Goal: Task Accomplishment & Management: Manage account settings

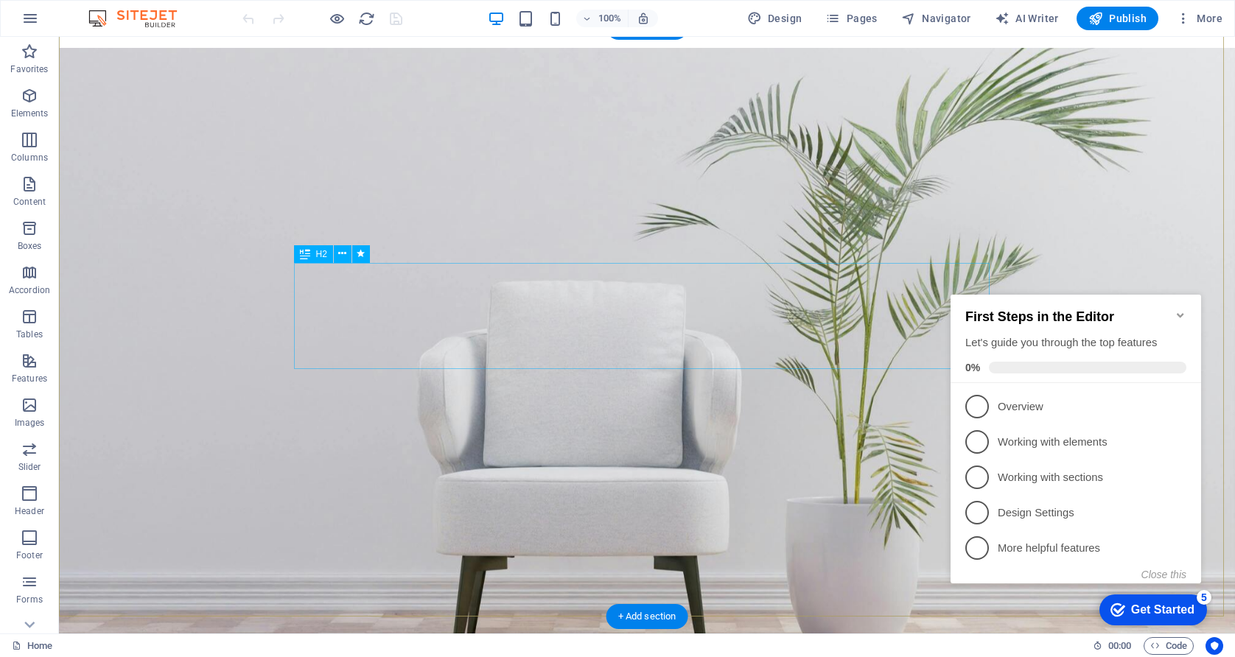
scroll to position [295, 0]
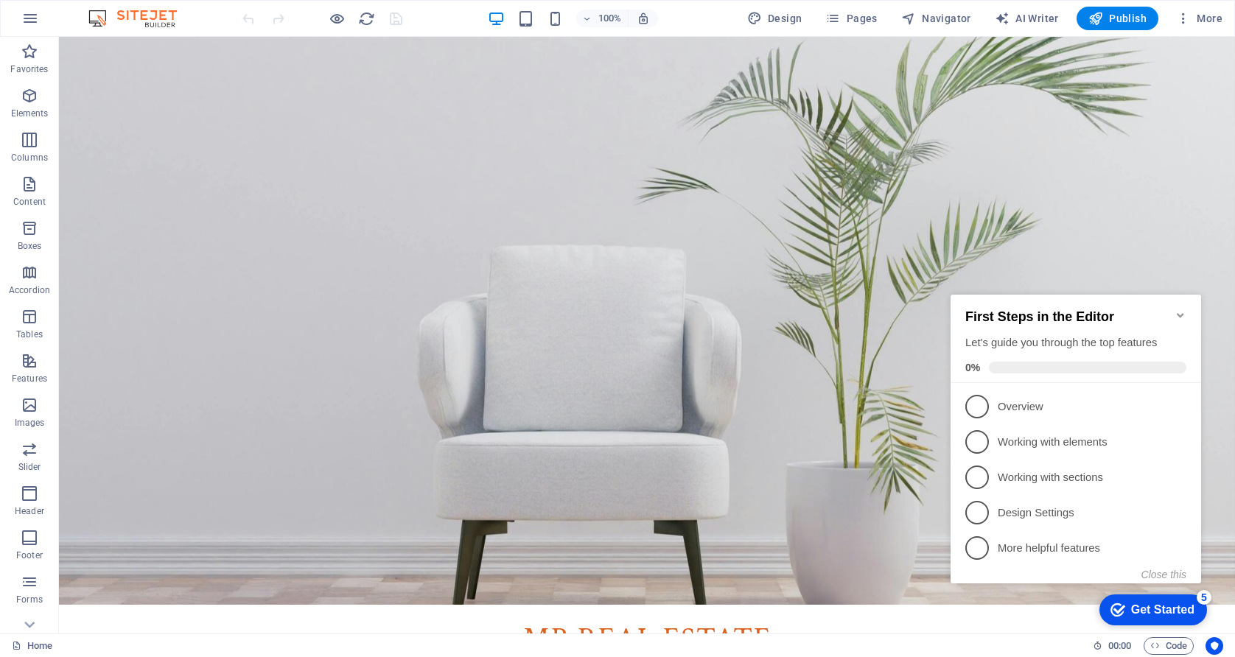
click at [1179, 309] on icon "Minimize checklist" at bounding box center [1180, 315] width 12 height 12
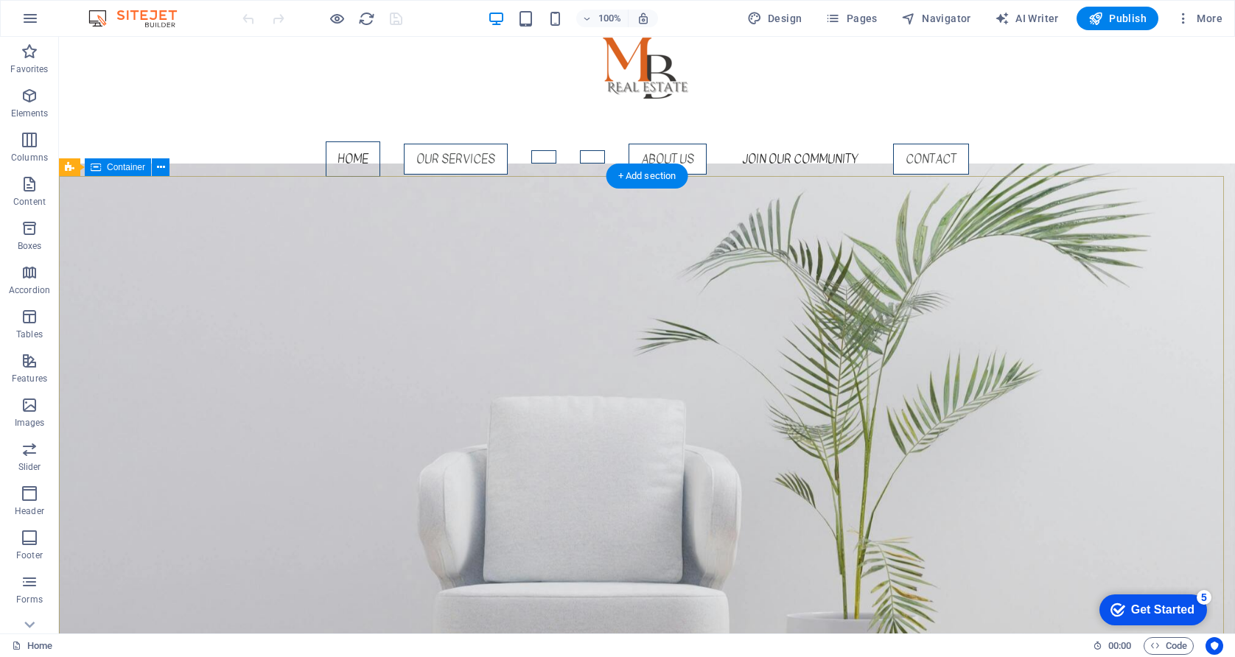
scroll to position [0, 0]
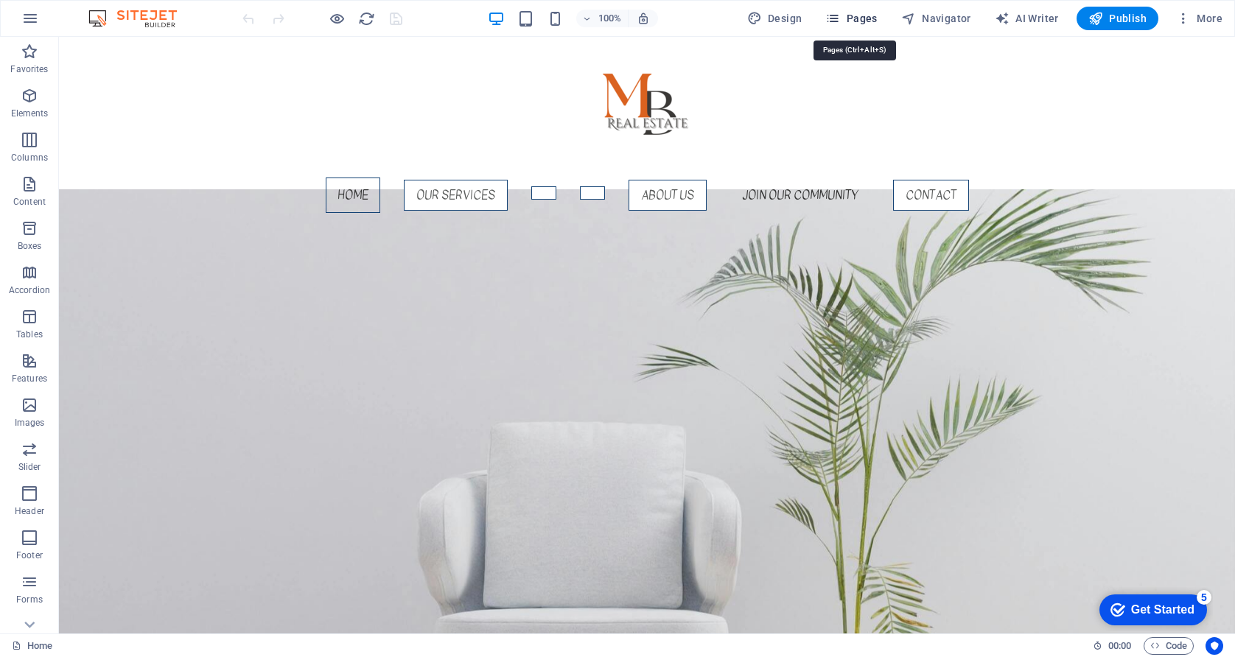
click at [865, 18] on span "Pages" at bounding box center [851, 18] width 52 height 15
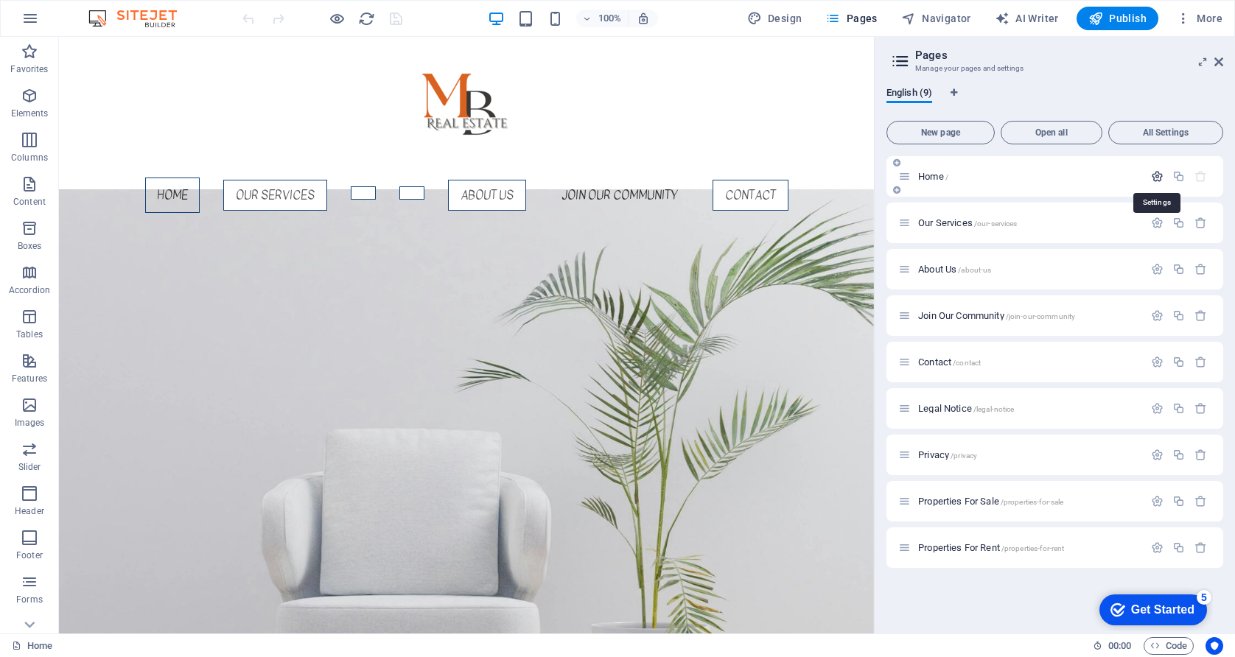
click at [1154, 178] on icon "button" at bounding box center [1157, 176] width 13 height 13
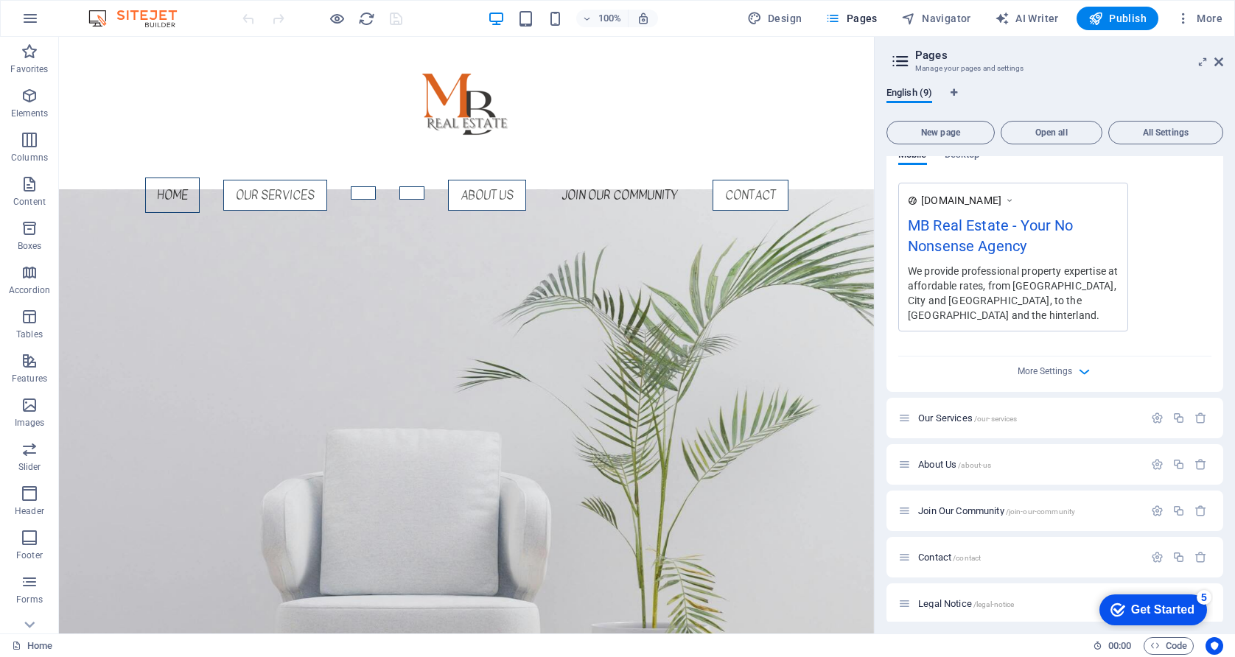
scroll to position [492, 0]
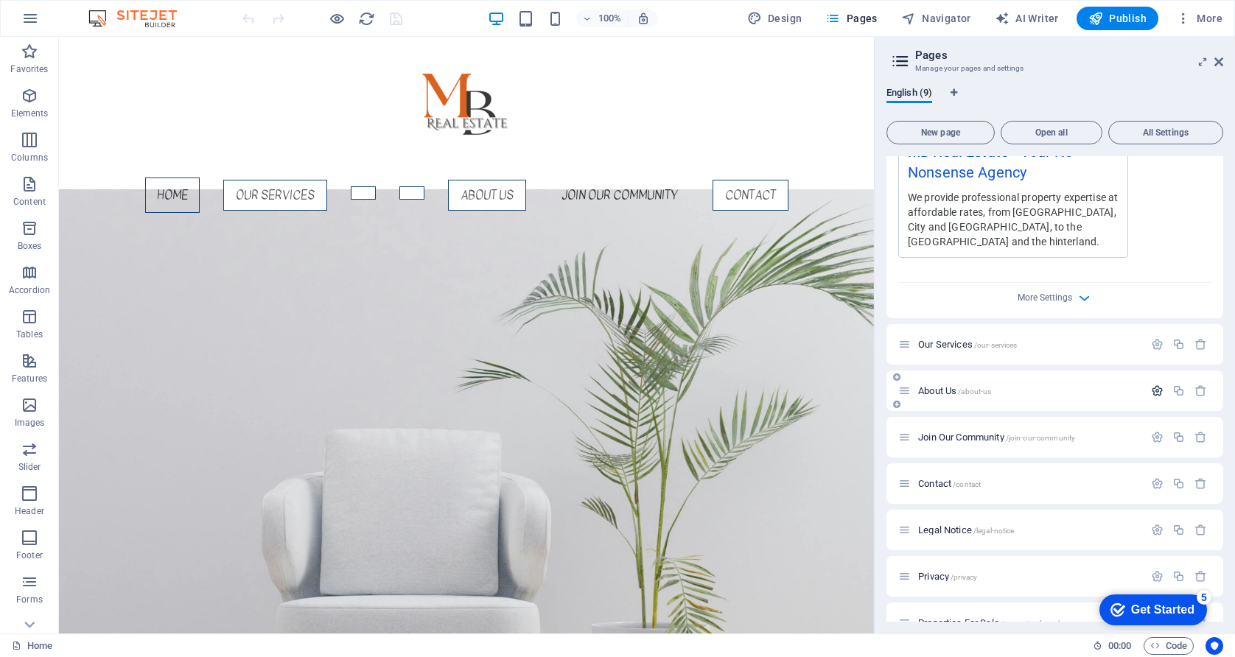
click at [1156, 389] on icon "button" at bounding box center [1157, 391] width 13 height 13
drag, startPoint x: 944, startPoint y: 390, endPoint x: 967, endPoint y: 393, distance: 23.0
click at [944, 391] on span "About Us /about-us" at bounding box center [954, 390] width 73 height 11
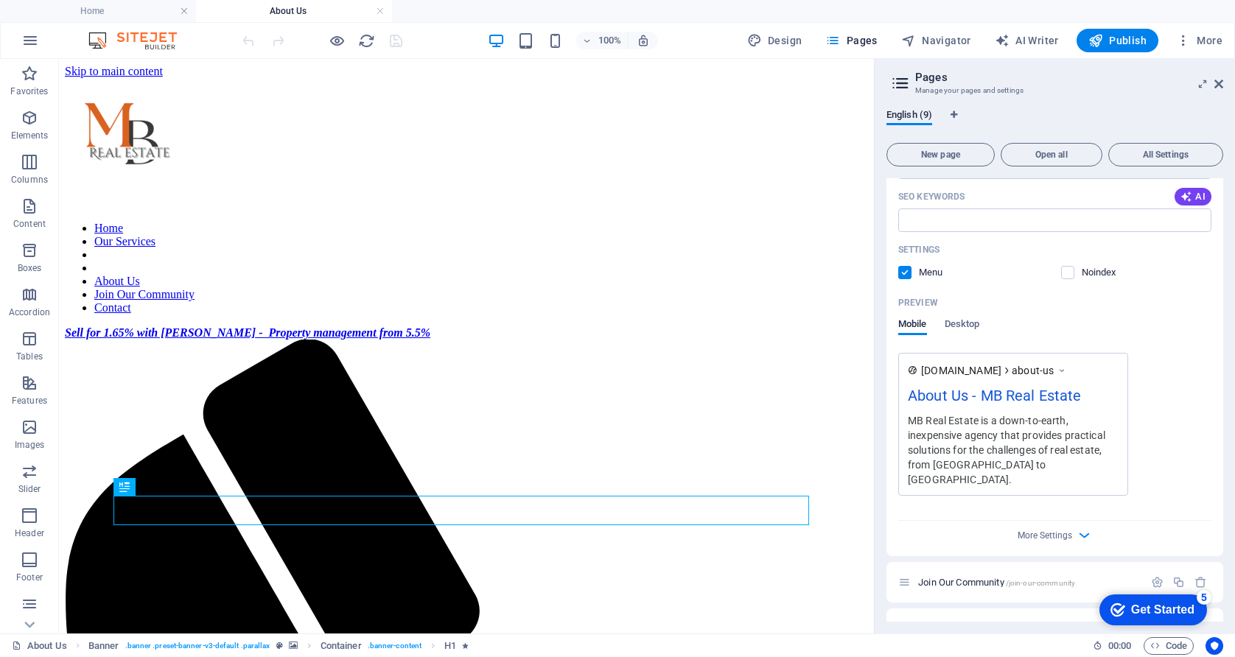
scroll to position [1008, 0]
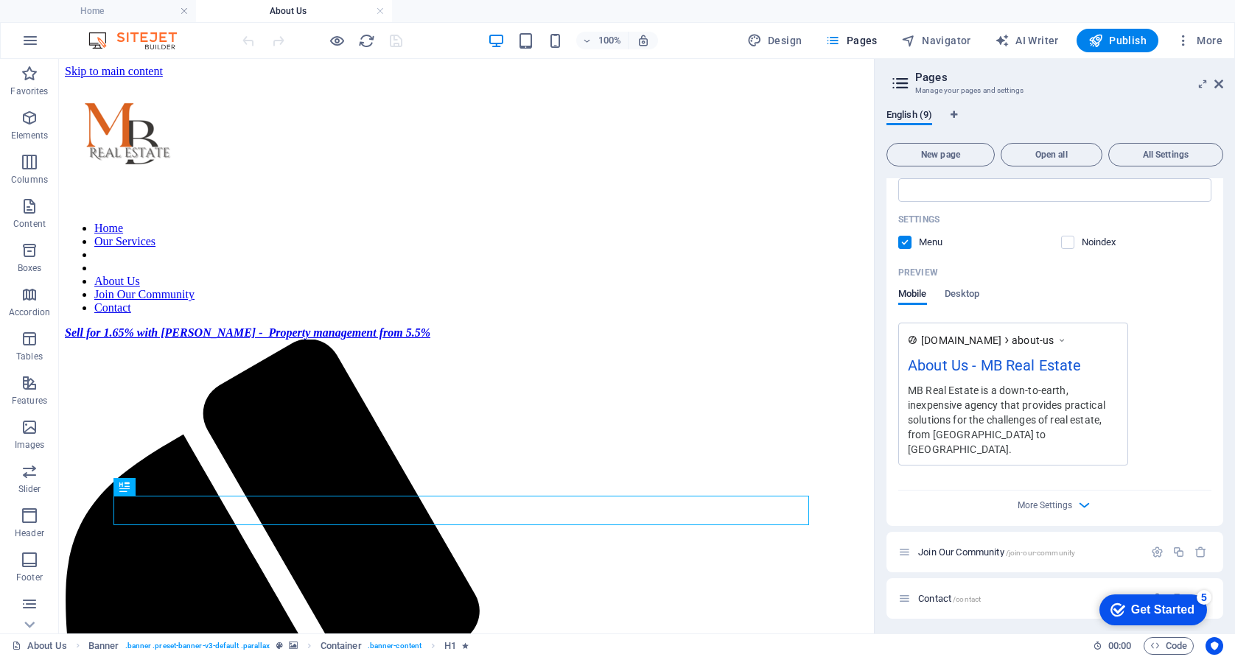
drag, startPoint x: 909, startPoint y: 388, endPoint x: 926, endPoint y: 395, distance: 18.2
click at [926, 395] on div "MB Real Estate is a down-to-earth, inexpensive agency that provides practical s…" at bounding box center [1012, 419] width 211 height 74
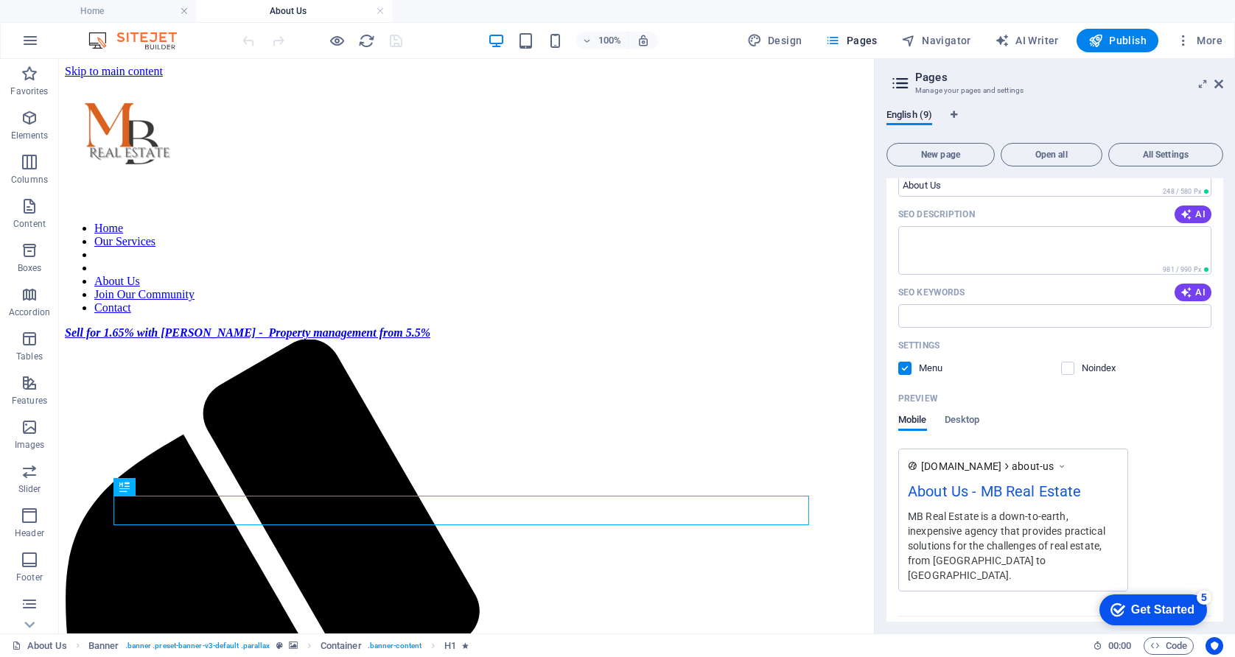
scroll to position [958, 0]
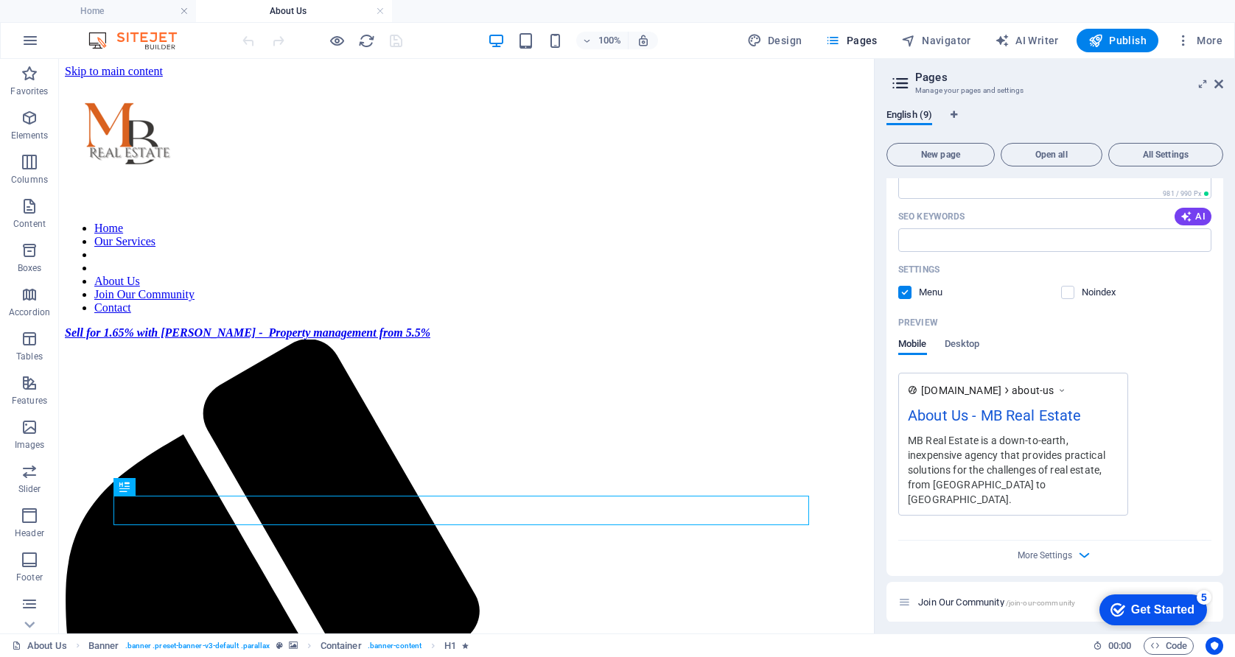
drag, startPoint x: 905, startPoint y: 440, endPoint x: 989, endPoint y: 468, distance: 88.3
click at [989, 468] on div "[DOMAIN_NAME] about-us About Us - MB Real Estate MB Real Estate is a down-to-ea…" at bounding box center [1013, 444] width 230 height 143
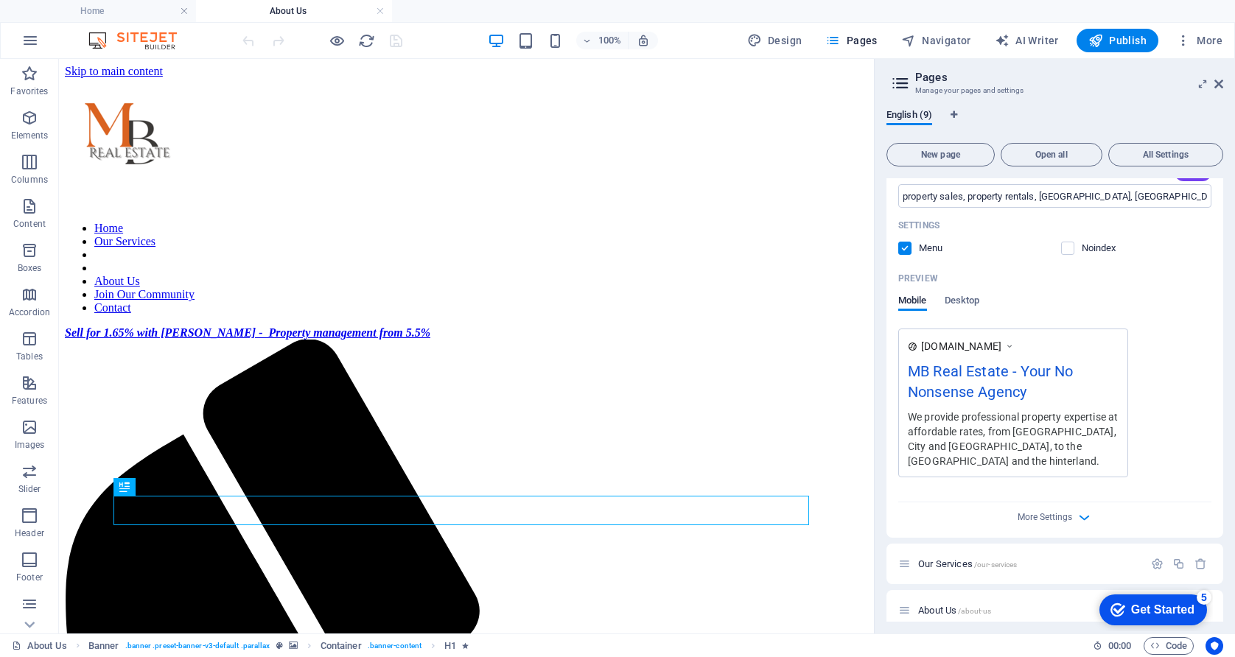
scroll to position [221, 0]
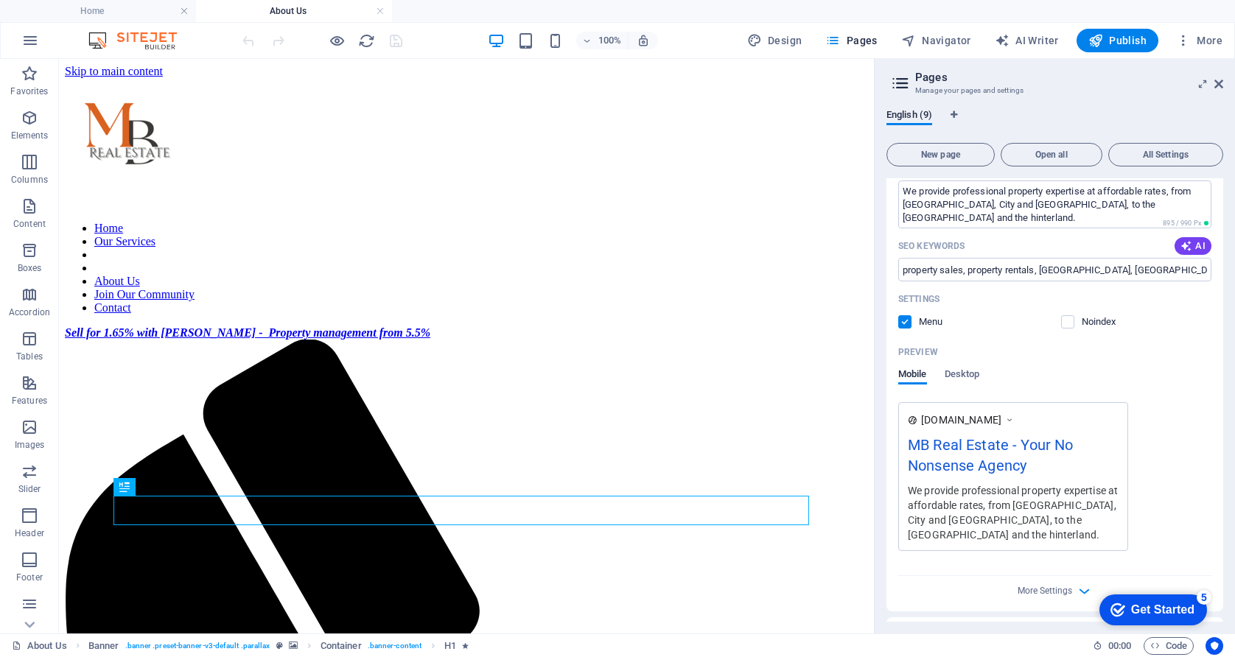
click at [1076, 451] on div "MB Real Estate - Your No Nonsense Agency" at bounding box center [1012, 458] width 211 height 49
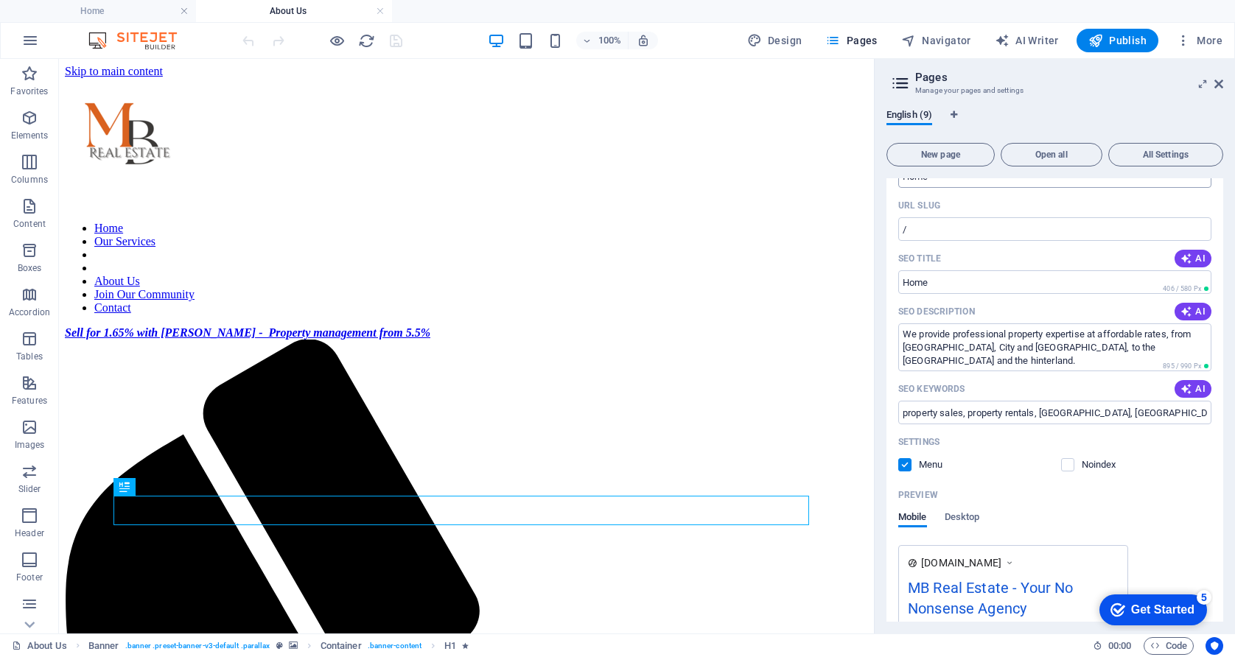
scroll to position [147, 0]
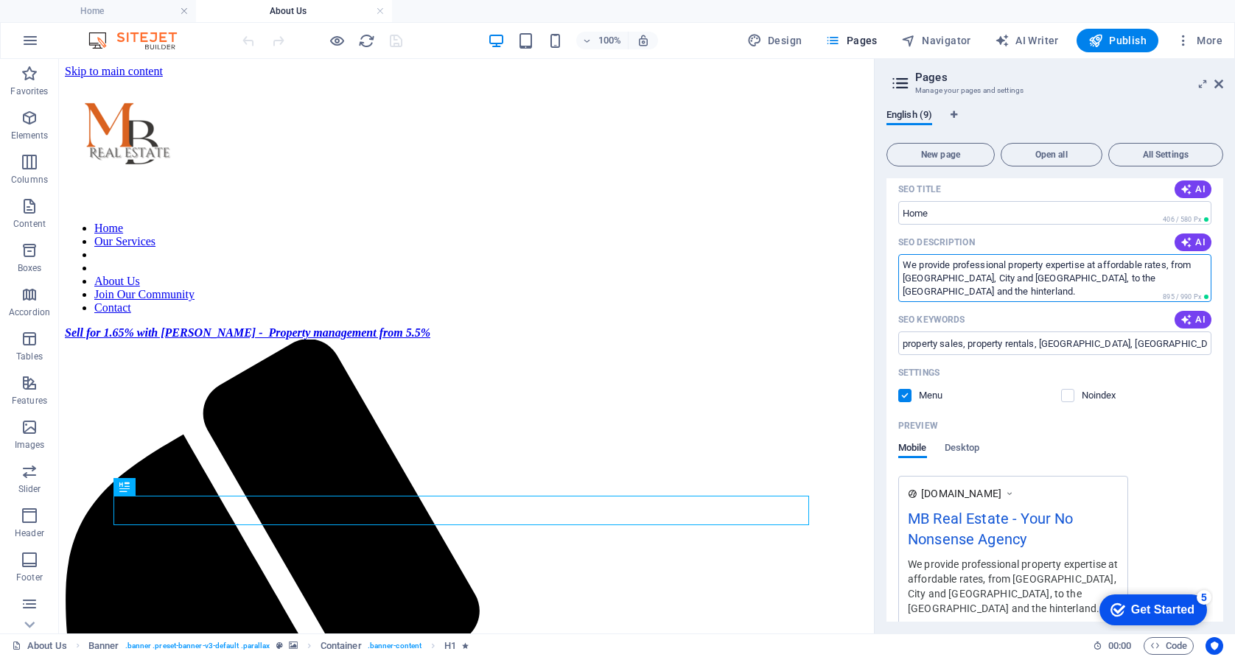
click at [1019, 262] on textarea "We provide professional property expertise at affordable rates, from [GEOGRAPHI…" at bounding box center [1054, 278] width 313 height 48
drag, startPoint x: 907, startPoint y: 267, endPoint x: 941, endPoint y: 266, distance: 33.9
click at [907, 266] on textarea "We provide professional property expertise at affordable rates, from [GEOGRAPHI…" at bounding box center [1054, 278] width 313 height 48
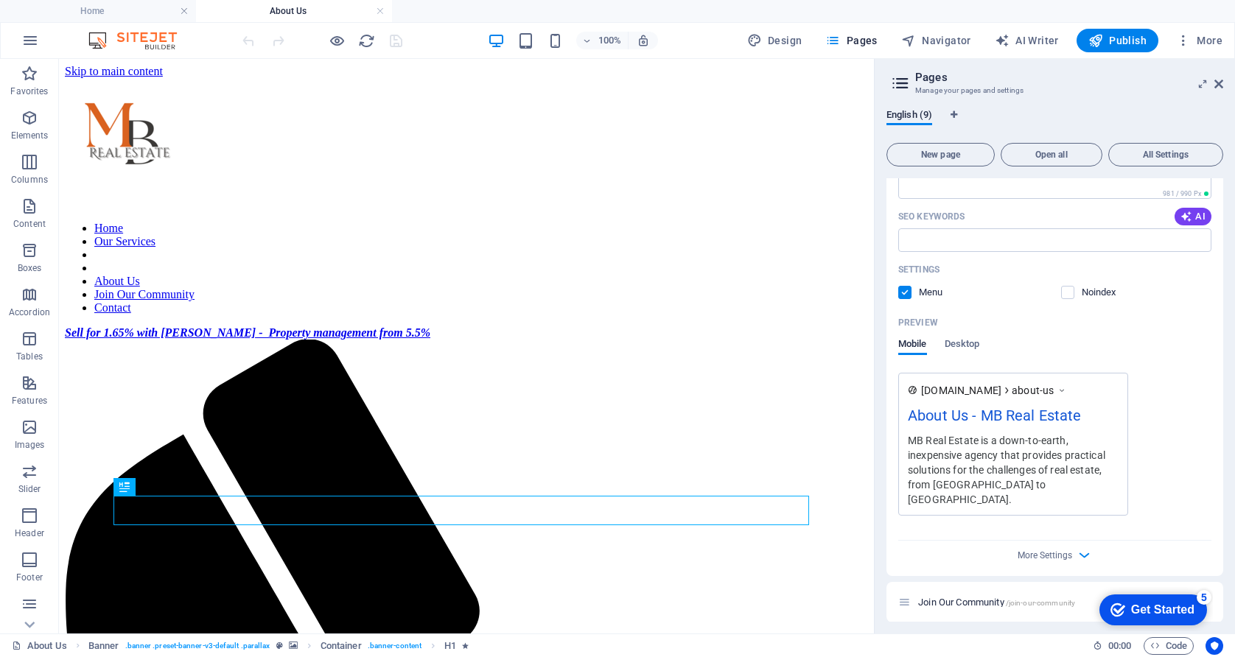
scroll to position [1031, 0]
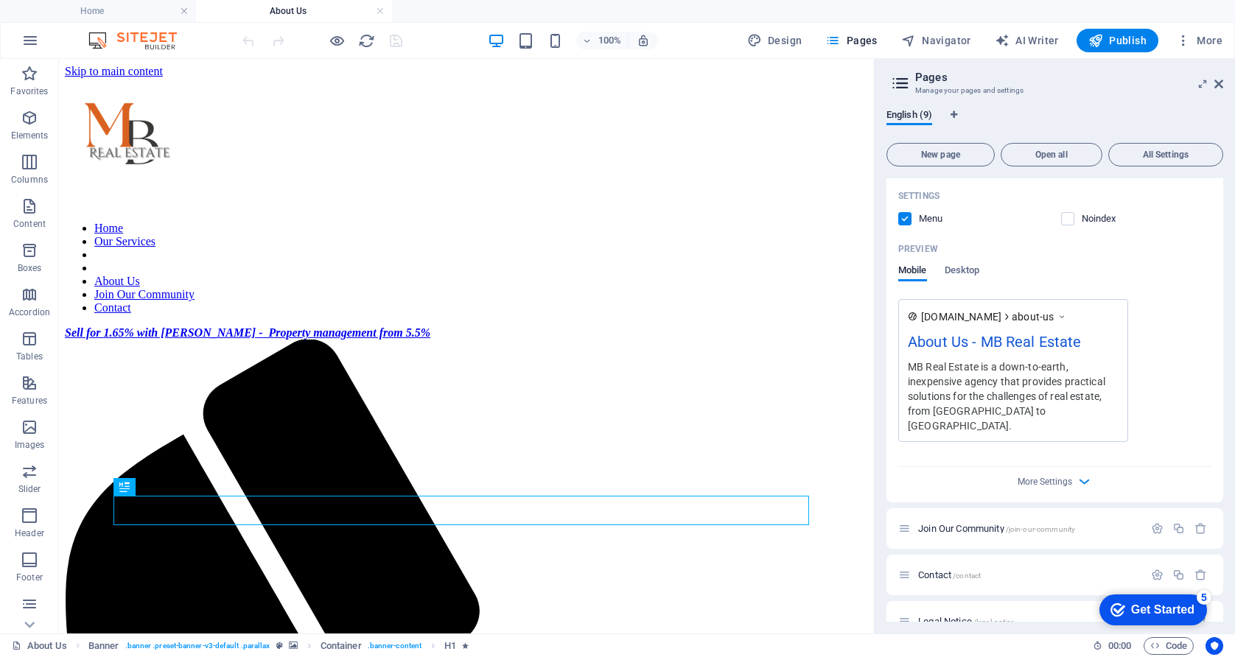
click at [947, 365] on div "MB Real Estate is a down-to-earth, inexpensive agency that provides practical s…" at bounding box center [1012, 396] width 211 height 74
click at [946, 364] on div "MB Real Estate is a down-to-earth, inexpensive agency that provides practical s…" at bounding box center [1012, 396] width 211 height 74
click at [944, 364] on div "MB Real Estate is a down-to-earth, inexpensive agency that provides practical s…" at bounding box center [1012, 396] width 211 height 74
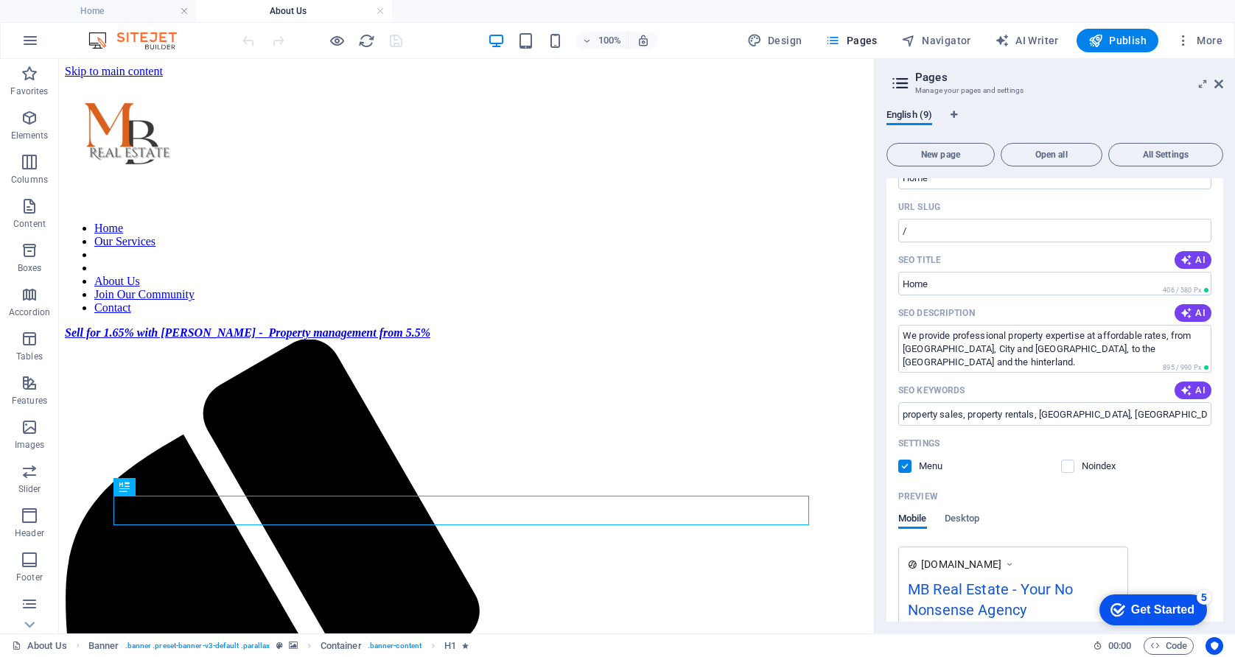
scroll to position [74, 0]
click at [905, 340] on textarea "We provide professional property expertise at affordable rates, from [GEOGRAPHI…" at bounding box center [1054, 352] width 313 height 48
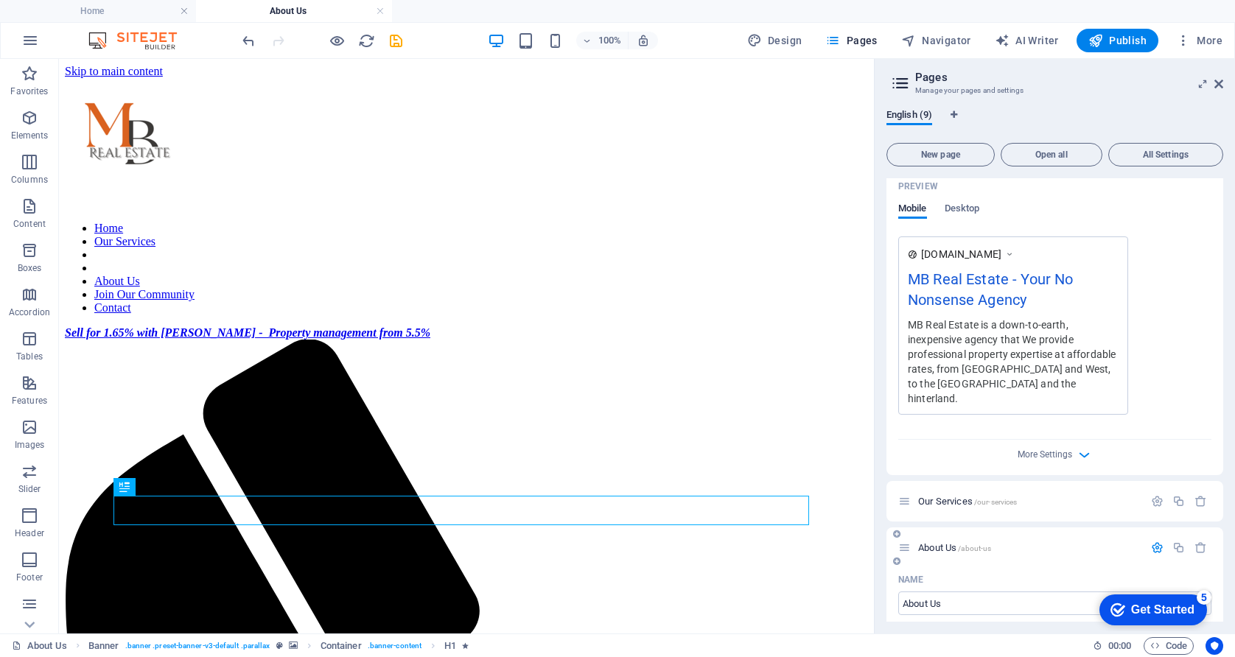
scroll to position [368, 0]
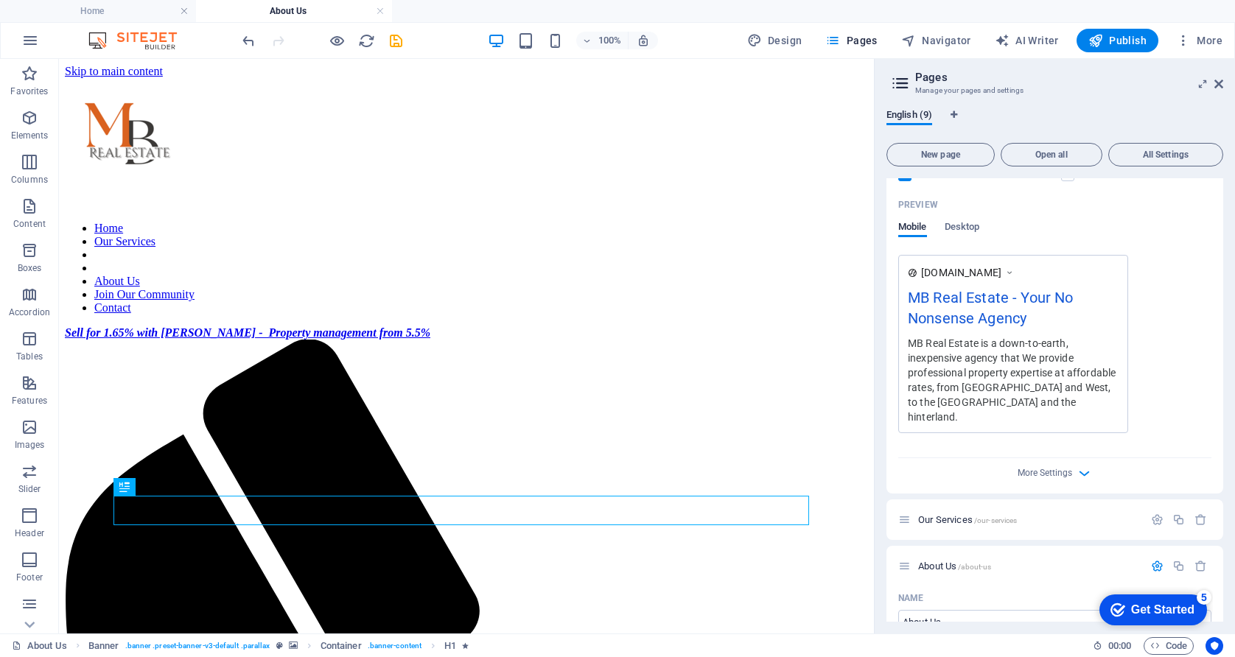
click at [1023, 359] on div "MB Real Estate is a down-to-earth, inexpensive agency that We provide professio…" at bounding box center [1012, 379] width 211 height 89
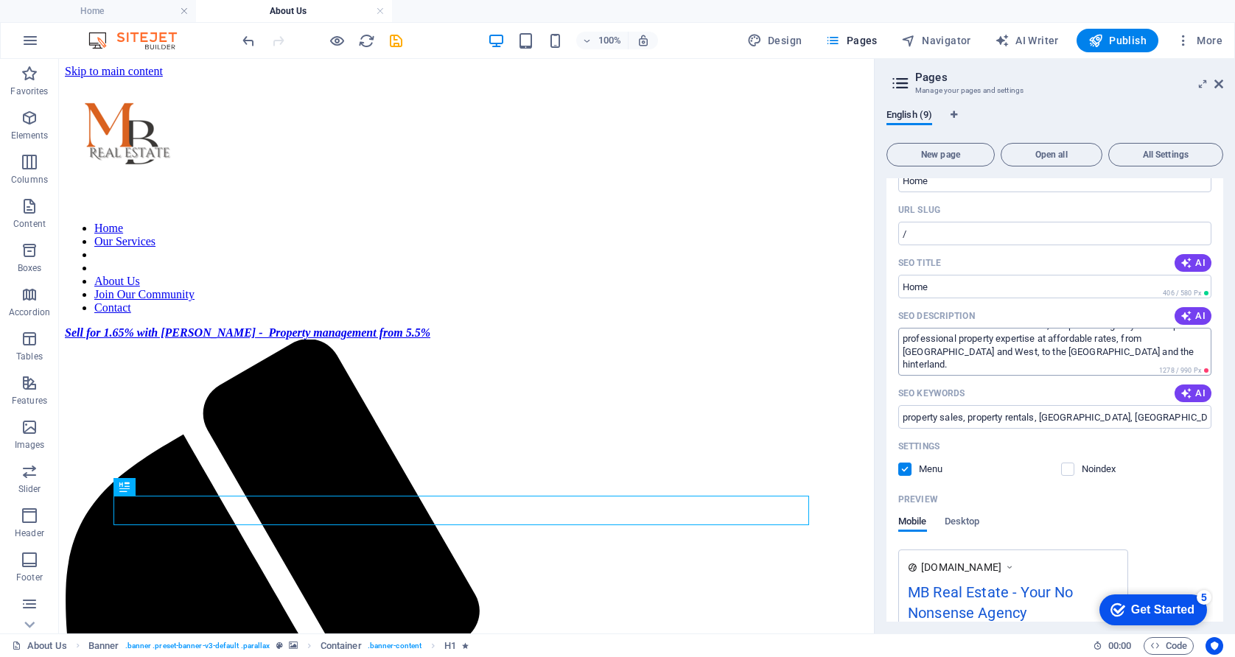
scroll to position [0, 0]
click at [1162, 339] on textarea "MB Real Estate is a down-to-earth, inexpensive agency that We provide professio…" at bounding box center [1054, 352] width 313 height 48
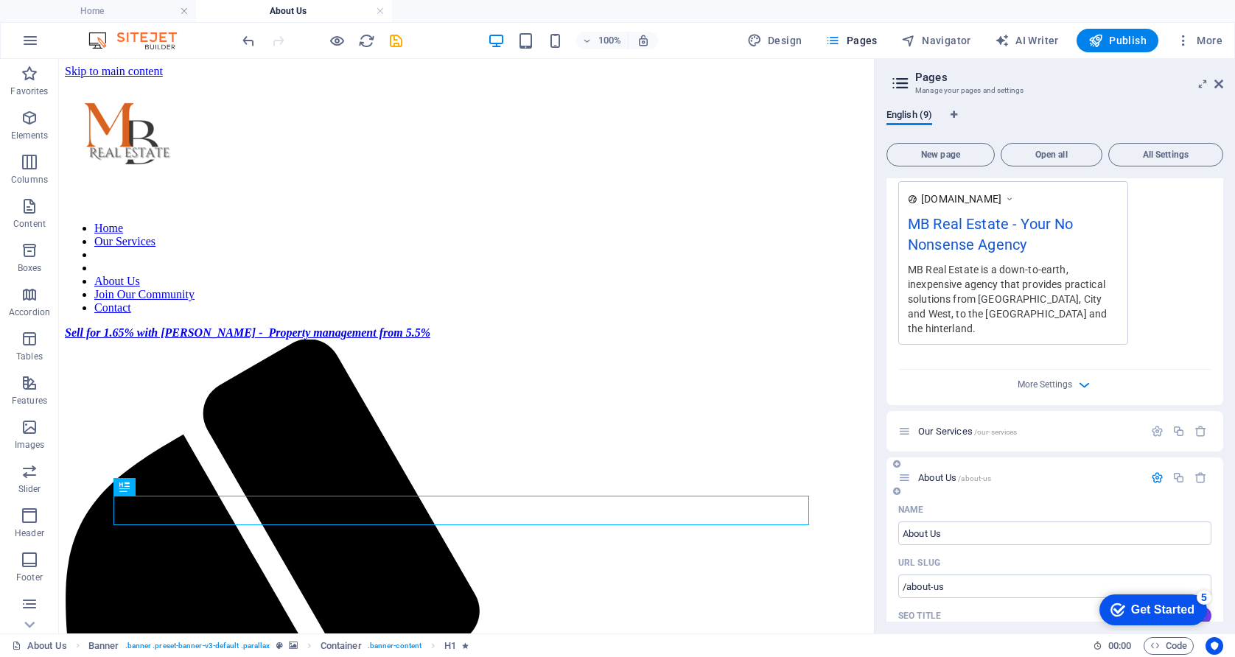
scroll to position [368, 0]
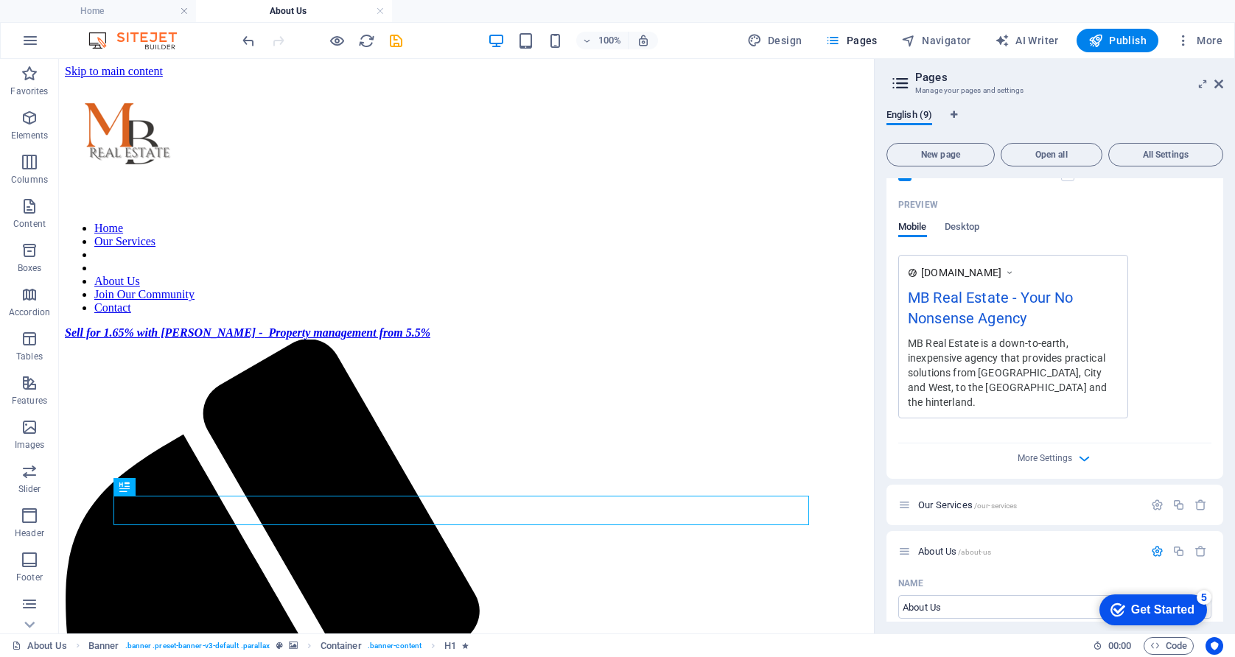
click at [955, 369] on div "MB Real Estate is a down-to-earth, inexpensive agency that provides practical s…" at bounding box center [1012, 372] width 211 height 74
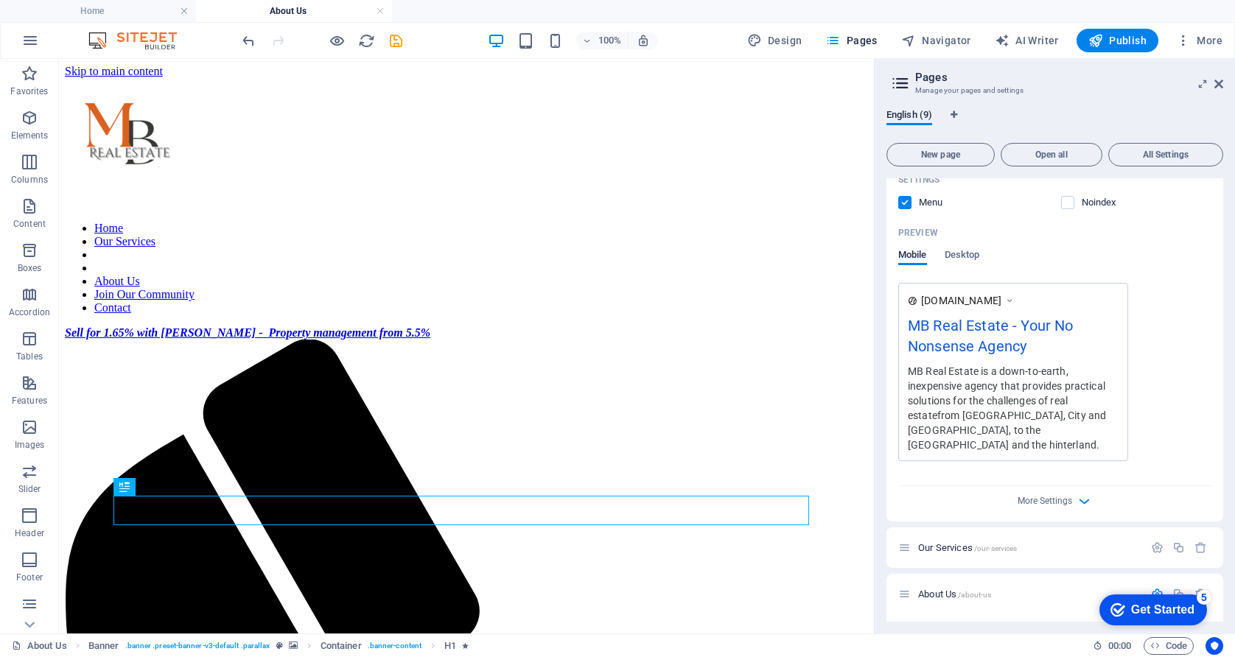
scroll to position [221, 0]
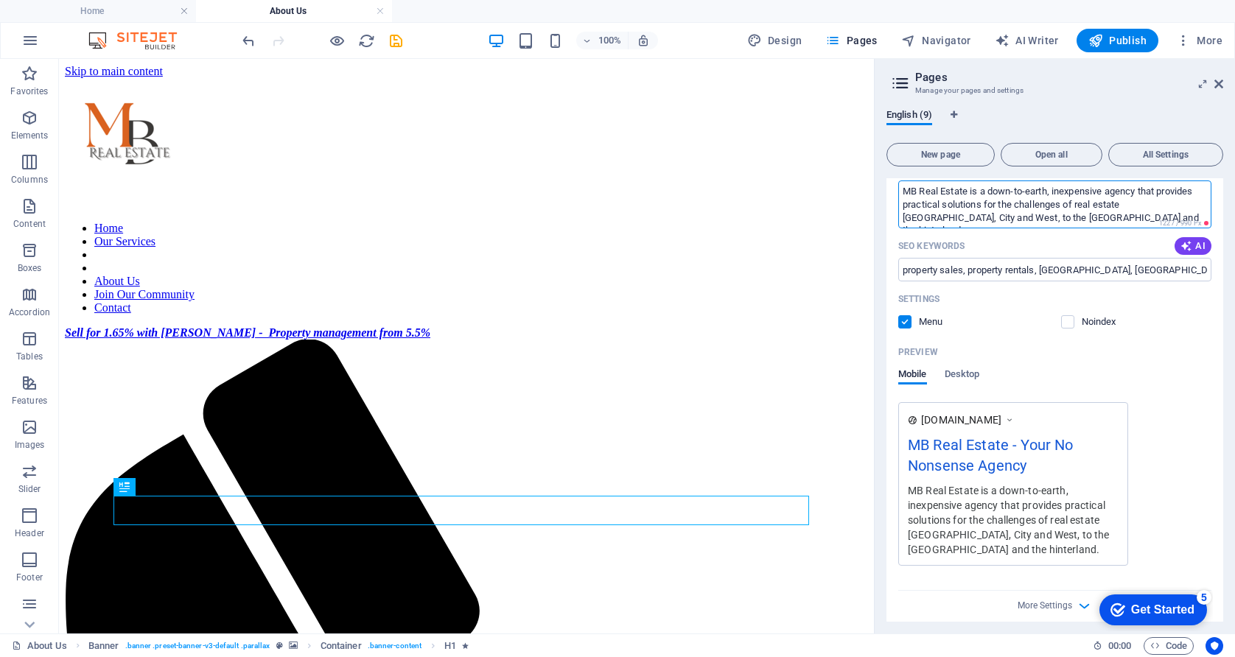
click at [1168, 210] on textarea "MB Real Estate is a down-to-earth, inexpensive agency that provides practical s…" at bounding box center [1054, 204] width 313 height 48
click at [1179, 203] on textarea "MB Real Estate is a down-to-earth, inexpensive agency that provides practical s…" at bounding box center [1054, 204] width 313 height 48
click at [1052, 218] on textarea "MB Real Estate is a down-to-earth, inexpensive agency that provides practical s…" at bounding box center [1054, 204] width 313 height 48
click at [1124, 206] on textarea "MB Real Estate is a down-to-earth, inexpensive agency that provides practical s…" at bounding box center [1054, 204] width 313 height 48
click at [1122, 205] on textarea "MB Real Estate is a down-to-earth, inexpensive agency that provides practical s…" at bounding box center [1054, 204] width 313 height 48
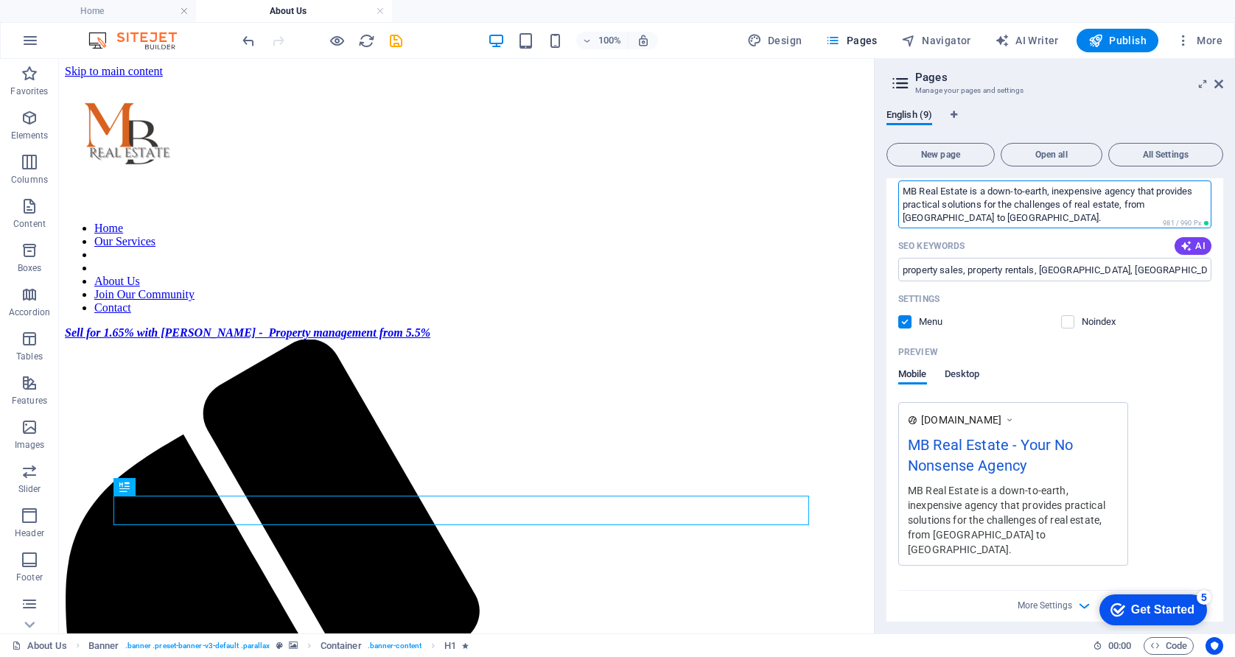
type textarea "MB Real Estate is a down-to-earth, inexpensive agency that provides practical s…"
click at [972, 374] on span "Desktop" at bounding box center [961, 375] width 35 height 21
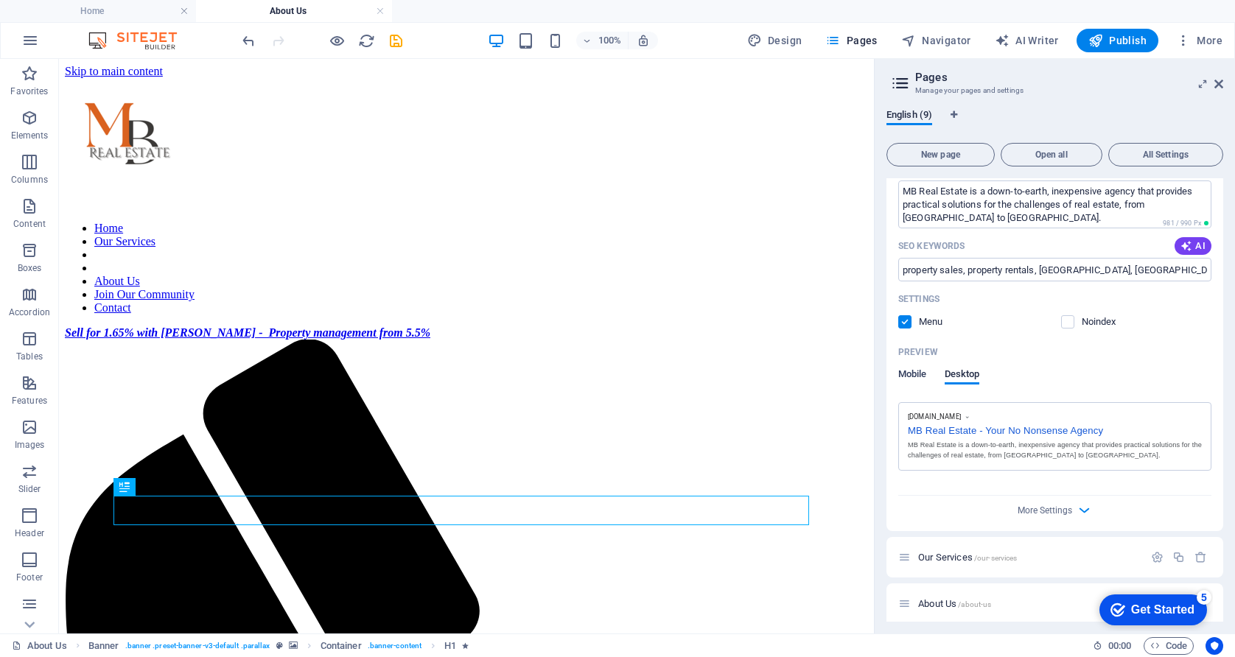
click at [917, 370] on span "Mobile" at bounding box center [912, 375] width 29 height 21
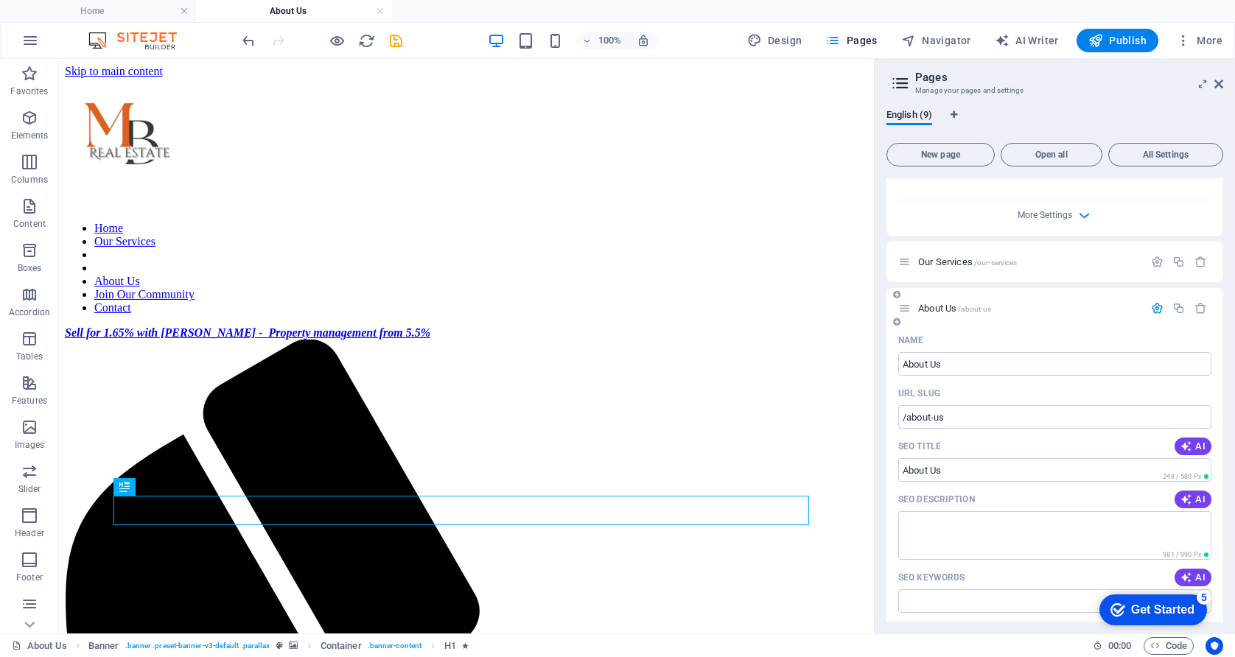
scroll to position [592, 0]
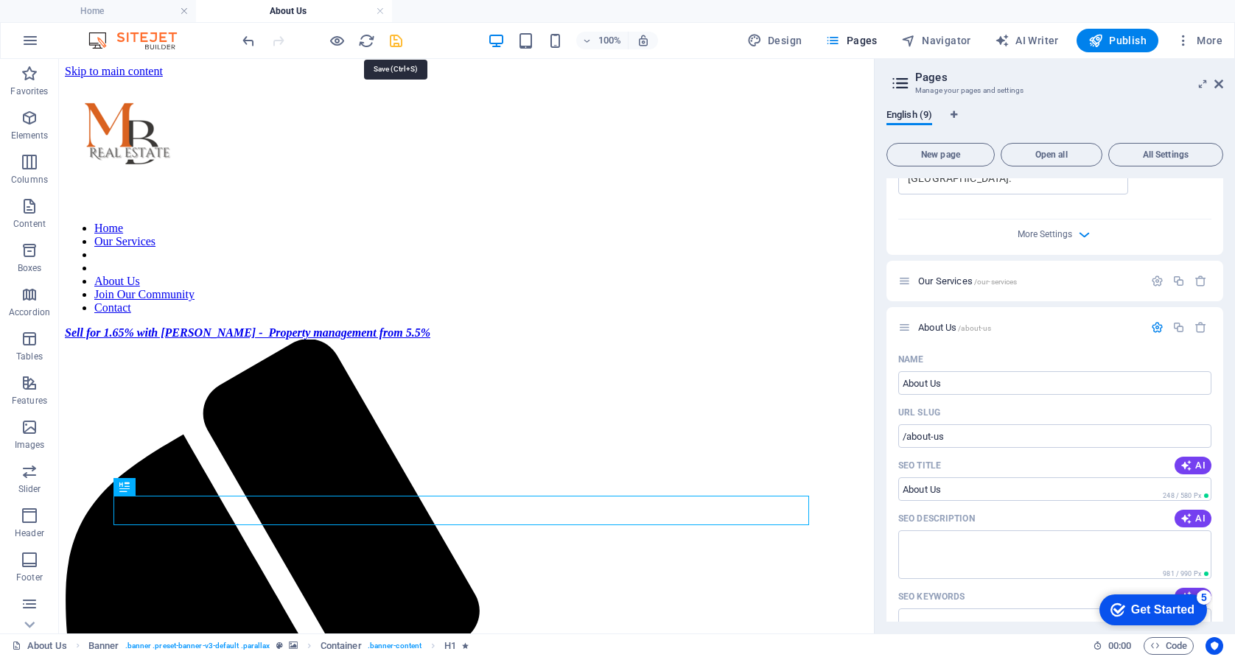
click at [396, 40] on icon "save" at bounding box center [395, 40] width 17 height 17
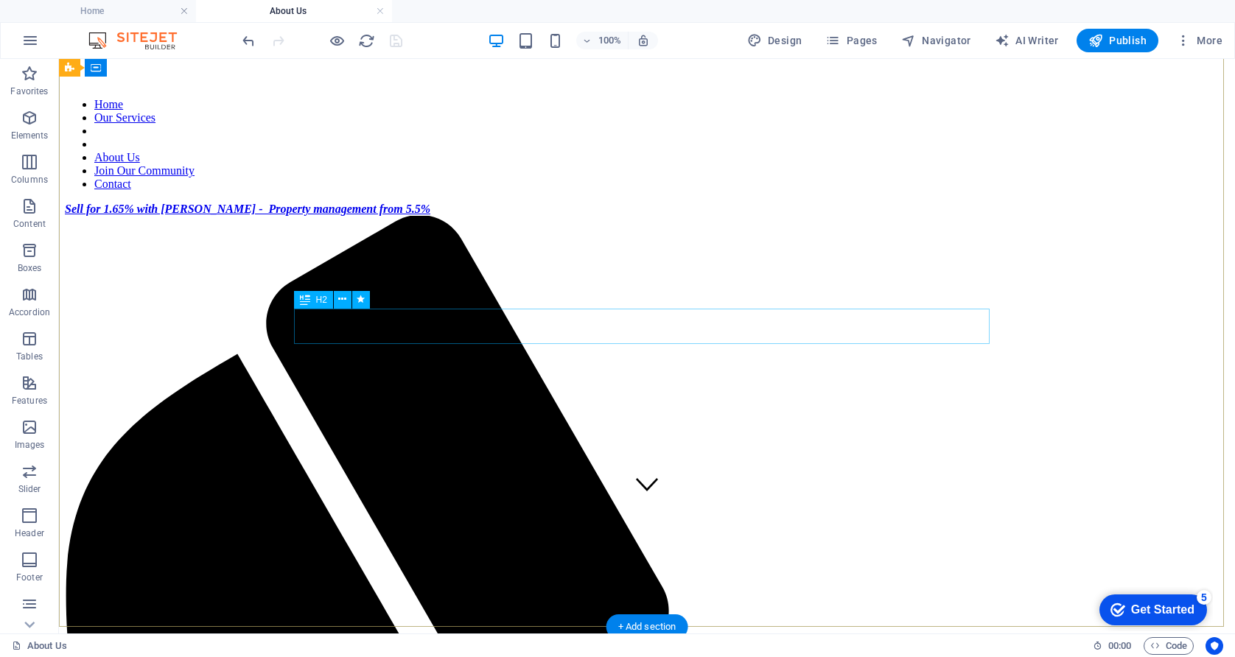
scroll to position [0, 0]
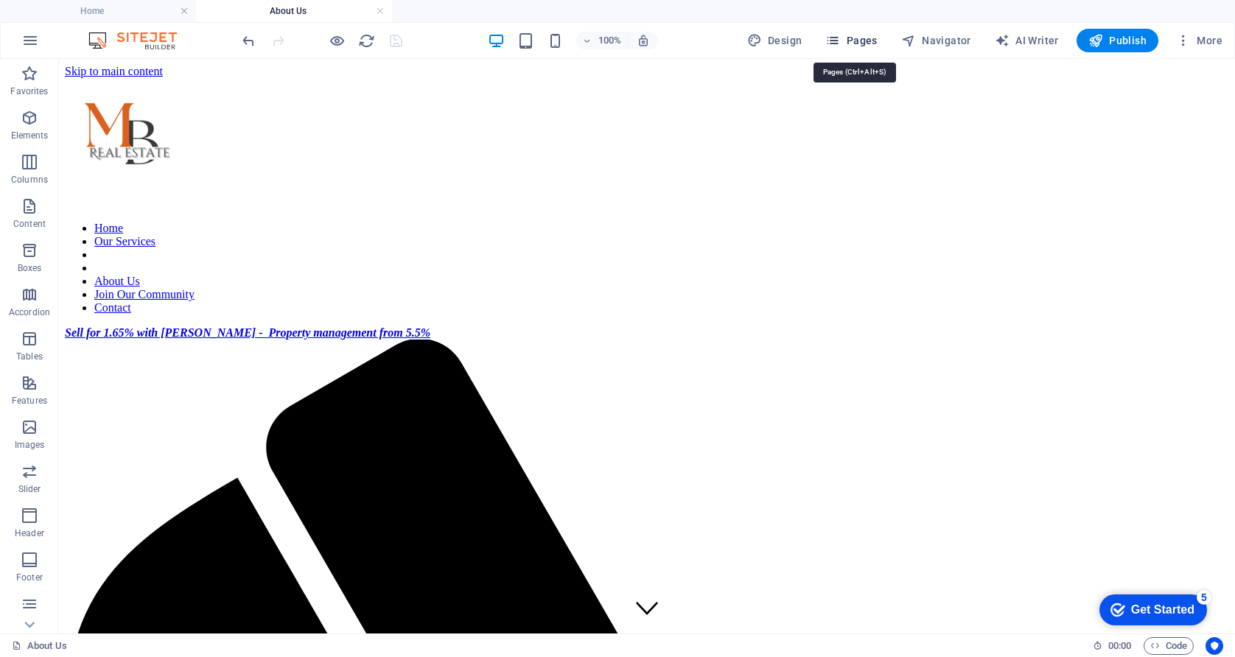
click at [848, 41] on span "Pages" at bounding box center [851, 40] width 52 height 15
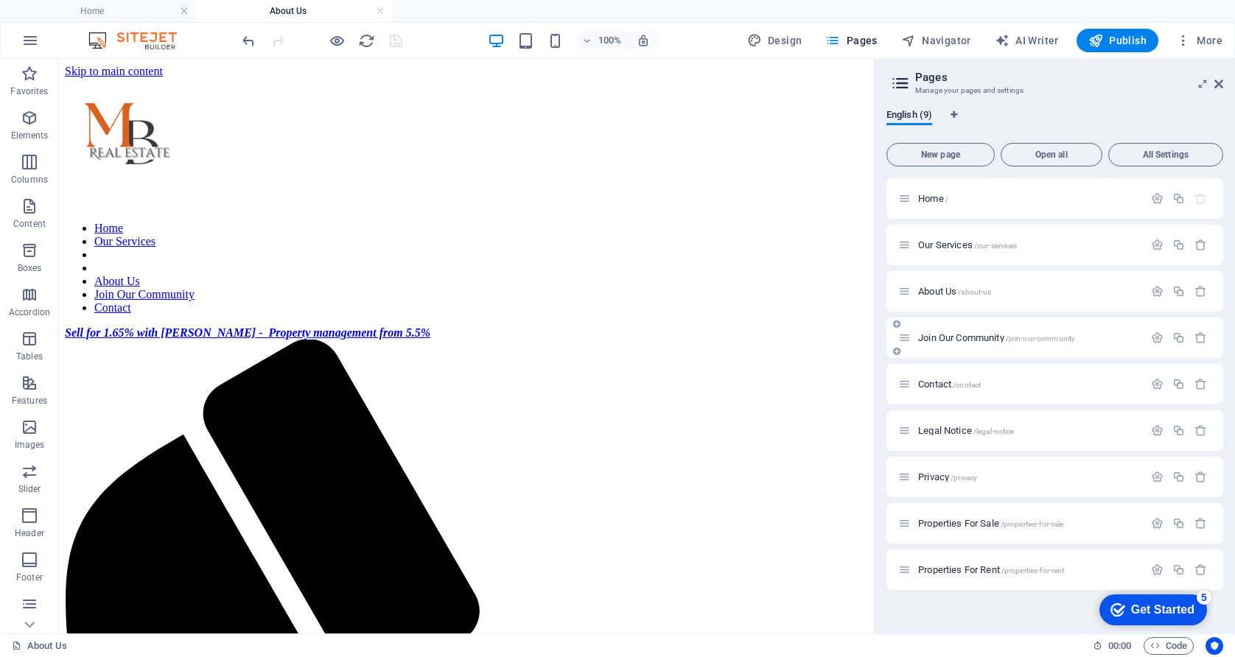
click at [916, 342] on div "Join Our Community /join-our-community" at bounding box center [1028, 338] width 230 height 10
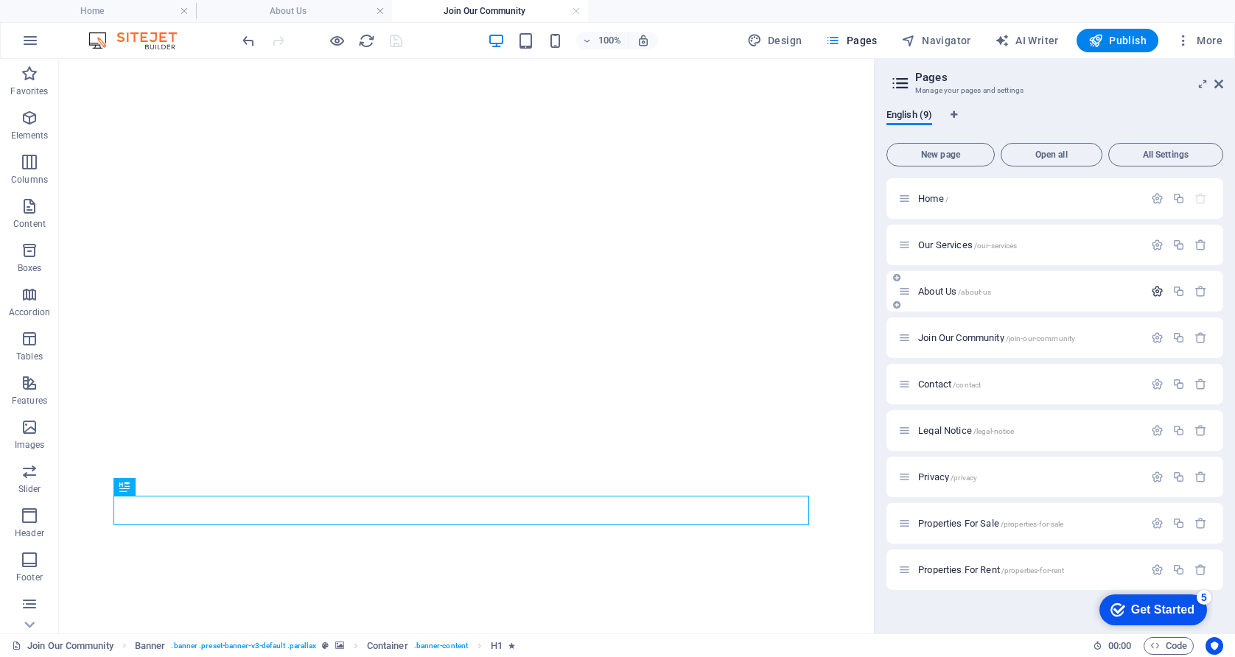
click at [1156, 294] on icon "button" at bounding box center [1157, 291] width 13 height 13
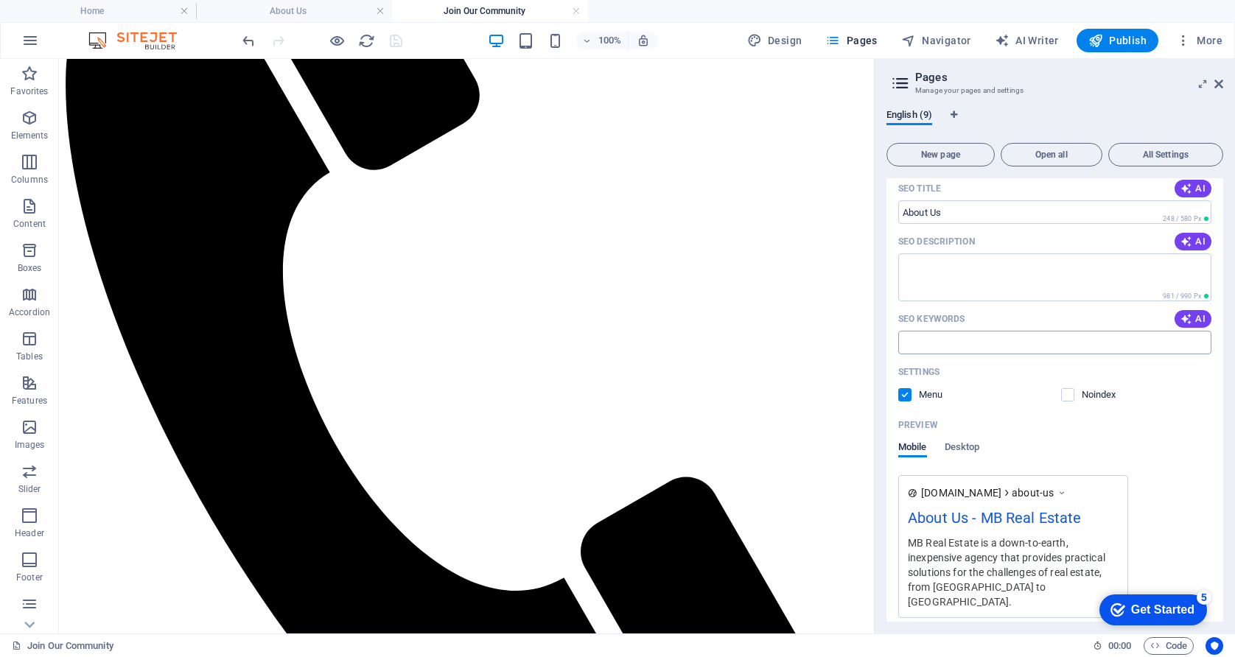
scroll to position [221, 0]
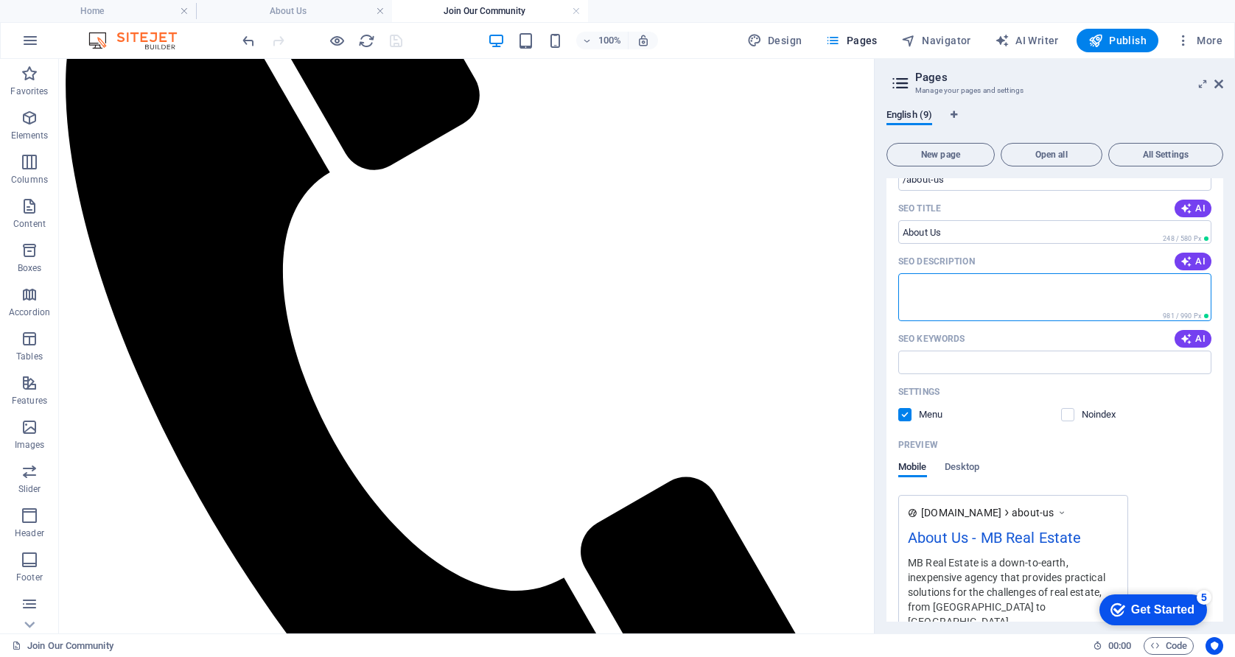
click at [957, 279] on textarea "SEO Description" at bounding box center [1054, 297] width 313 height 48
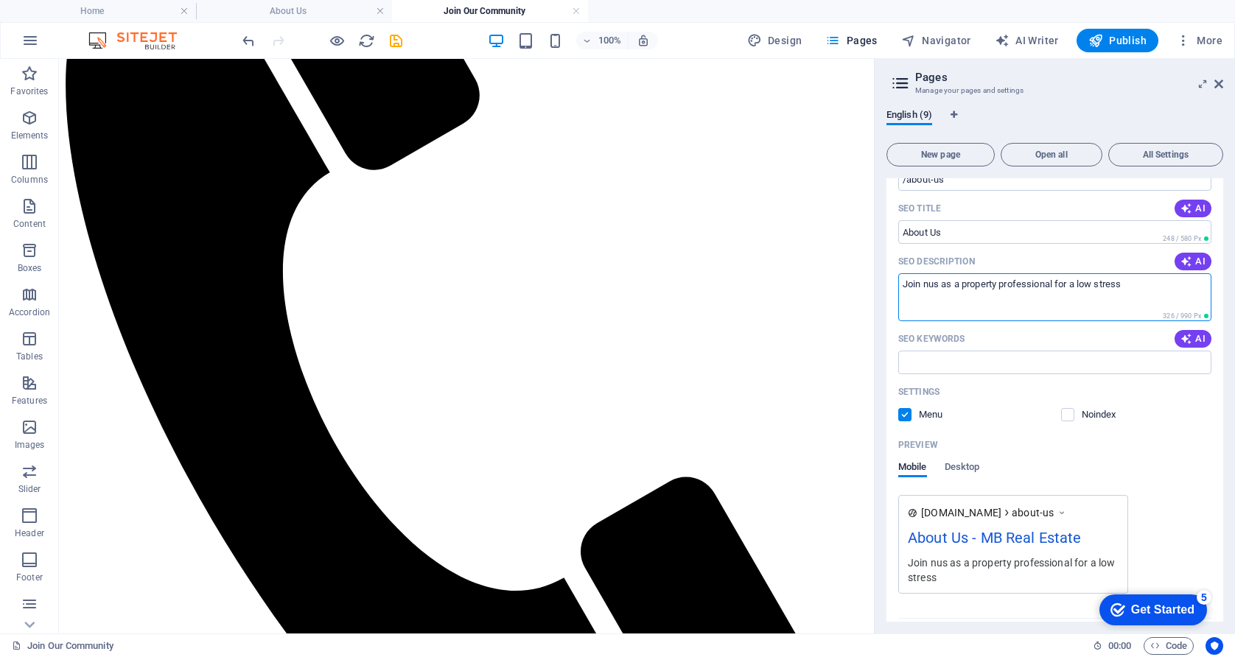
click at [930, 288] on textarea "Join nus as a property professional for a low stress" at bounding box center [1054, 297] width 313 height 48
click at [1049, 284] on textarea "Join us as a property professional for a low stress" at bounding box center [1054, 297] width 313 height 48
click at [1098, 287] on textarea "Join us as a property professional, for a low stress" at bounding box center [1054, 297] width 313 height 48
click at [1126, 287] on textarea "Join us as a property professional, for a low-stress" at bounding box center [1054, 297] width 313 height 48
click at [1180, 287] on textarea "Join us as a property professional, for a low-stress, satisfying" at bounding box center [1054, 297] width 313 height 48
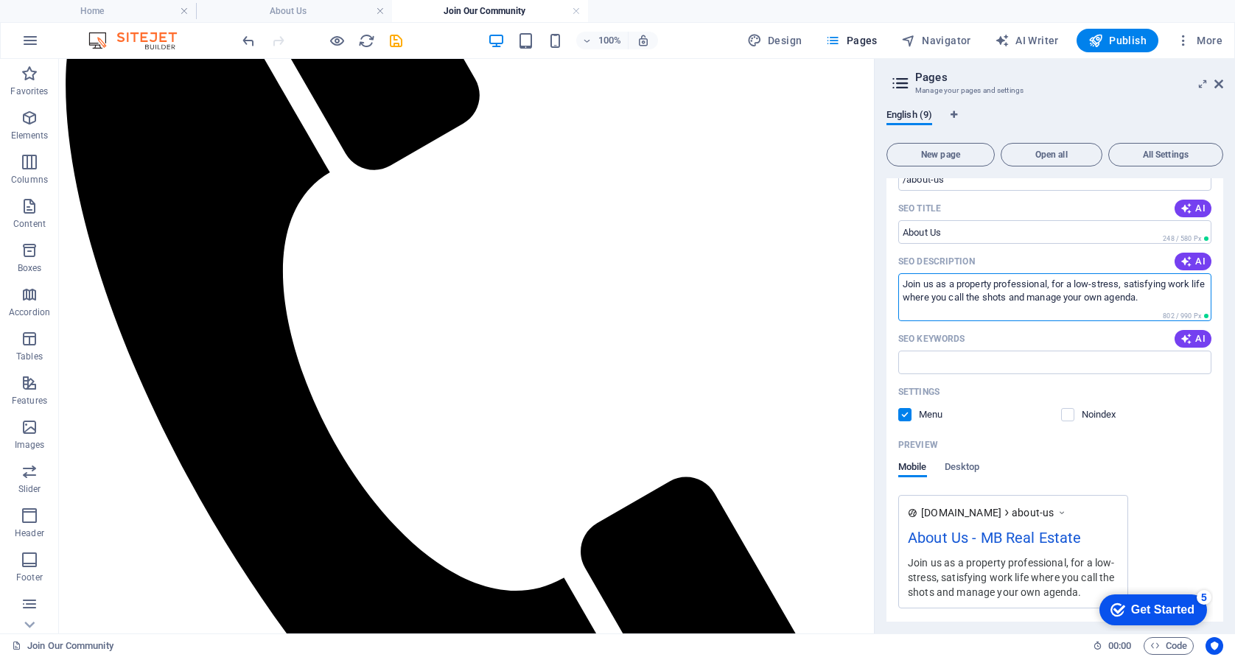
click at [1044, 298] on textarea "Join us as a property professional, for a low-stress, satisfying work life wher…" at bounding box center [1054, 297] width 313 height 48
type textarea "Join us as a property professional, for a low-stress, satisfying work life wher…"
click at [1005, 357] on input "SEO Keywords" at bounding box center [1054, 363] width 313 height 24
type input "sales agent, autonomy,"
click at [915, 298] on textarea "Join us as a property professional, for a low-stress, satisfying work life wher…" at bounding box center [1054, 297] width 313 height 48
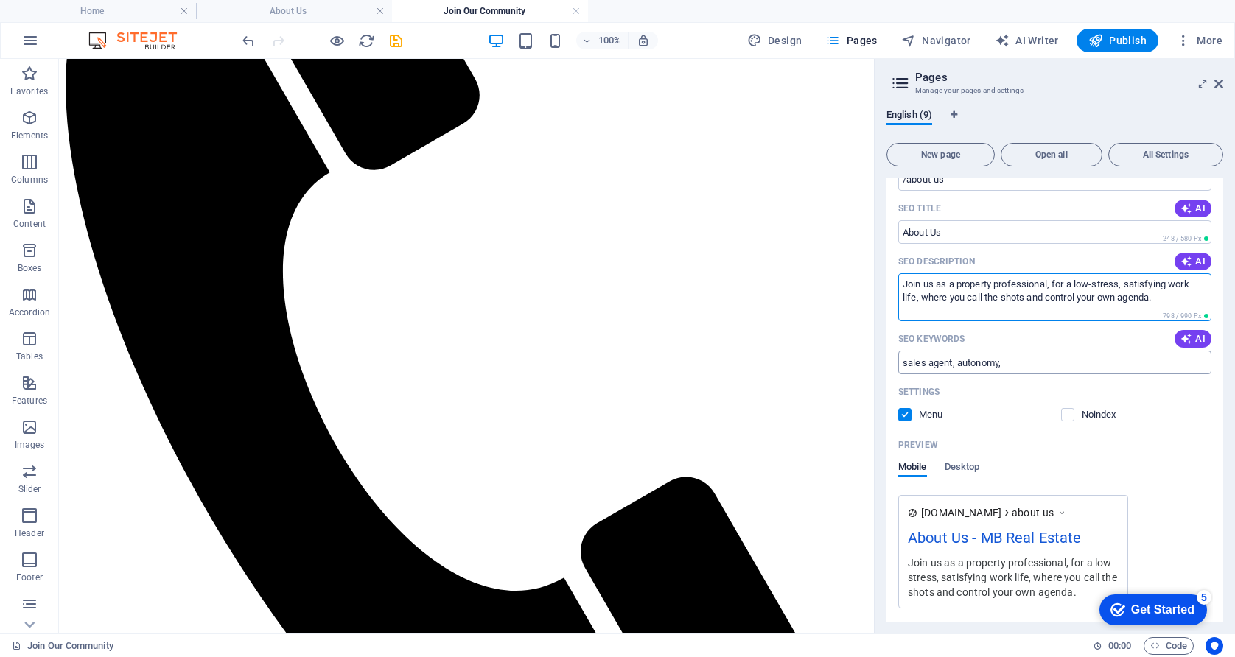
type textarea "Join us as a property professional, for a low-stress, satisfying work life, whe…"
click at [1017, 363] on input "sales agent, autonomy," at bounding box center [1054, 363] width 313 height 24
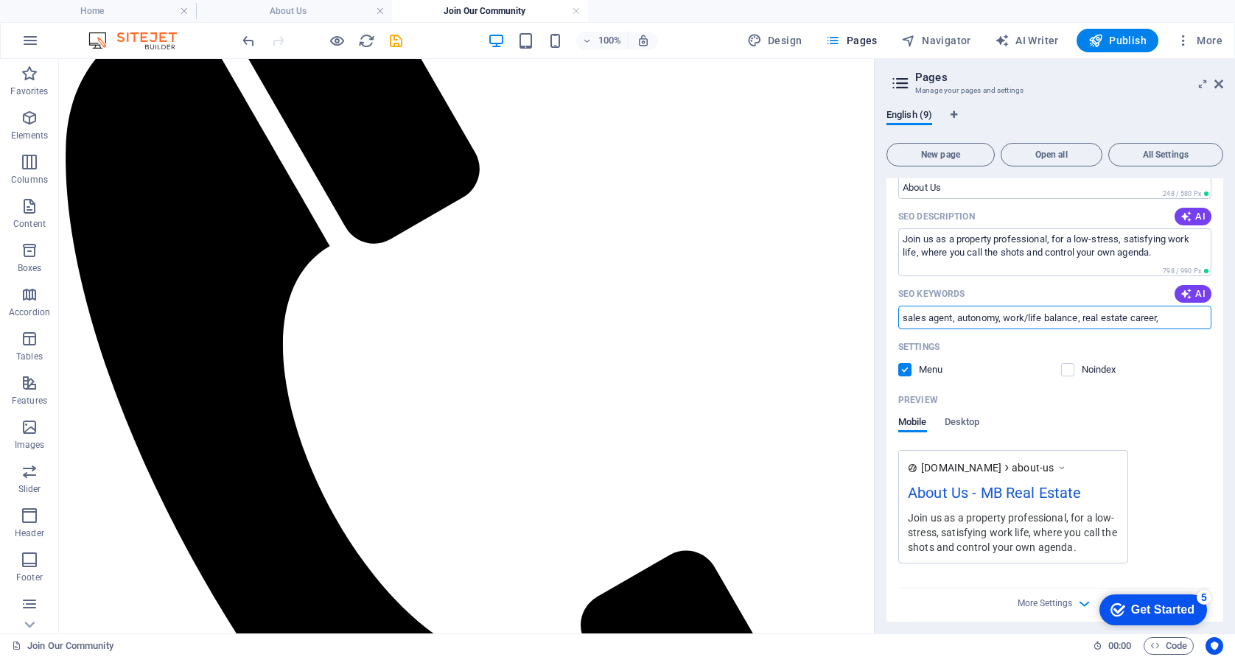
scroll to position [258, 0]
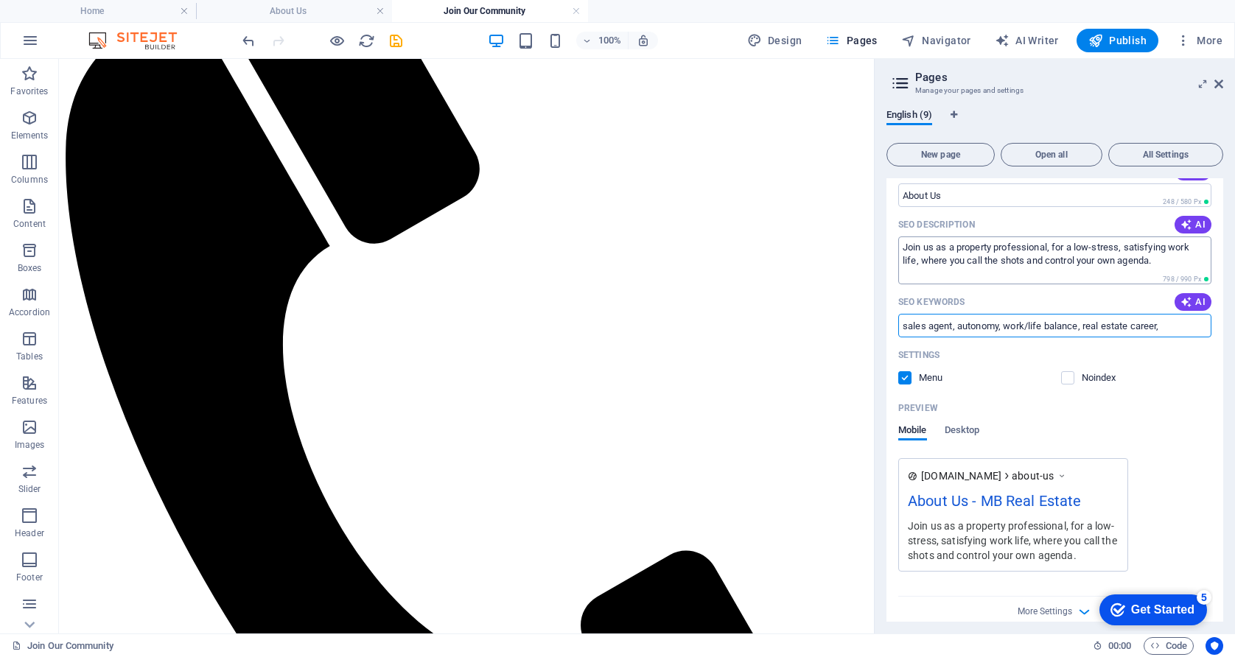
type input "sales agent, autonomy, work/life balance, real estate career,"
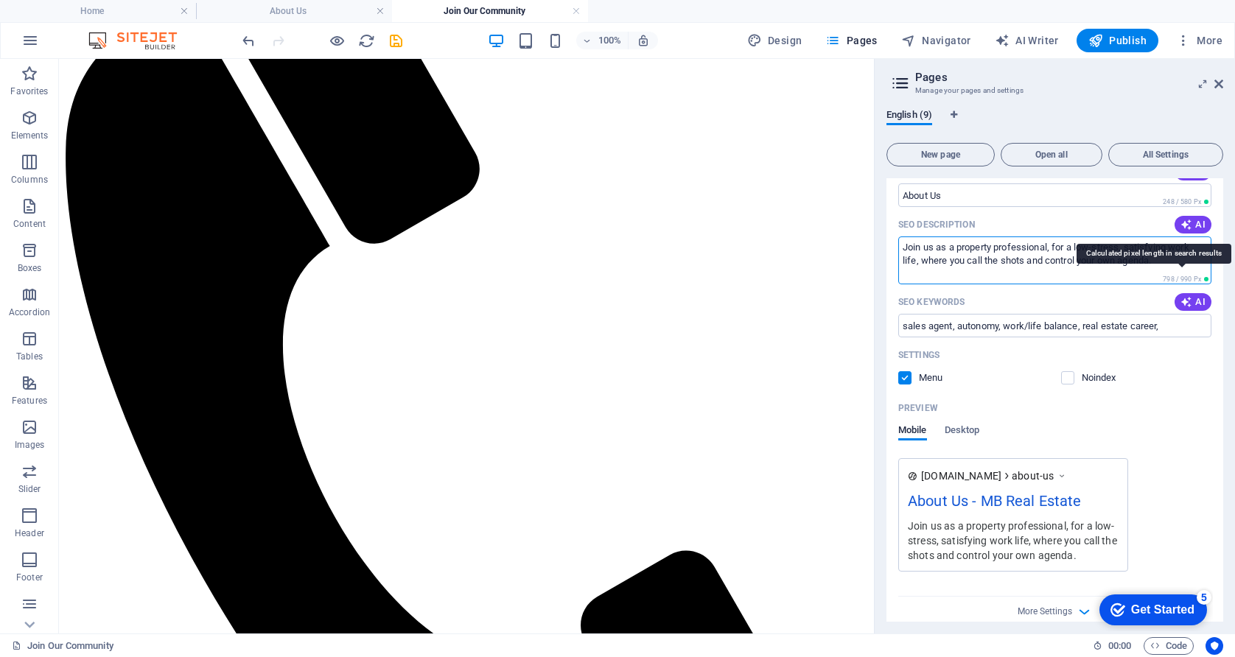
drag, startPoint x: 904, startPoint y: 247, endPoint x: 1156, endPoint y: 277, distance: 254.4
click at [1156, 277] on div "Join us as a property professional, for a low-stress, satisfying work life, whe…" at bounding box center [1054, 260] width 313 height 48
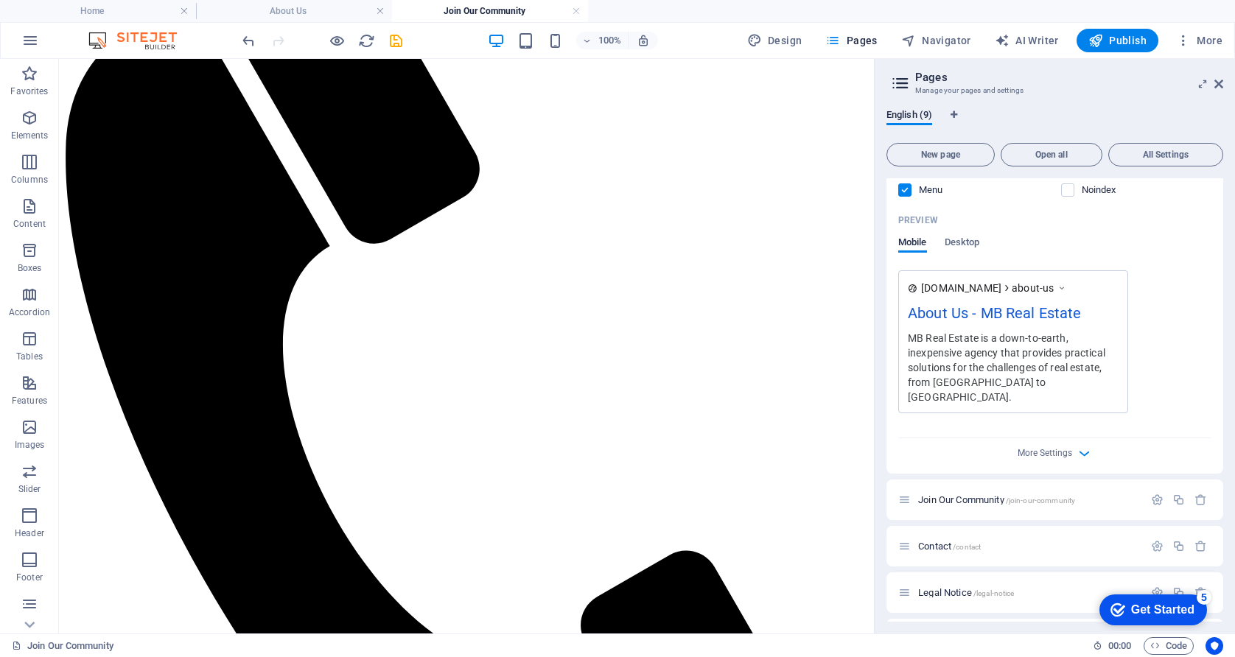
scroll to position [479, 0]
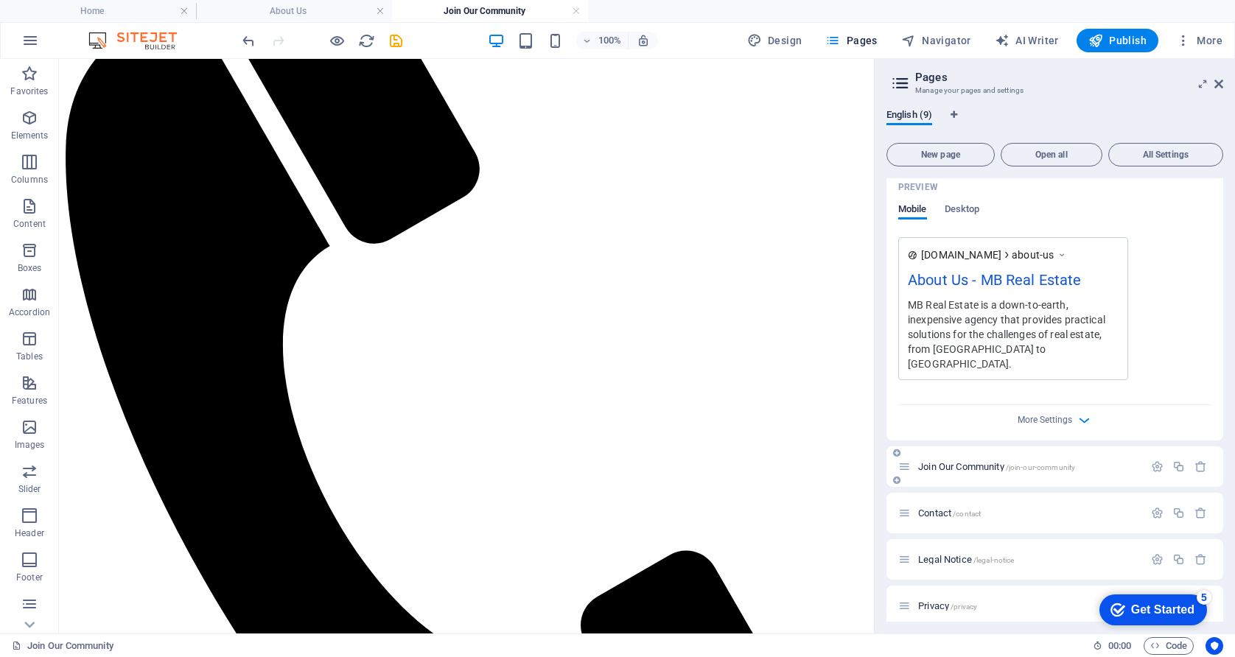
click at [910, 460] on icon at bounding box center [904, 466] width 13 height 13
click at [923, 461] on span "Join Our Community /join-our-community" at bounding box center [996, 466] width 157 height 11
click at [1151, 460] on icon "button" at bounding box center [1157, 466] width 13 height 13
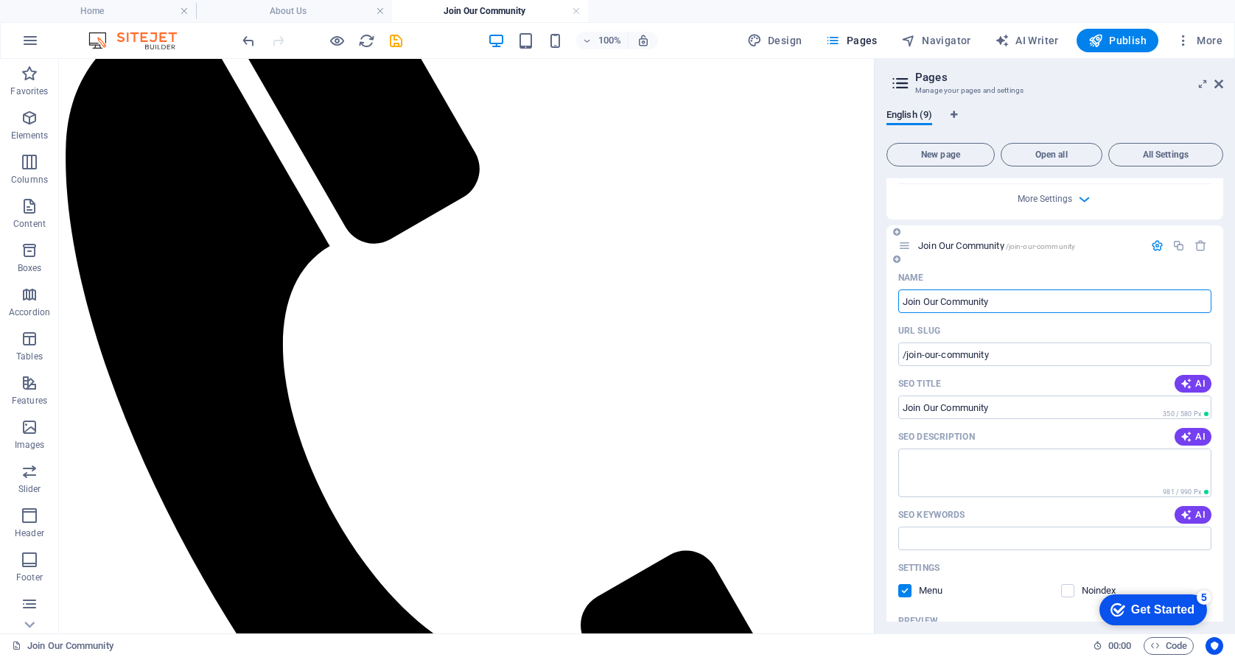
scroll to position [773, 0]
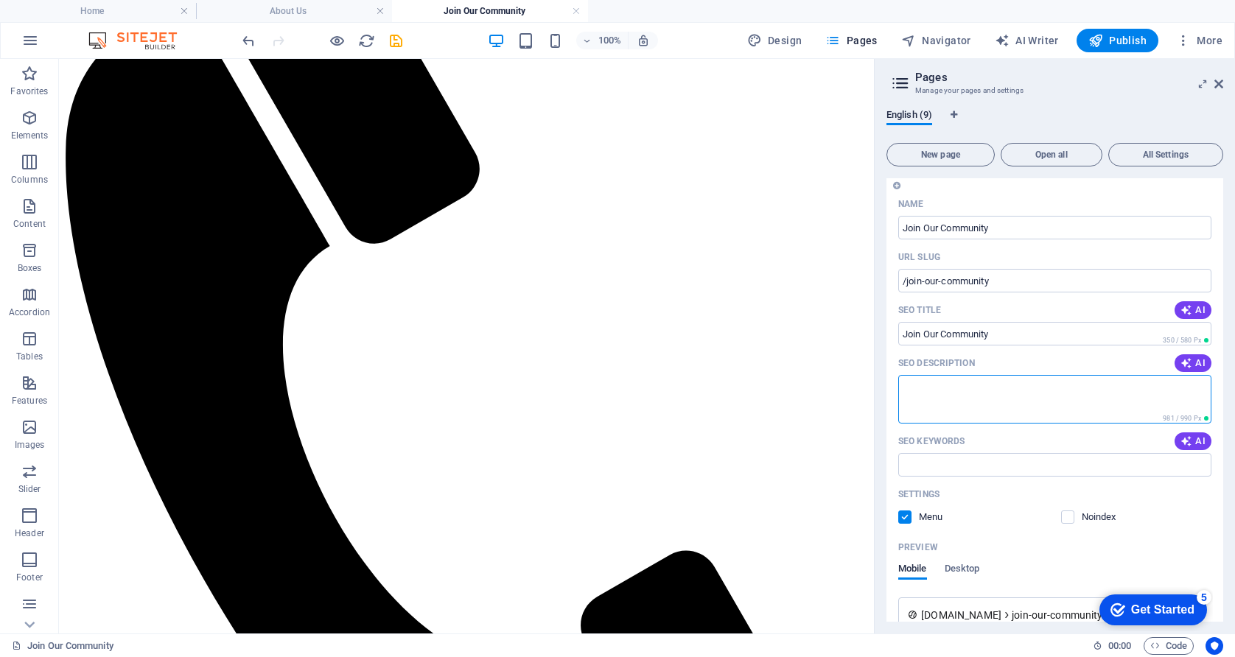
click at [1001, 375] on textarea "SEO Description" at bounding box center [1054, 399] width 313 height 48
paste textarea "Join us as a property professional, for a low-stress, satisfying work life, whe…"
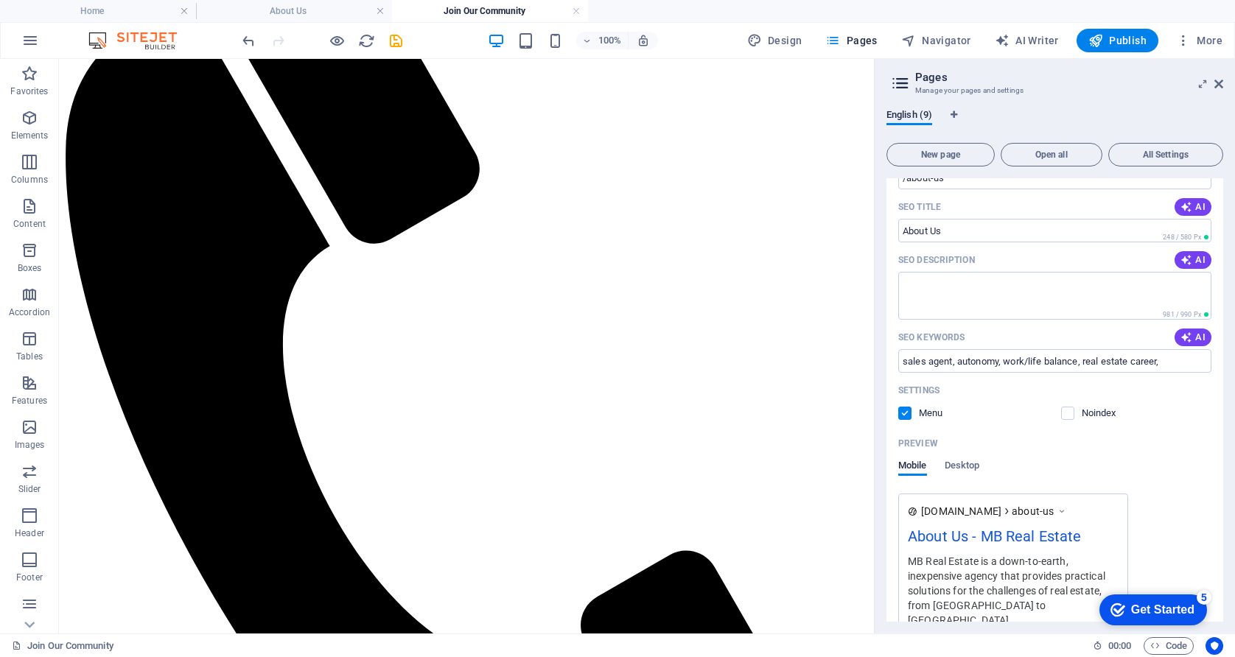
scroll to position [184, 0]
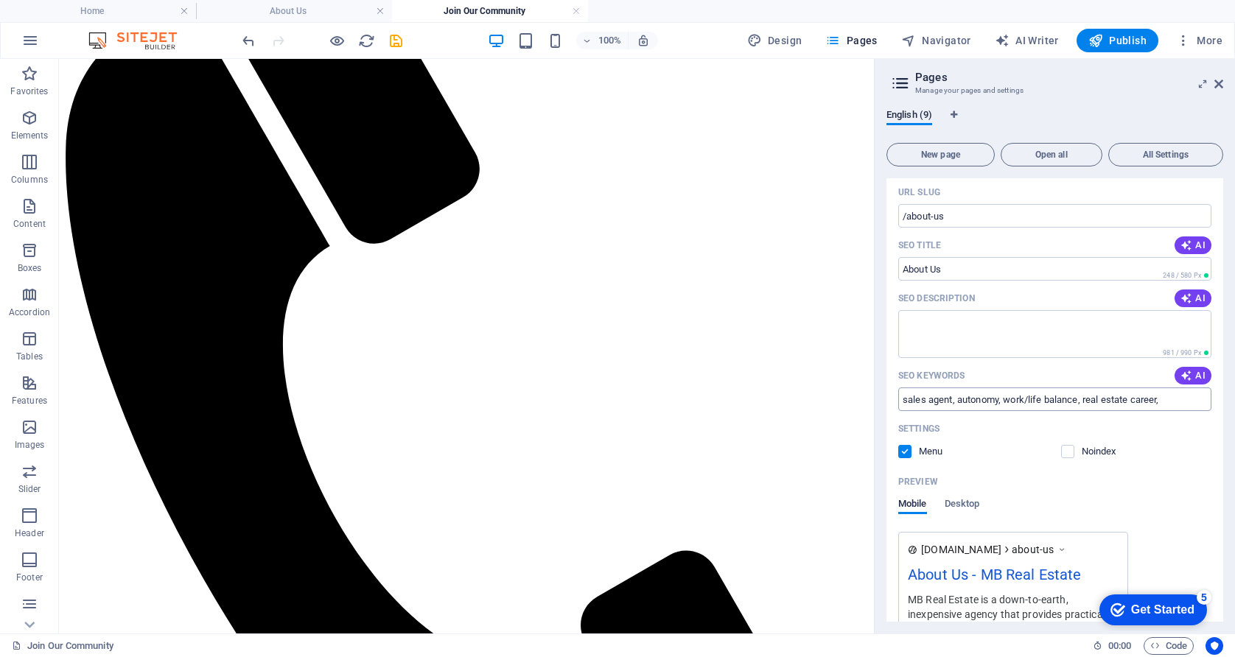
type textarea "Join us as a property professional, for a low-stress, satisfying work life, whe…"
drag, startPoint x: 1165, startPoint y: 400, endPoint x: 890, endPoint y: 398, distance: 275.5
click at [890, 398] on div "Name About Us ​ URL SLUG /about-us ​ SEO Title AI ​ 248 / 580 Px SEO Descriptio…" at bounding box center [1054, 431] width 337 height 608
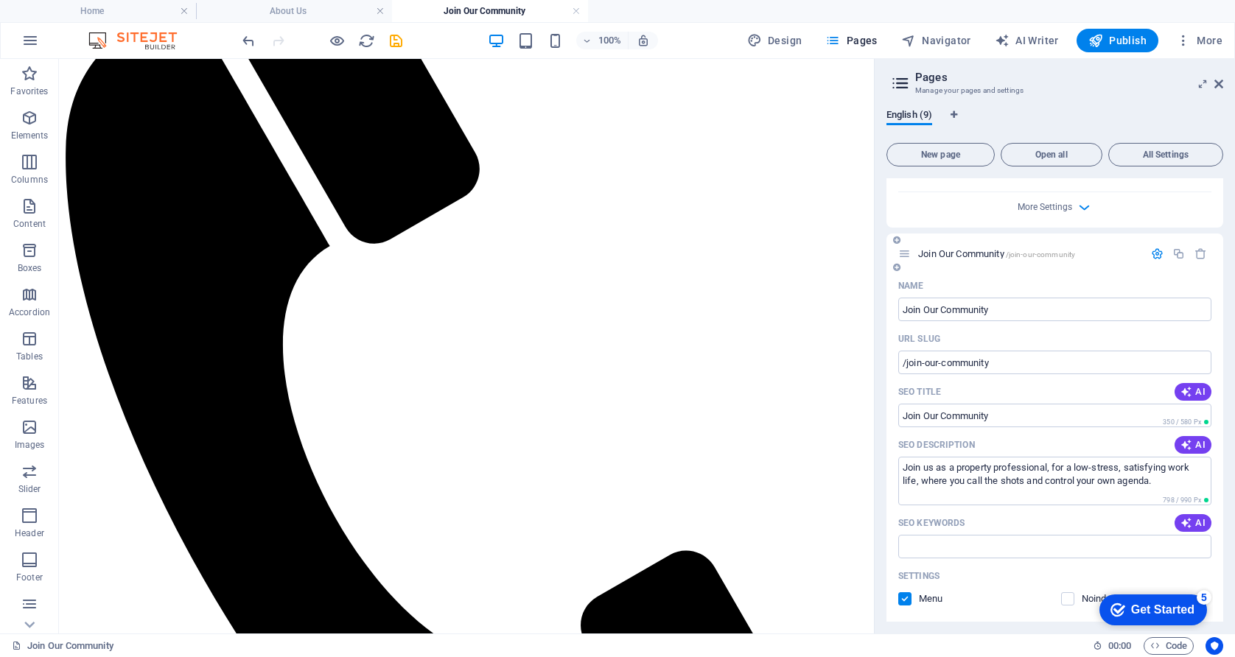
scroll to position [700, 0]
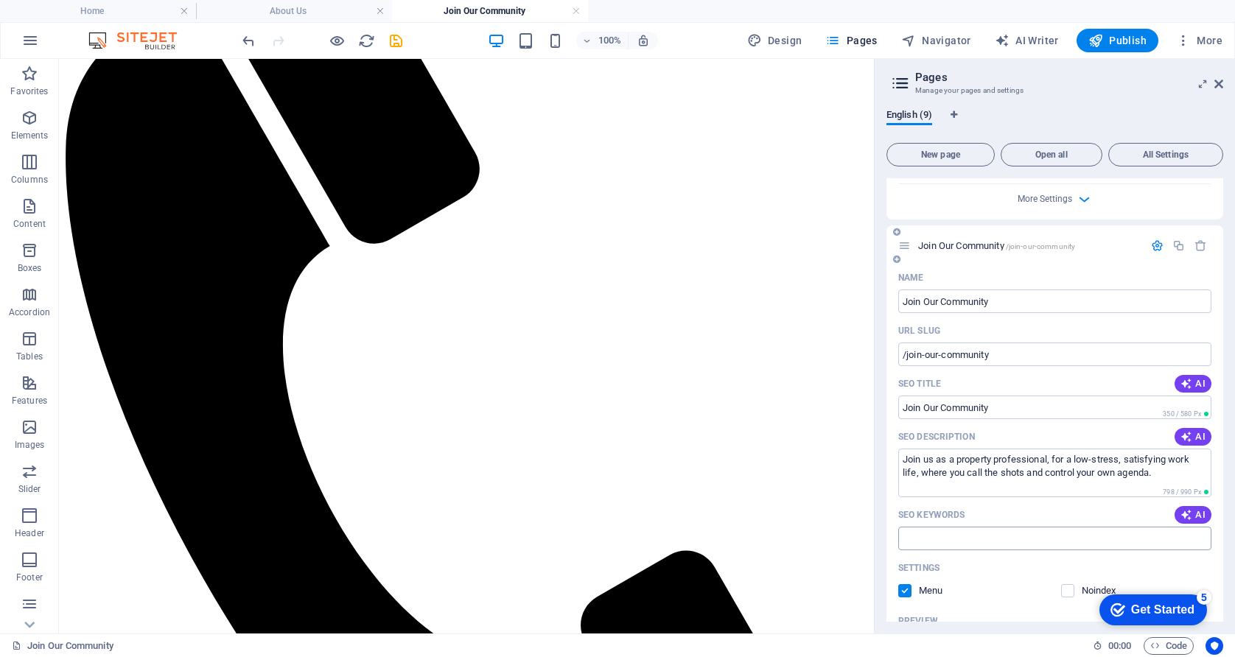
click at [966, 527] on input "SEO Keywords" at bounding box center [1054, 539] width 313 height 24
paste input "sales agent, autonomy, work/life balance, real estate career,"
drag, startPoint x: 1128, startPoint y: 524, endPoint x: 1145, endPoint y: 522, distance: 17.1
click at [1131, 527] on input "sales agent, autonomy, work/life balance, real estate career,high commission," at bounding box center [1054, 539] width 313 height 24
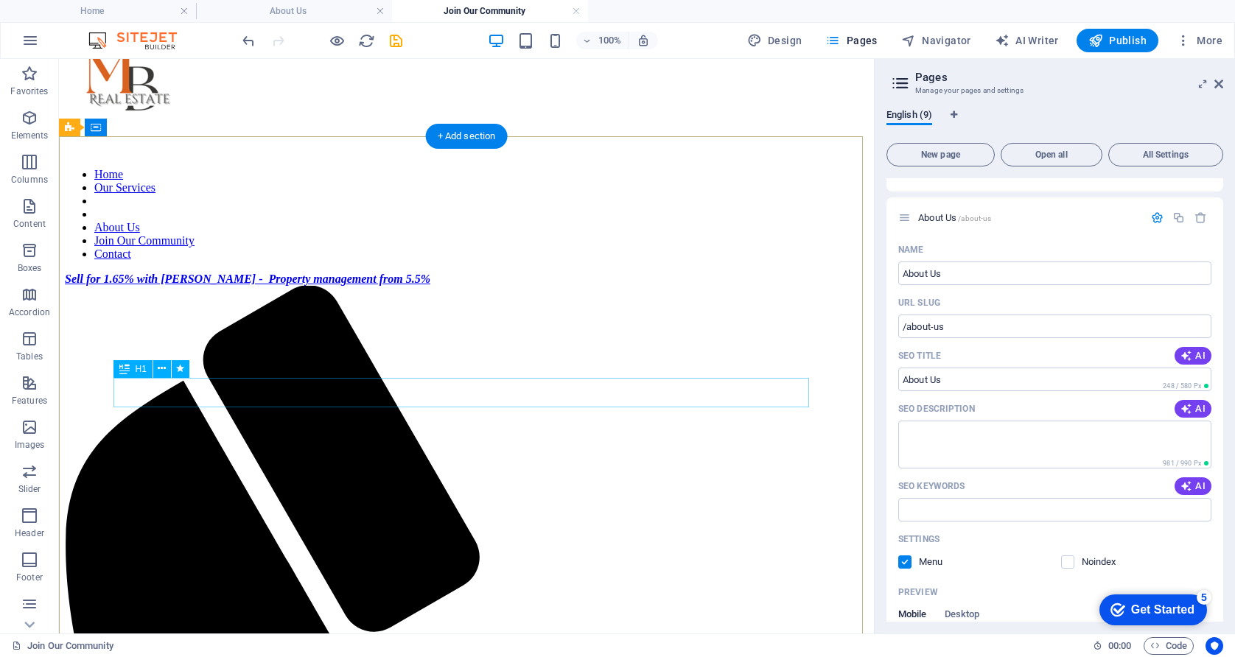
scroll to position [0, 0]
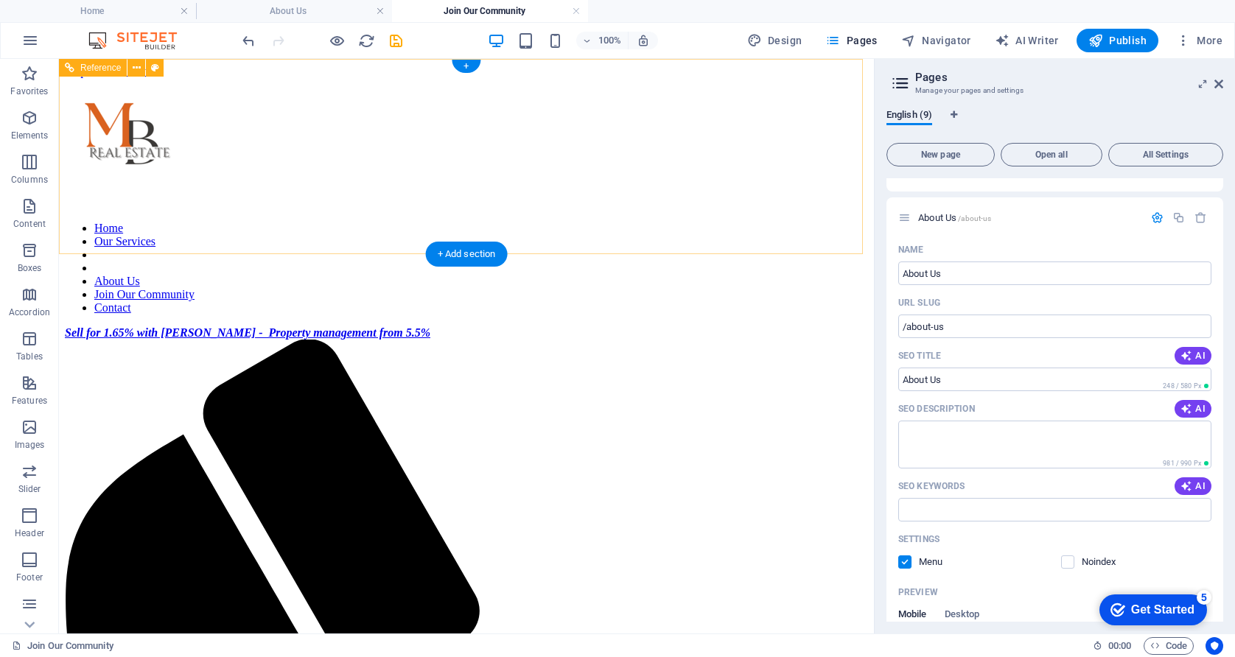
type input "sales agent, autonomy, work/life balance, real estate career, high commission,"
click at [547, 222] on nav "Home Our Services About Us Join Our Community Contact" at bounding box center [466, 268] width 803 height 93
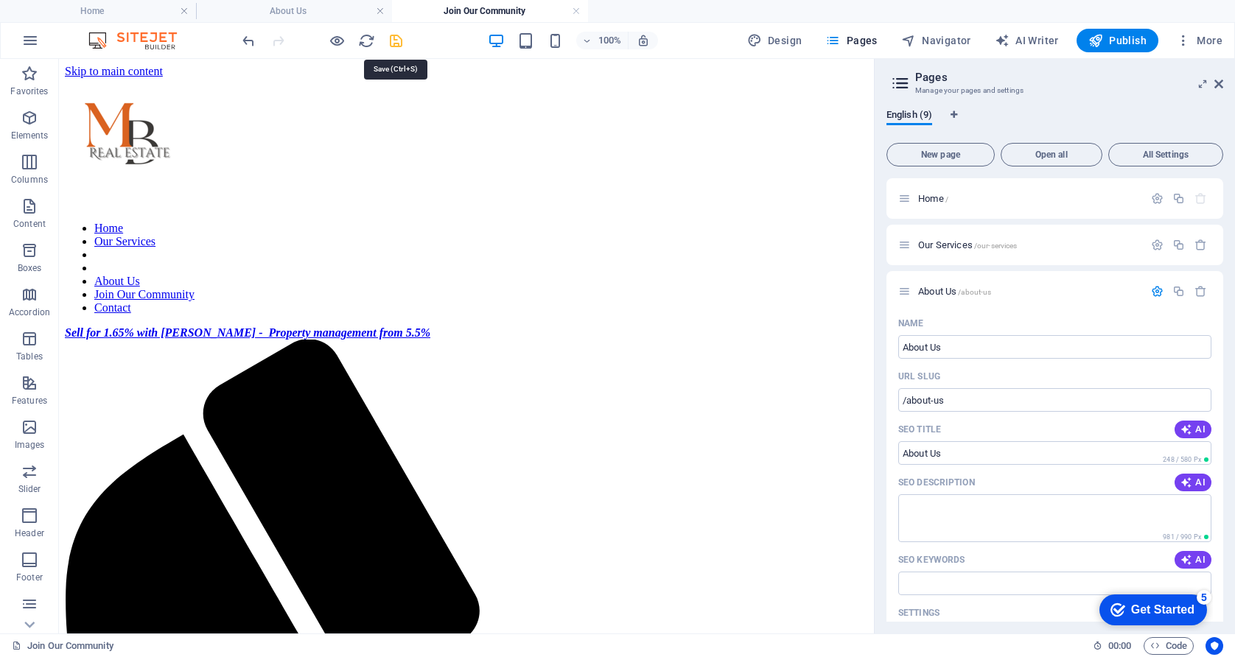
click at [397, 41] on icon "save" at bounding box center [395, 40] width 17 height 17
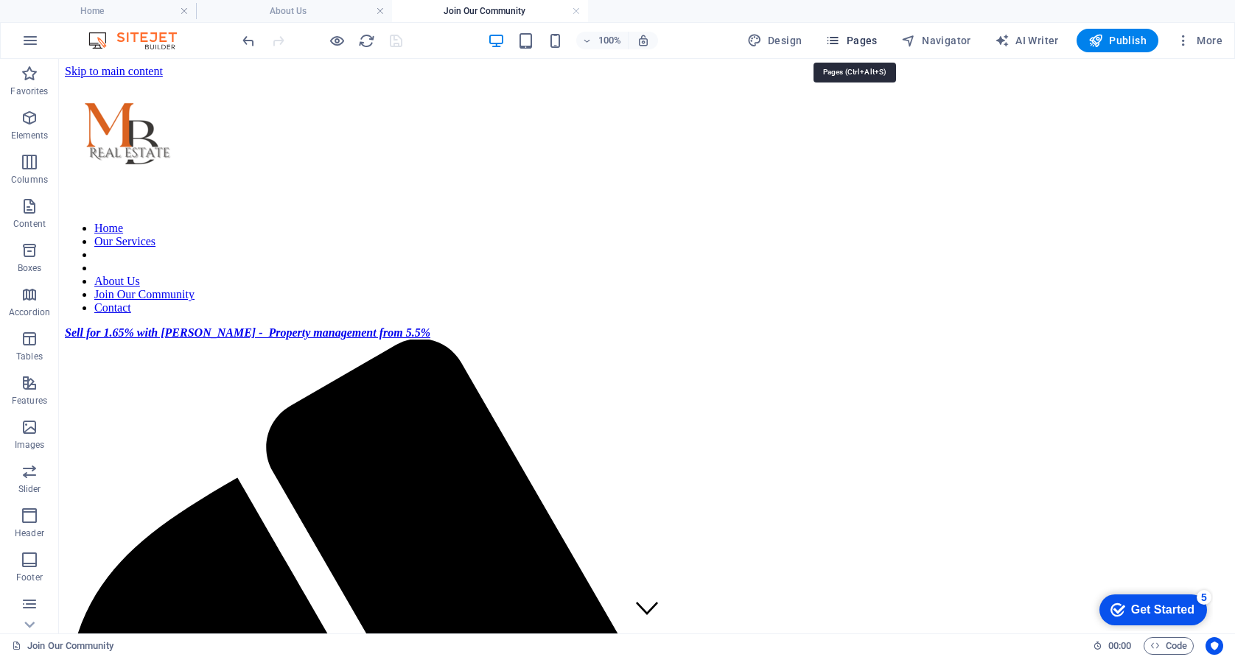
click at [838, 40] on icon "button" at bounding box center [832, 40] width 15 height 15
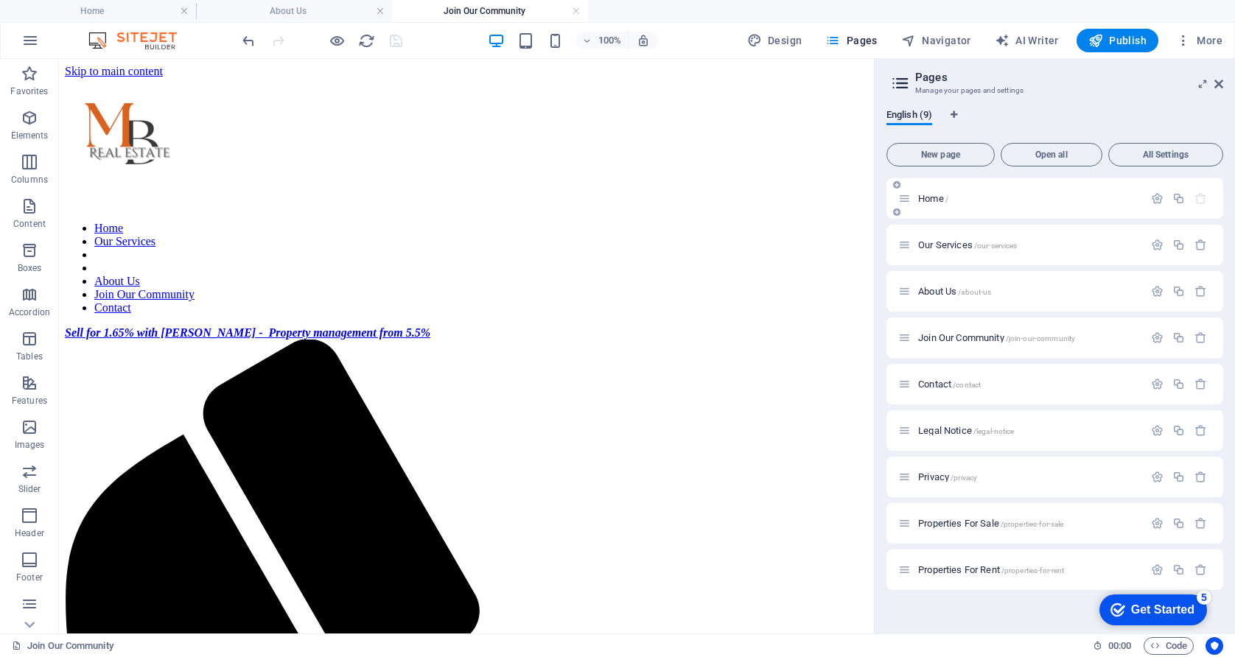
click at [905, 200] on icon at bounding box center [904, 198] width 13 height 13
click at [930, 203] on span "Home /" at bounding box center [933, 198] width 30 height 11
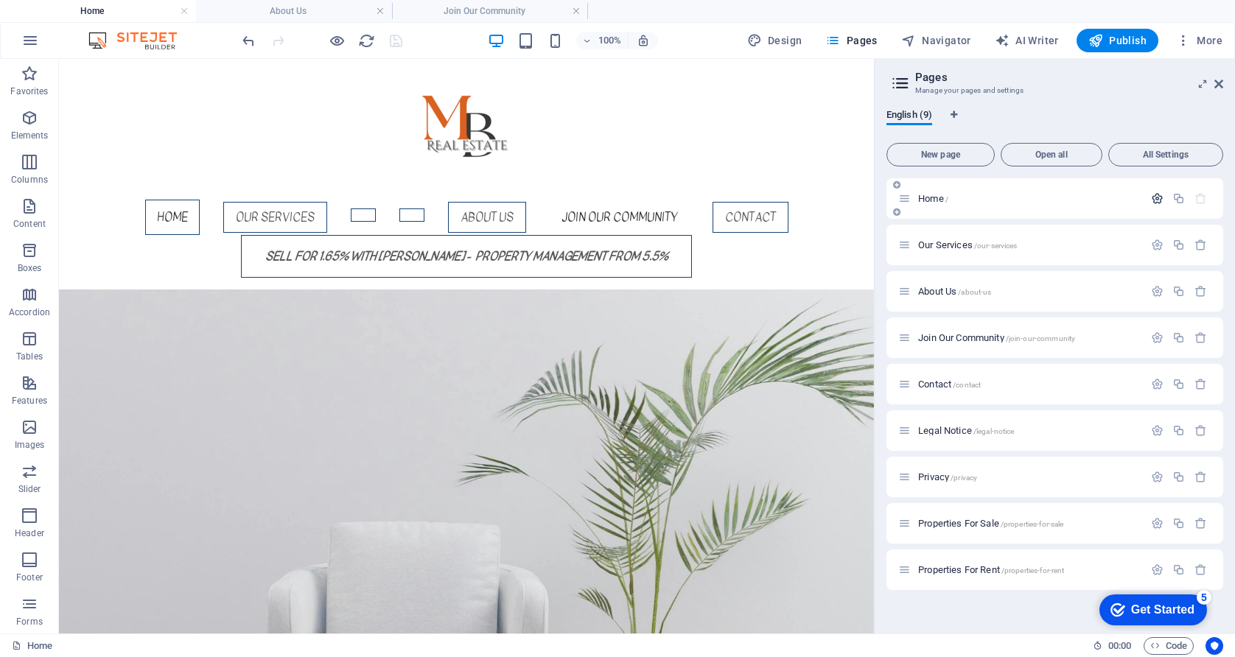
click at [1154, 197] on icon "button" at bounding box center [1157, 198] width 13 height 13
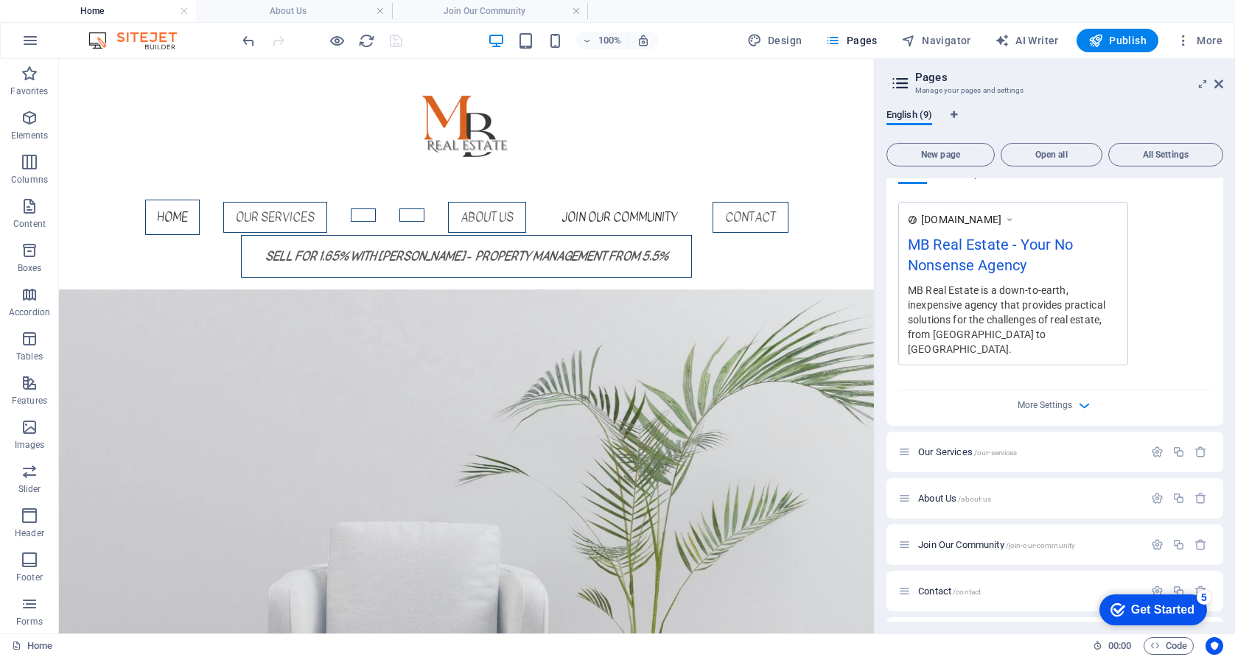
scroll to position [442, 0]
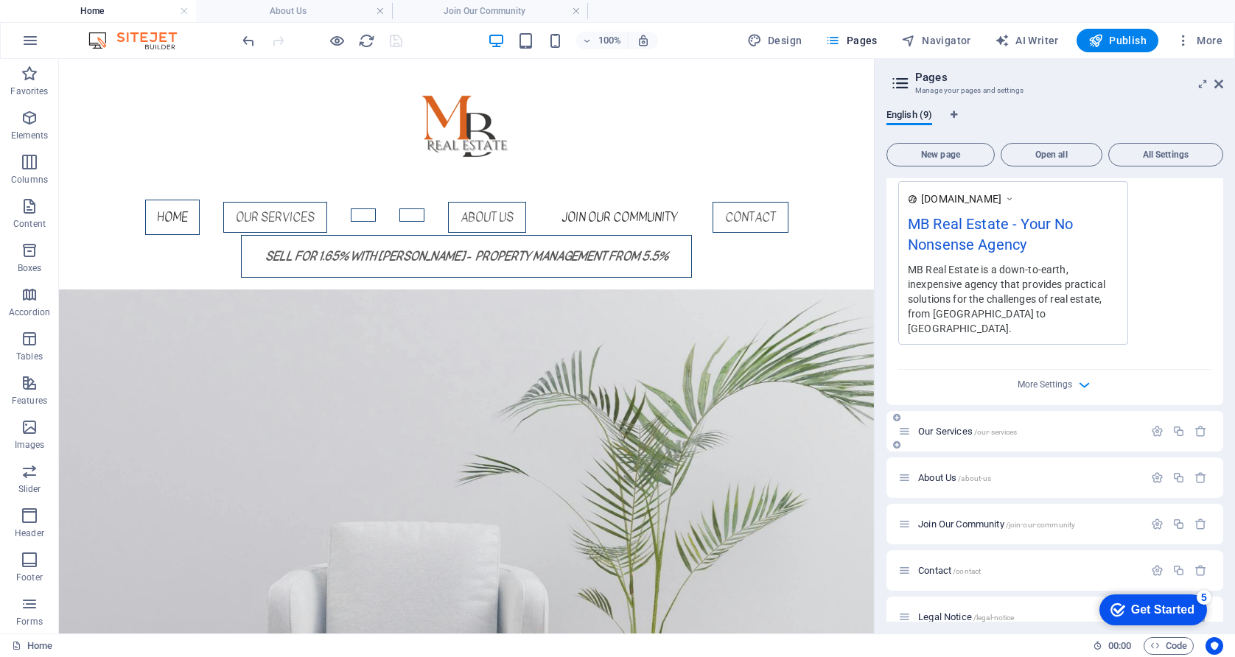
click at [934, 426] on span "Our Services /our-services" at bounding box center [967, 431] width 99 height 11
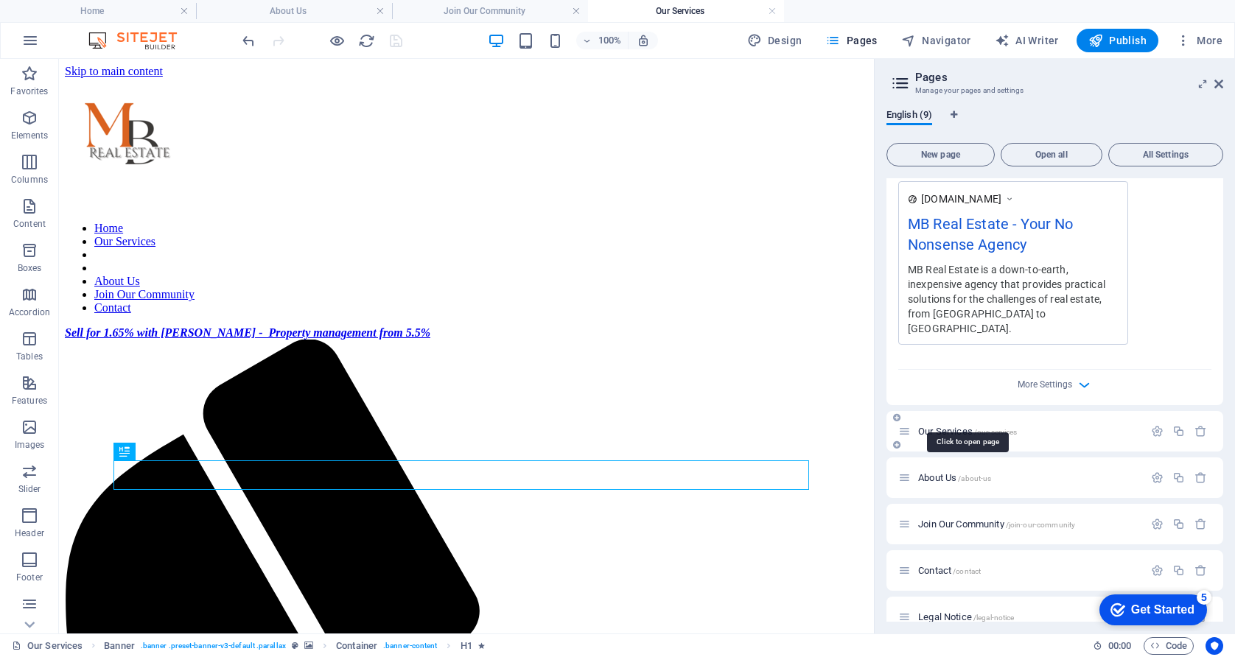
click at [940, 426] on span "Our Services /our-services" at bounding box center [967, 431] width 99 height 11
click at [1154, 425] on icon "button" at bounding box center [1157, 431] width 13 height 13
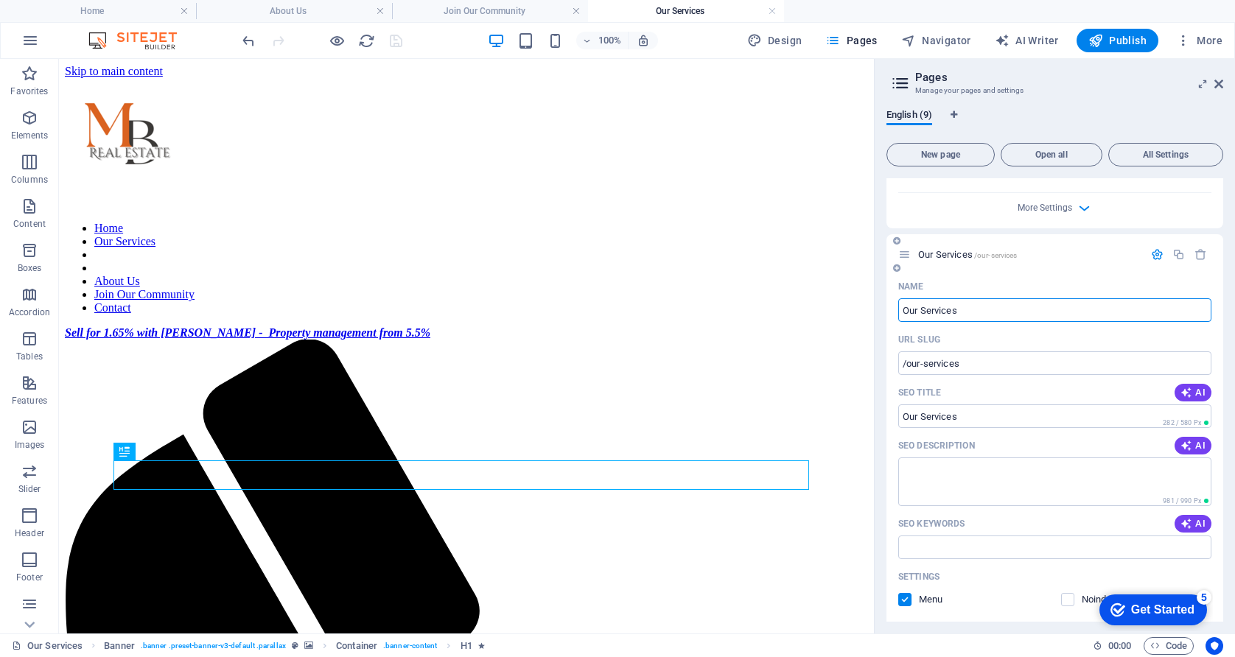
scroll to position [663, 0]
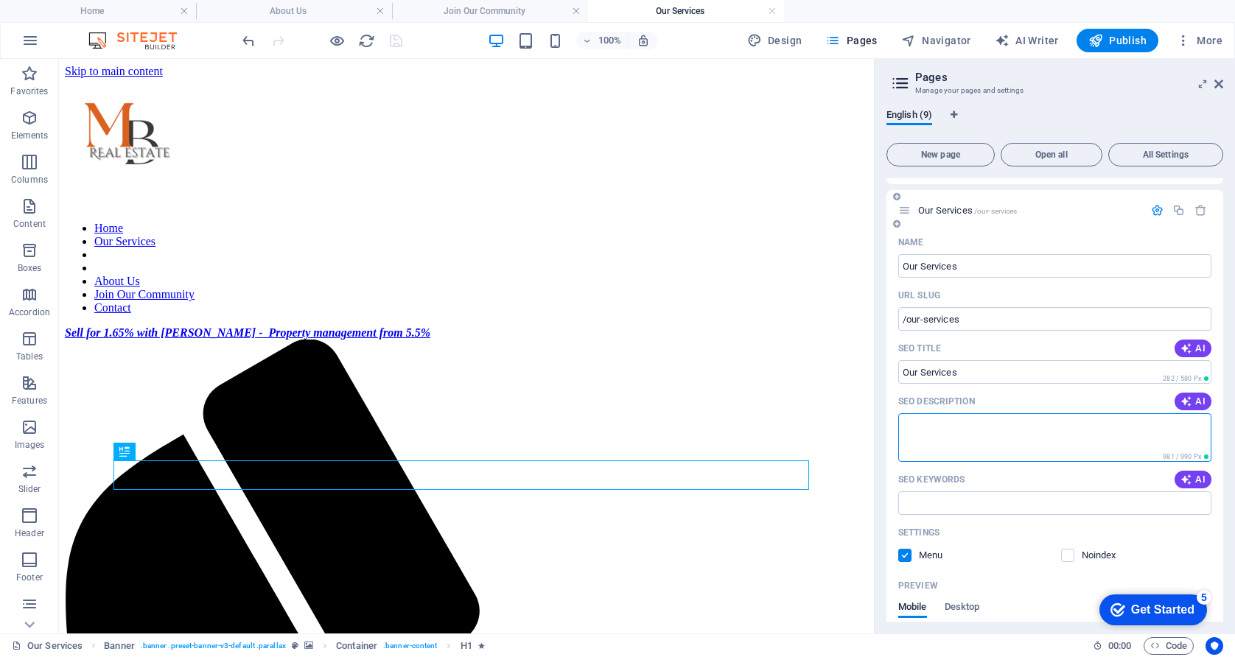
click at [960, 413] on textarea "SEO Description" at bounding box center [1054, 437] width 313 height 48
drag, startPoint x: 946, startPoint y: 426, endPoint x: 988, endPoint y: 421, distance: 42.2
click at [949, 425] on textarea "MB REal Estate looks after you in a forthright, sensible manner. We listen to m…" at bounding box center [1054, 437] width 313 height 48
drag, startPoint x: 930, startPoint y: 409, endPoint x: 958, endPoint y: 412, distance: 28.9
click at [1012, 491] on input "SEO Keywords" at bounding box center [1054, 503] width 313 height 24
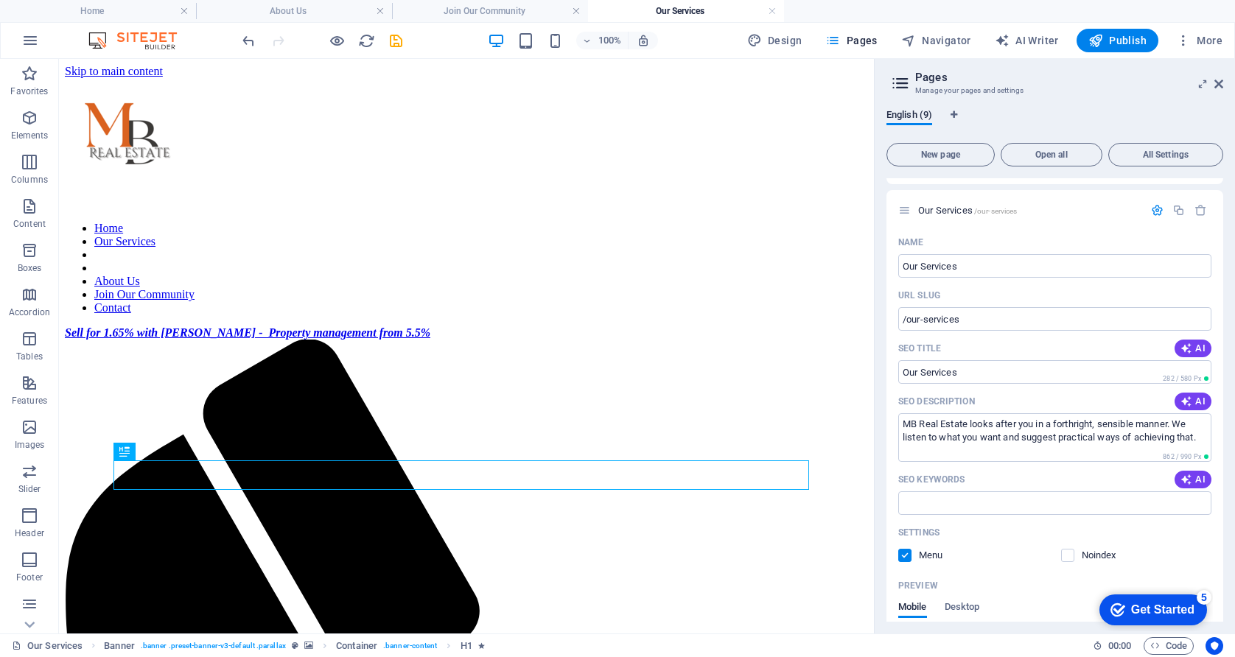
click at [1229, 494] on div "English (9) New page Open all All Settings Home / Name Home ​ URL SLUG / ​ SEO …" at bounding box center [1054, 365] width 360 height 536
click at [1202, 422] on textarea "MB Real Estate looks after you in a forthright, sensible manner. We listen to w…" at bounding box center [1054, 437] width 313 height 48
click at [903, 434] on textarea "MB Real Estate looks after you in a forthright, sensible manner. We listen to w…" at bounding box center [1054, 437] width 313 height 48
click at [971, 433] on textarea "MB Real Estate looks after you in a forthright, sensible manner. We listen to w…" at bounding box center [1054, 437] width 313 height 48
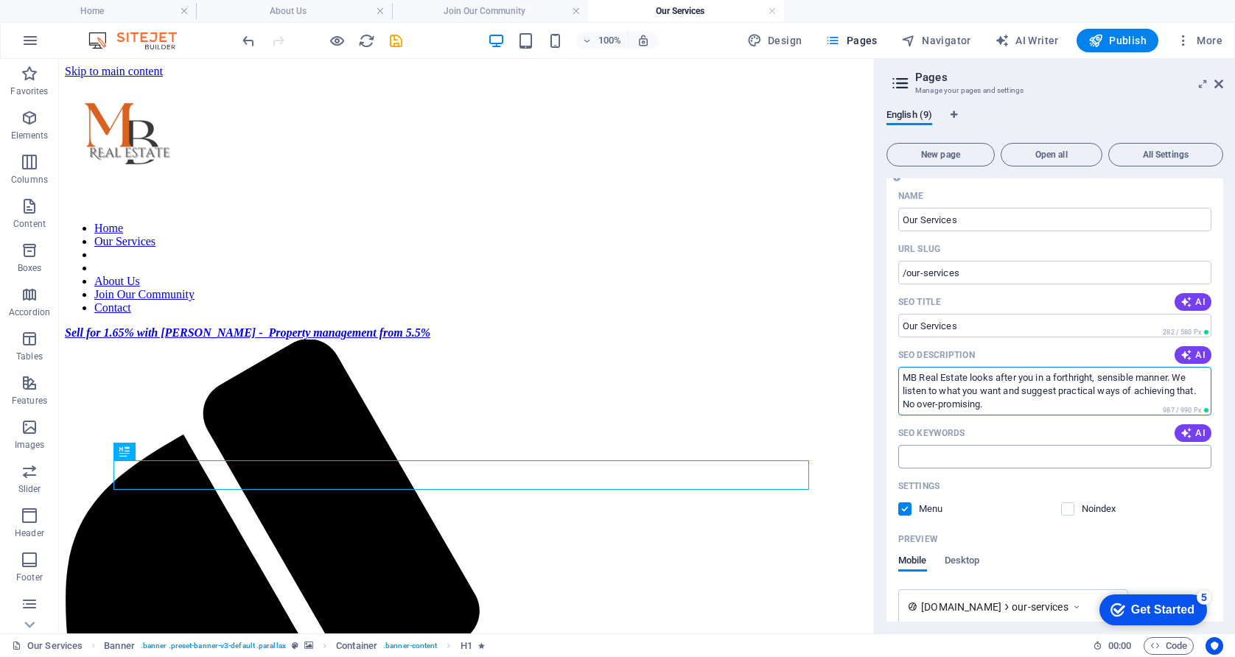
scroll to position [737, 0]
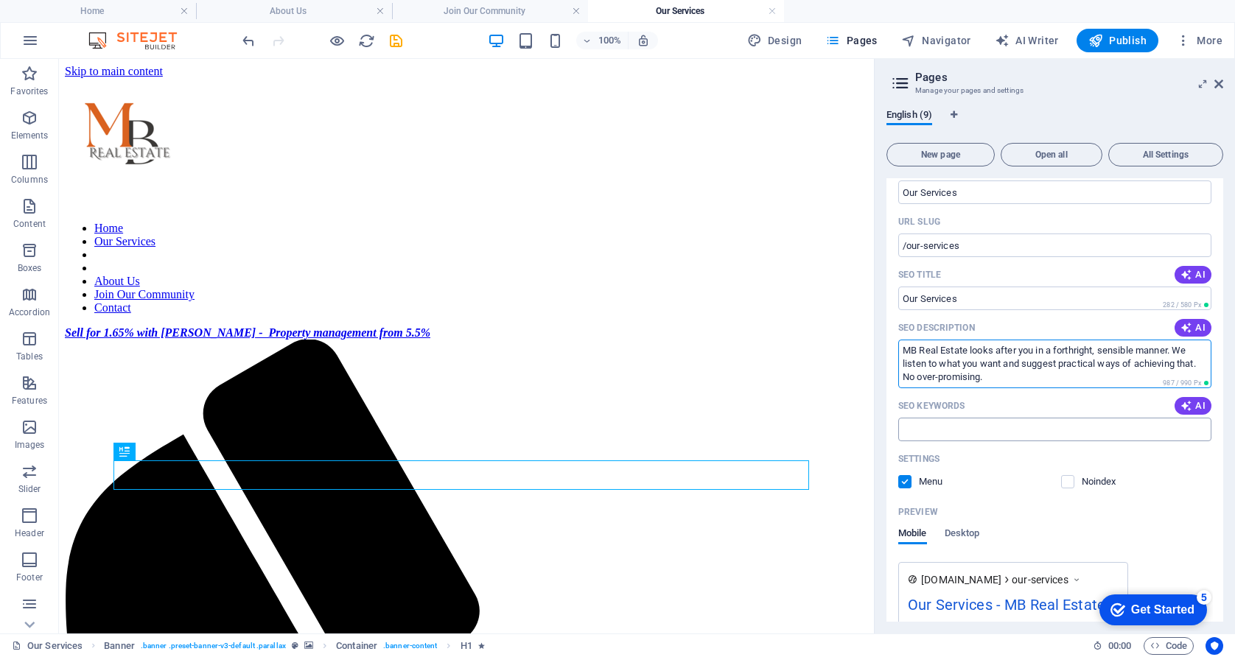
type textarea "MB Real Estate looks after you in a forthright, sensible manner. We listen to w…"
click at [967, 418] on input "SEO Keywords" at bounding box center [1054, 430] width 313 height 24
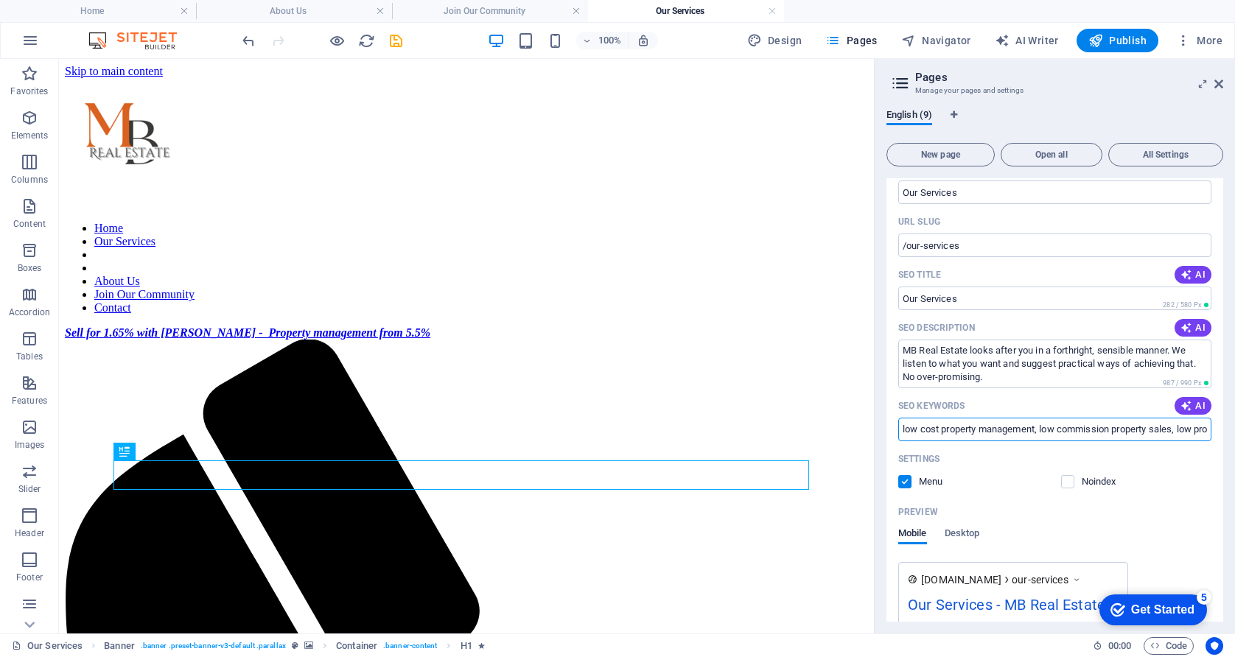
type input "low cost property management, low commission property sales, low property commi…"
click at [1170, 505] on div "Preview" at bounding box center [1054, 512] width 313 height 24
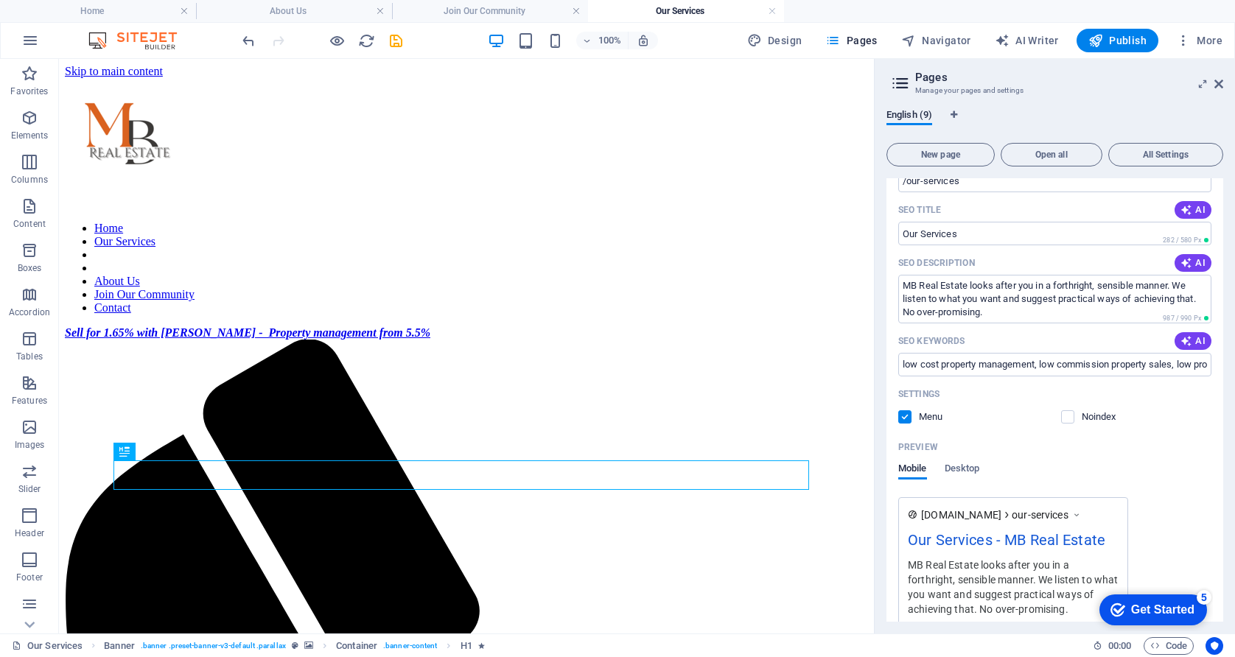
scroll to position [663, 0]
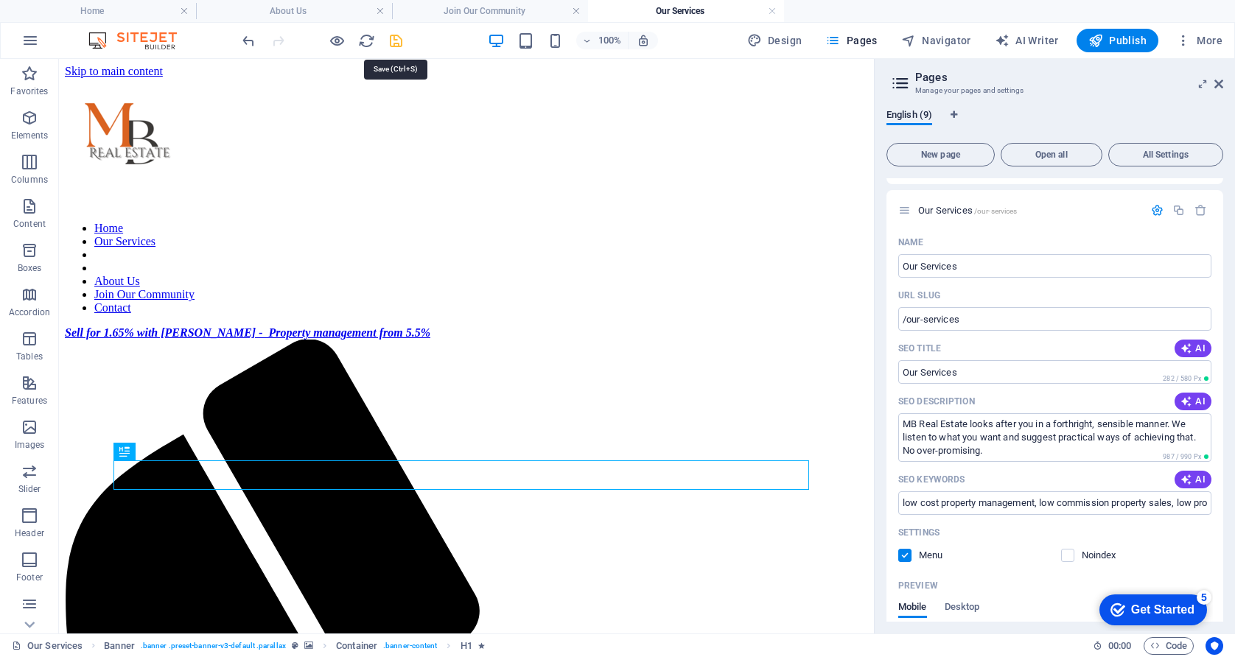
click at [393, 45] on icon "save" at bounding box center [395, 40] width 17 height 17
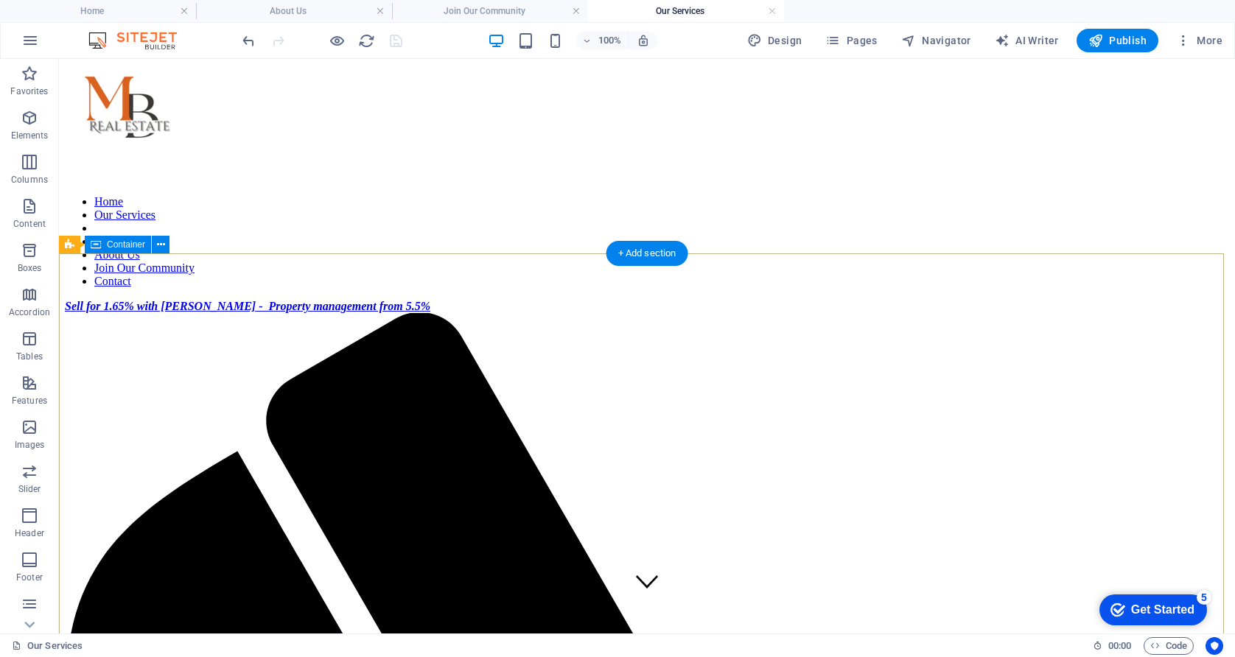
scroll to position [0, 0]
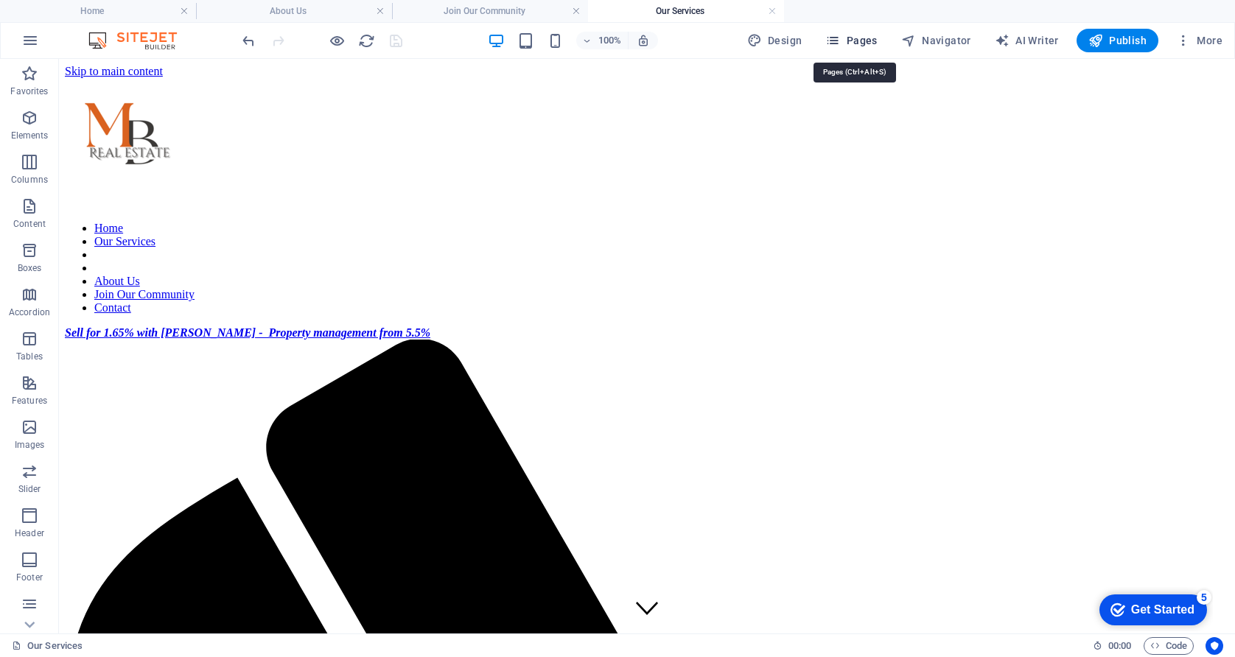
click at [839, 42] on icon "button" at bounding box center [832, 40] width 15 height 15
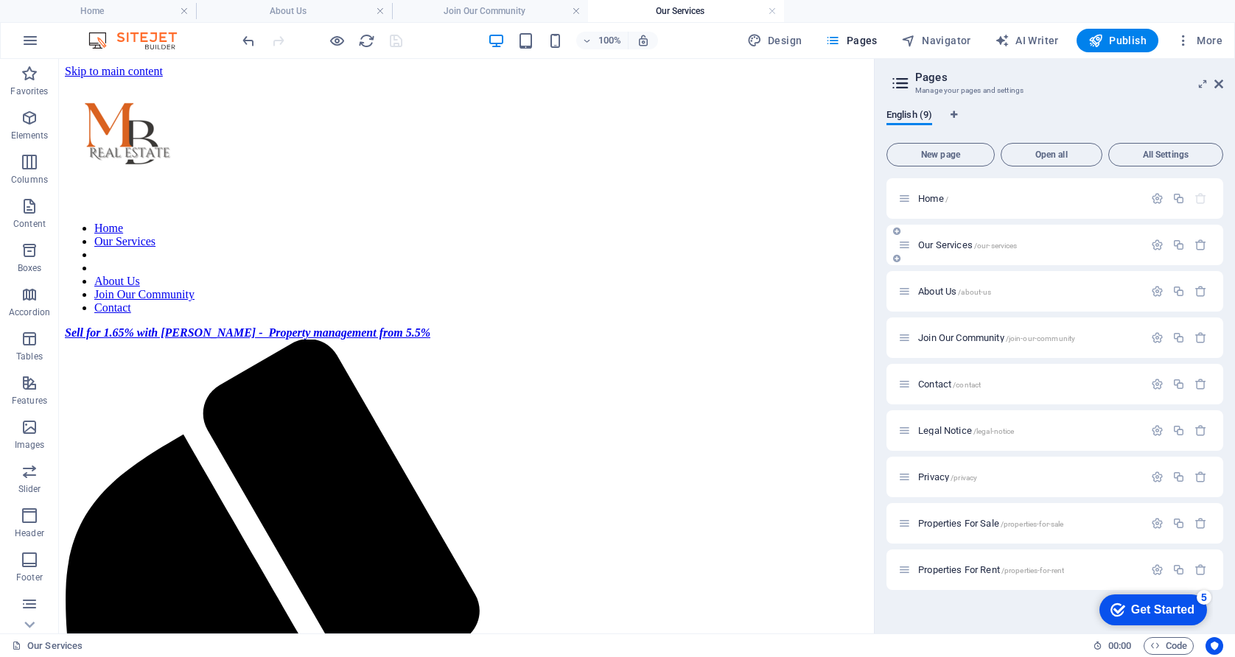
click at [933, 246] on span "Our Services /our-services" at bounding box center [967, 244] width 99 height 11
click at [1155, 242] on icon "button" at bounding box center [1157, 245] width 13 height 13
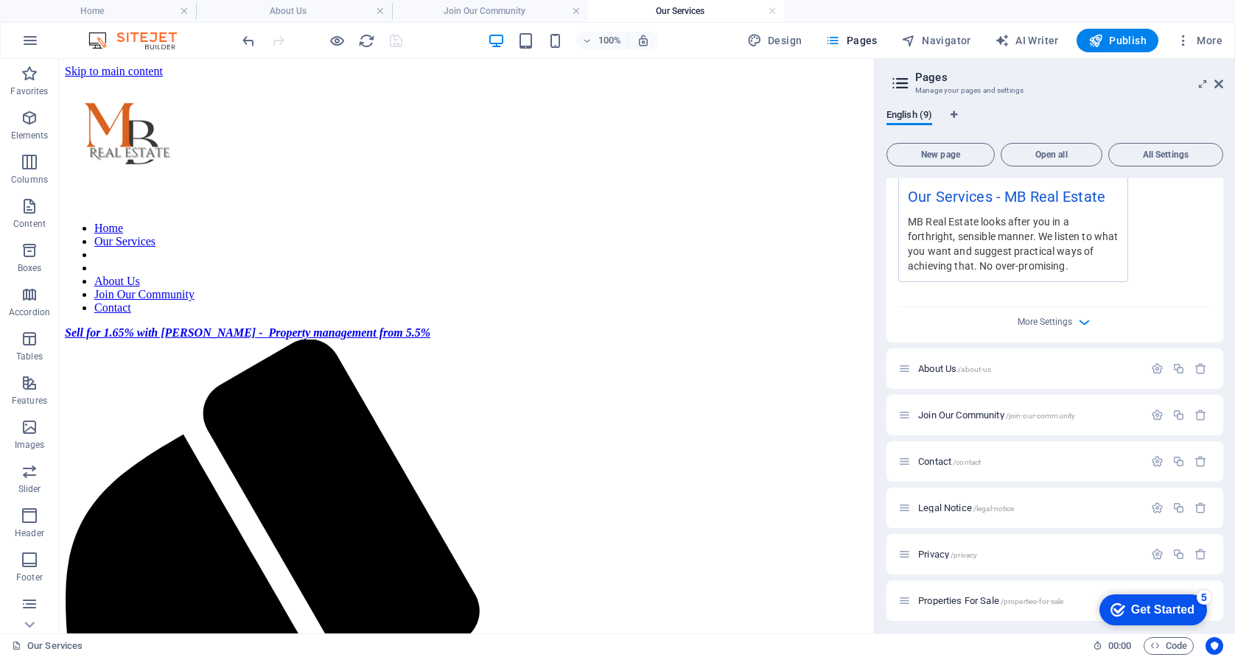
scroll to position [567, 0]
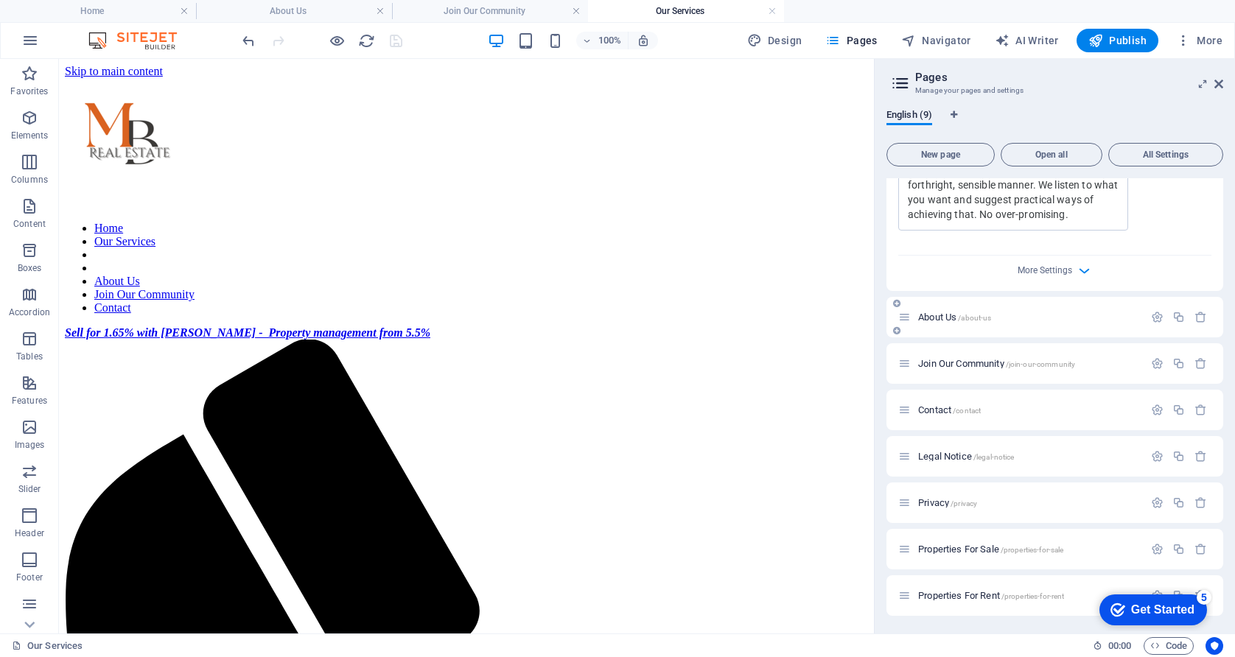
click at [949, 318] on span "About Us /about-us" at bounding box center [954, 317] width 73 height 11
click at [1156, 320] on icon "button" at bounding box center [1157, 317] width 13 height 13
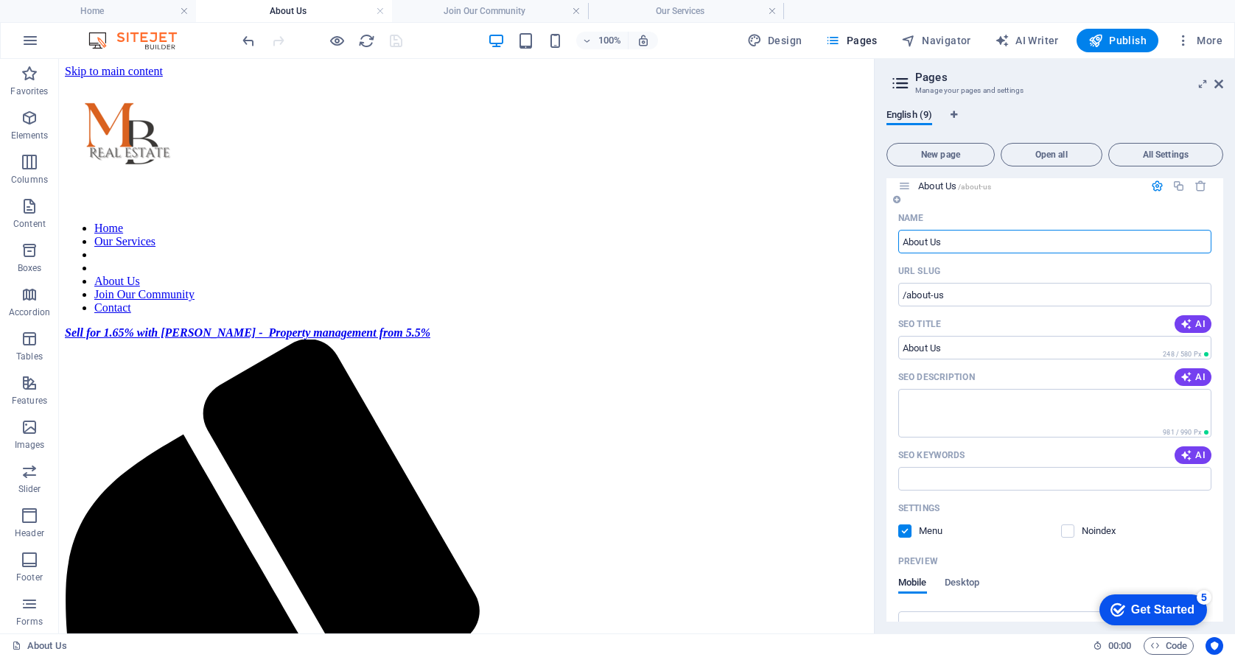
scroll to position [714, 0]
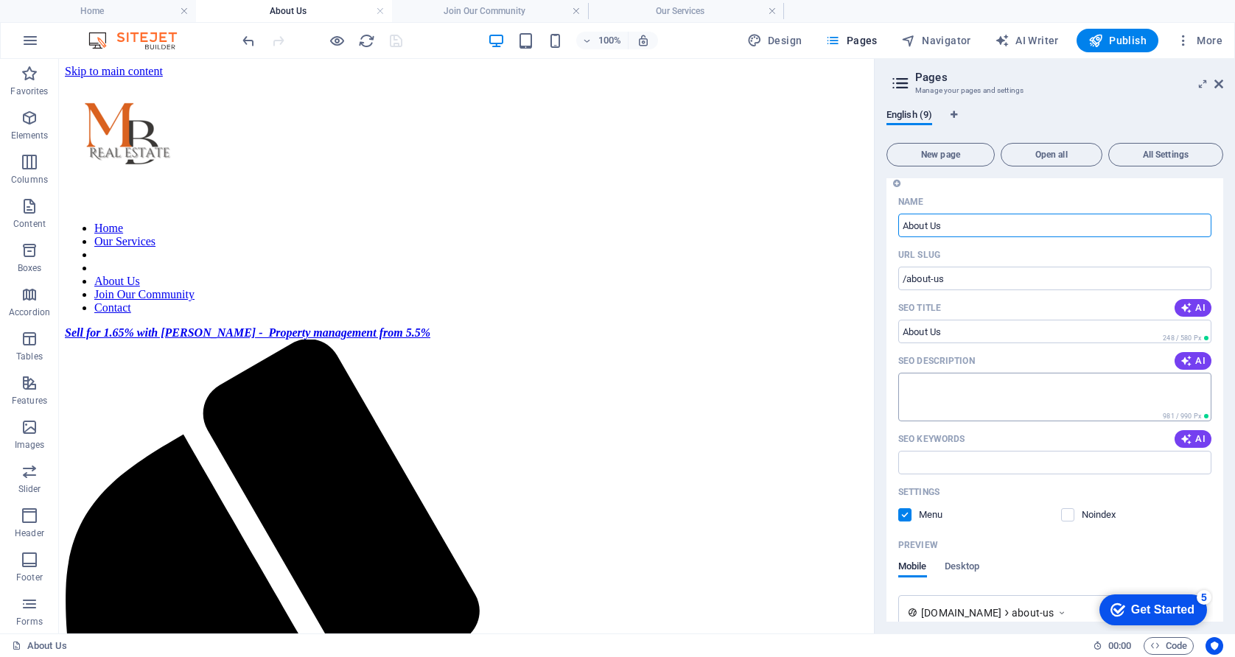
click at [1000, 386] on textarea "SEO Description" at bounding box center [1054, 397] width 313 height 48
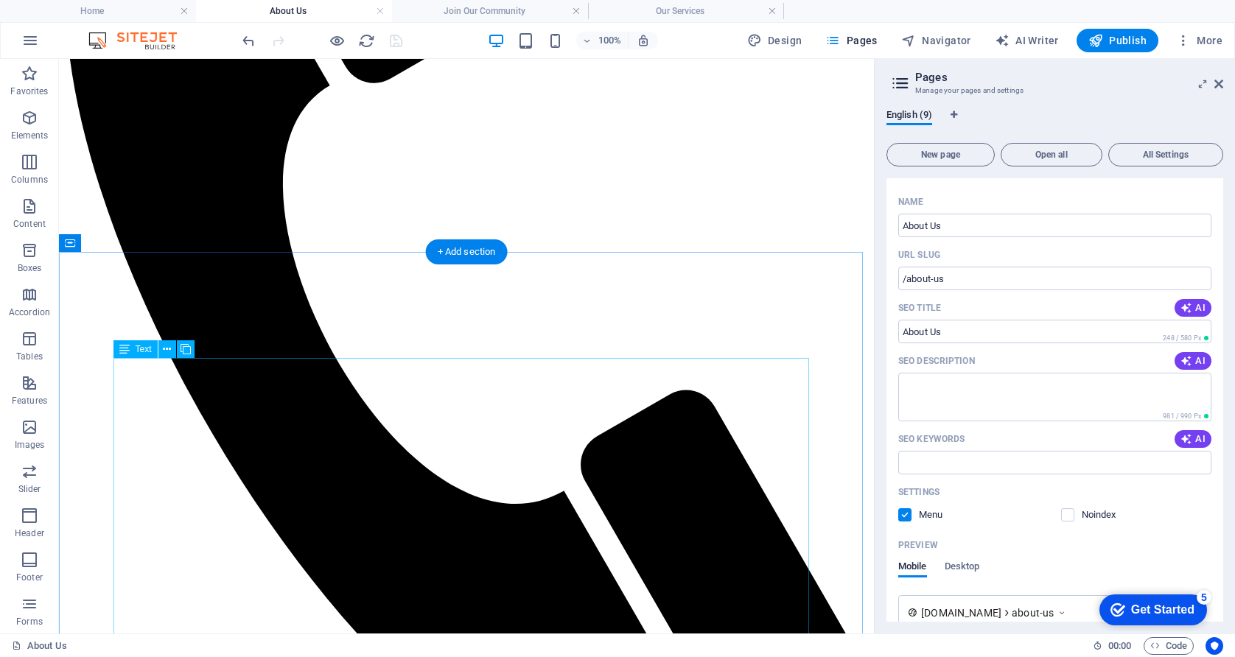
scroll to position [589, 0]
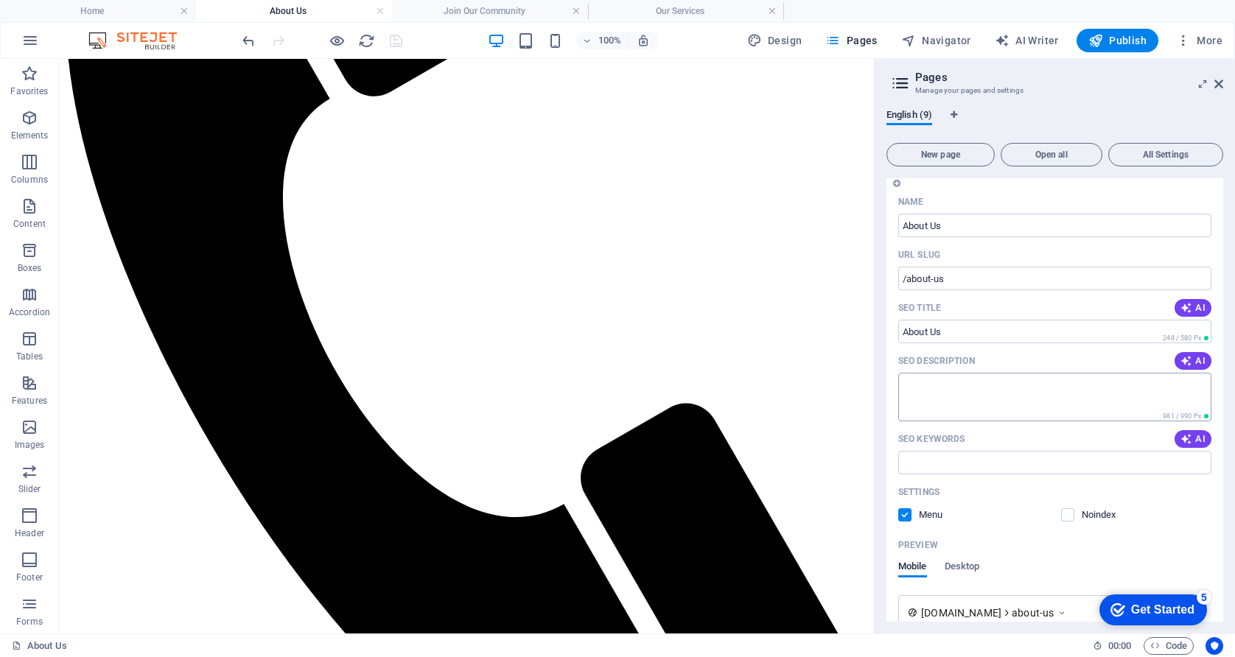
click at [941, 382] on textarea "SEO Description" at bounding box center [1054, 397] width 313 height 48
type textarea "W"
drag, startPoint x: 1047, startPoint y: 385, endPoint x: 1058, endPoint y: 385, distance: 10.3
click at [1048, 385] on textarea "MB Real Estate is a small, friendly family business run by people" at bounding box center [1054, 397] width 313 height 48
click at [1193, 385] on textarea "MB Real Estate is a small, friendly, family business run by people" at bounding box center [1054, 397] width 313 height 48
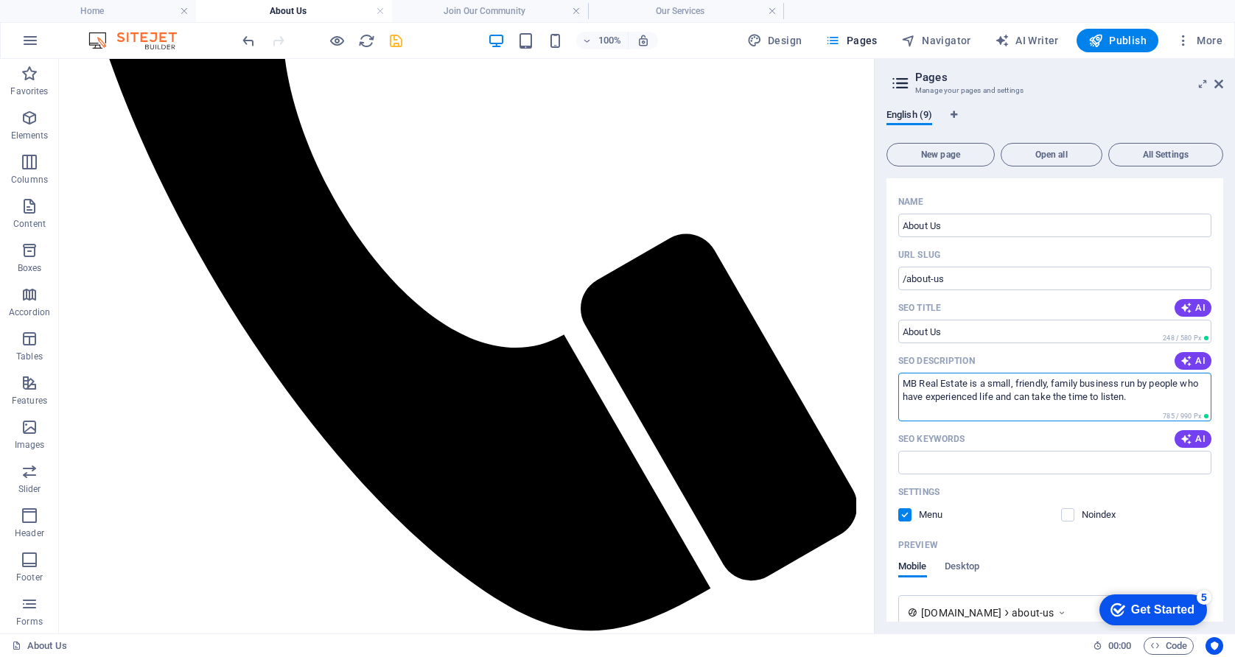
scroll to position [737, 0]
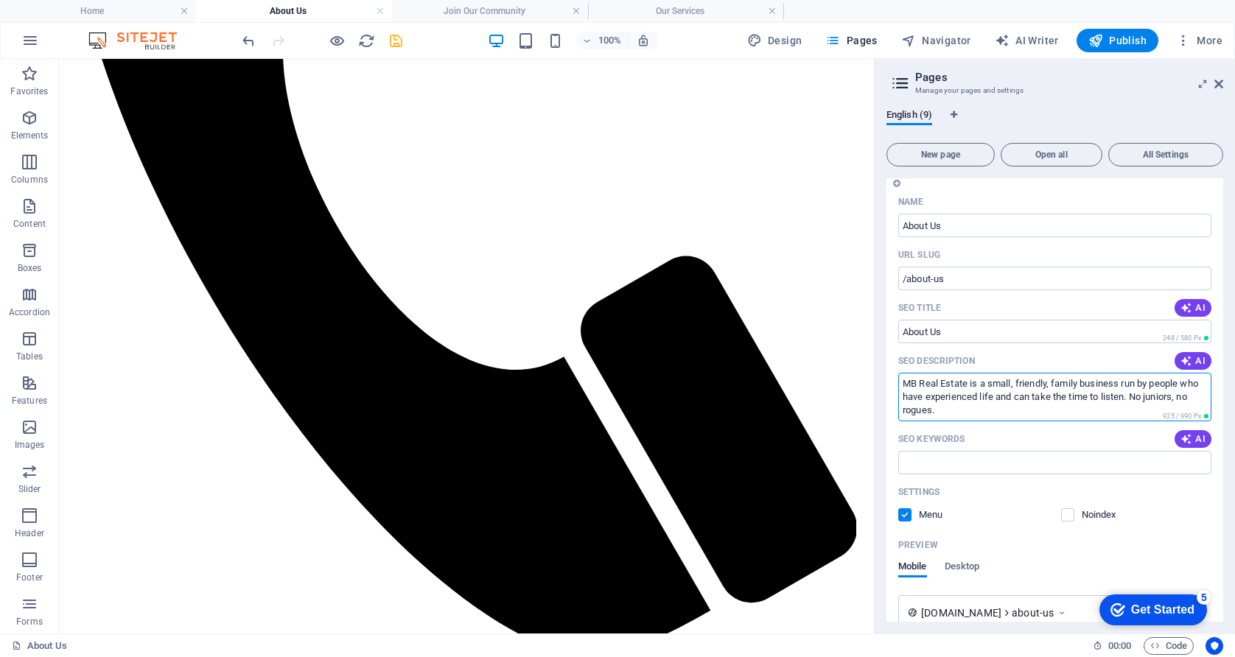
click at [902, 412] on textarea "MB Real Estate is a small, friendly, family business run by people who have exp…" at bounding box center [1054, 397] width 313 height 48
click at [1014, 414] on textarea "MB Real Estate is a small, friendly, family business run by people who have exp…" at bounding box center [1054, 397] width 313 height 48
click at [976, 384] on textarea "MB Real Estate is a small, friendly, family business run by people who have exp…" at bounding box center [1054, 397] width 313 height 48
click at [1003, 387] on textarea "We are a small, friendly, family business run by people who have experienced li…" at bounding box center [1054, 397] width 313 height 48
click at [1077, 384] on textarea "We are a small, friendly, family business run by people who have experienced li…" at bounding box center [1054, 397] width 313 height 48
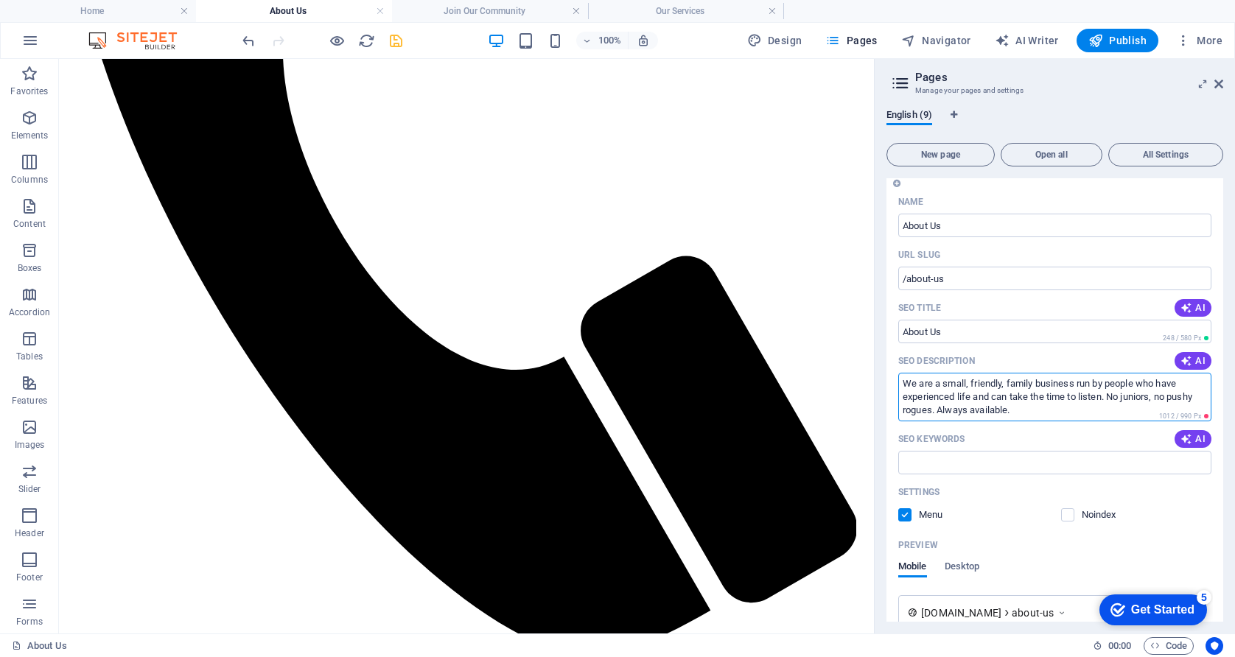
click at [1009, 399] on textarea "We are a small, friendly, family business run by people who have experienced li…" at bounding box center [1054, 397] width 313 height 48
type textarea "We are a small, friendly, family business run by people who have experienced li…"
click at [936, 463] on input "SEO Keywords" at bounding box center [1054, 463] width 313 height 24
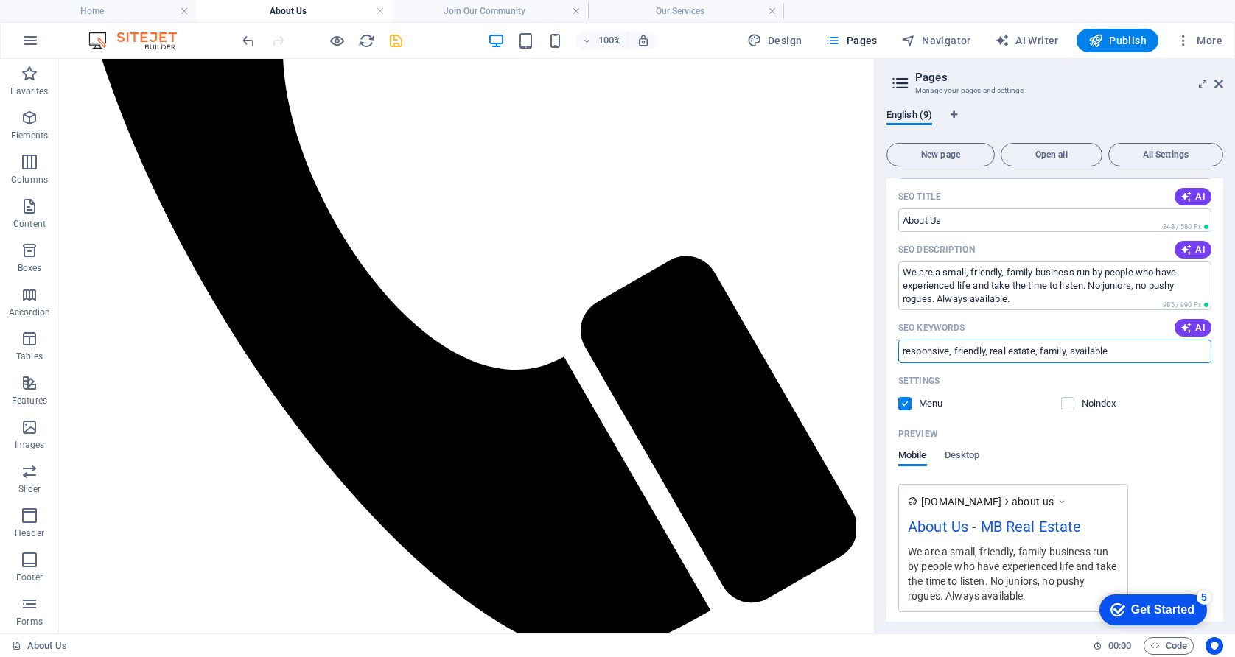
scroll to position [862, 0]
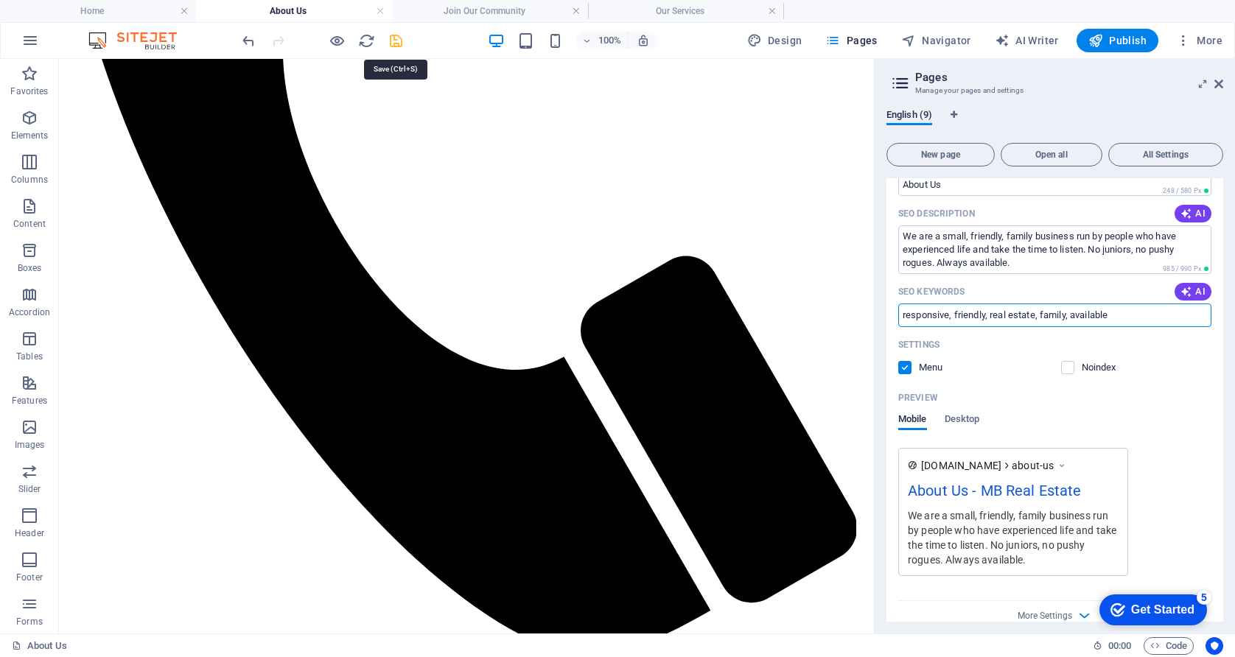
type input "responsive, friendly, real estate, family, available"
drag, startPoint x: 395, startPoint y: 42, endPoint x: 435, endPoint y: 46, distance: 40.7
click at [395, 42] on icon "save" at bounding box center [395, 40] width 17 height 17
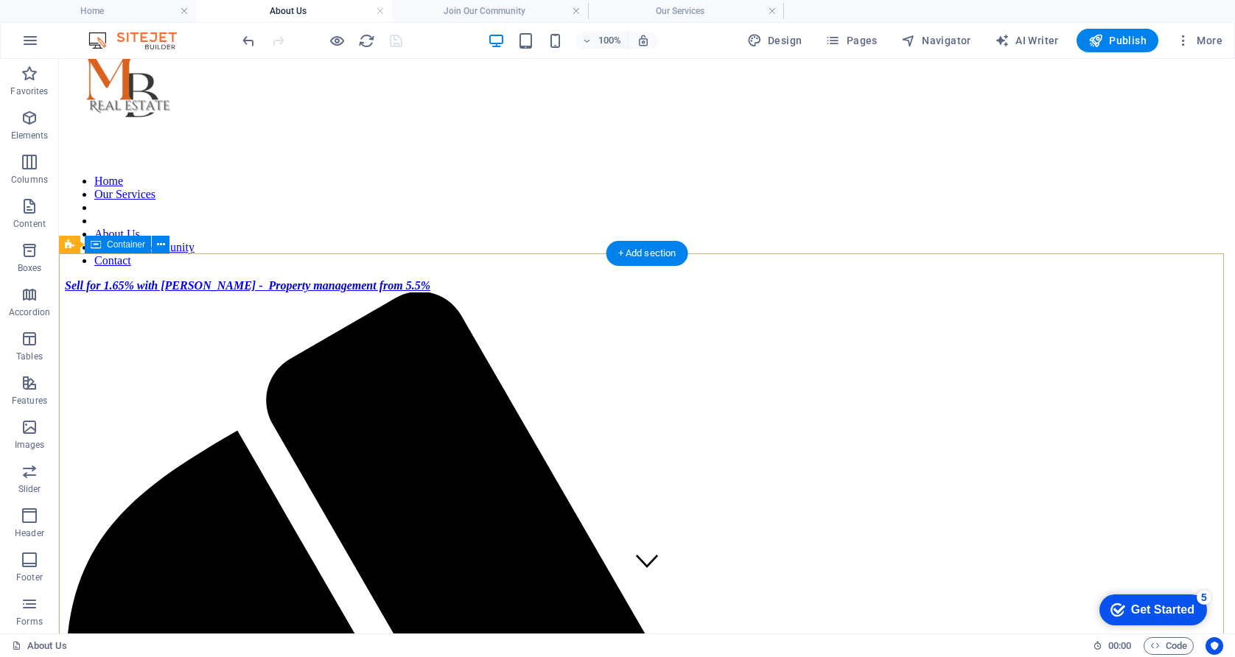
scroll to position [0, 0]
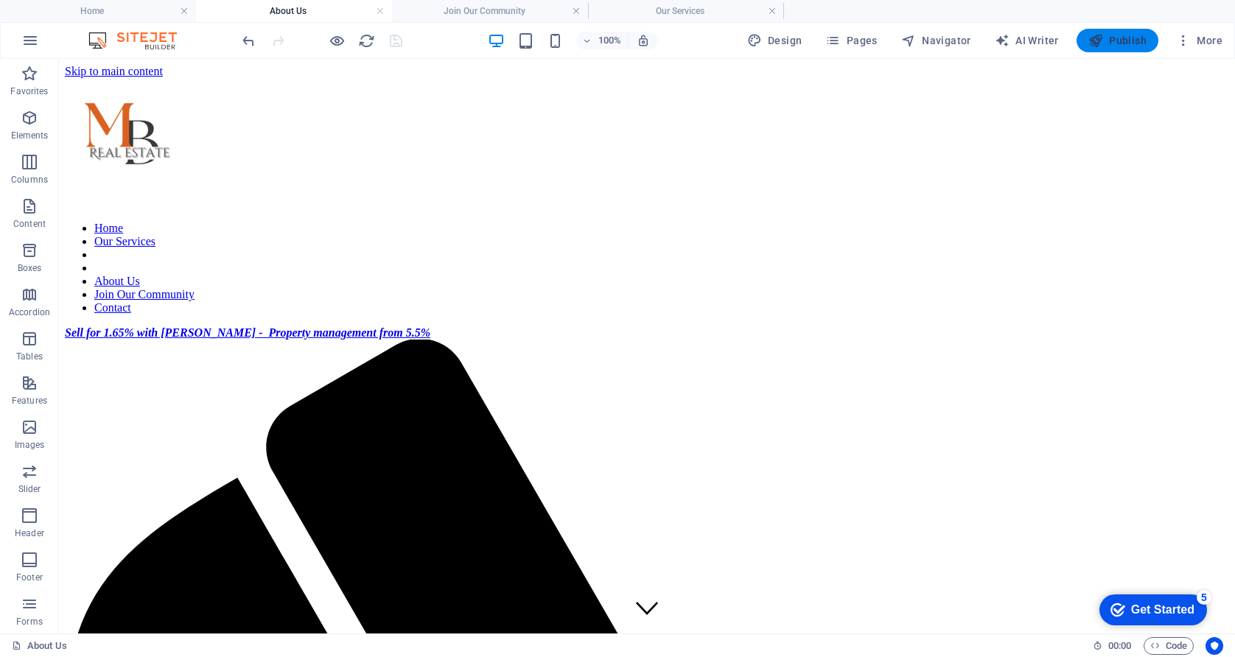
click at [1118, 41] on span "Publish" at bounding box center [1117, 40] width 58 height 15
